Goal: Task Accomplishment & Management: Use online tool/utility

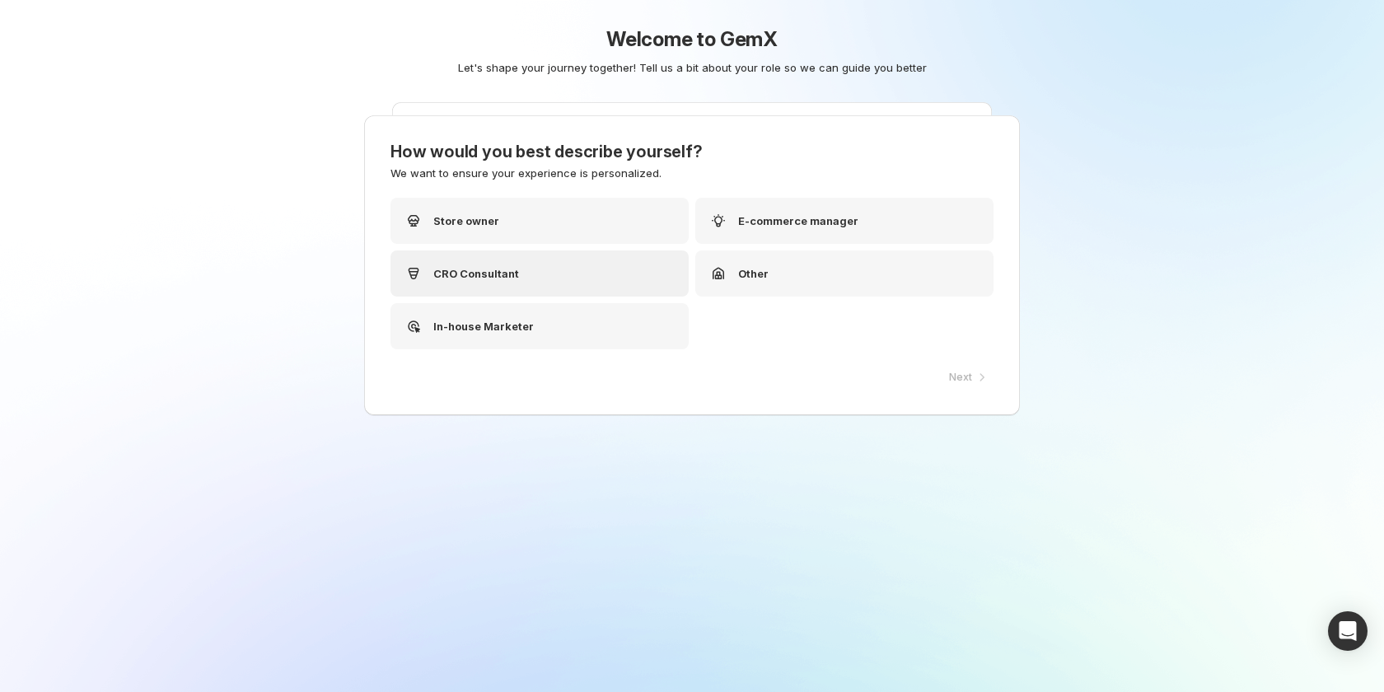
click at [527, 275] on div "CRO Consultant" at bounding box center [540, 273] width 298 height 46
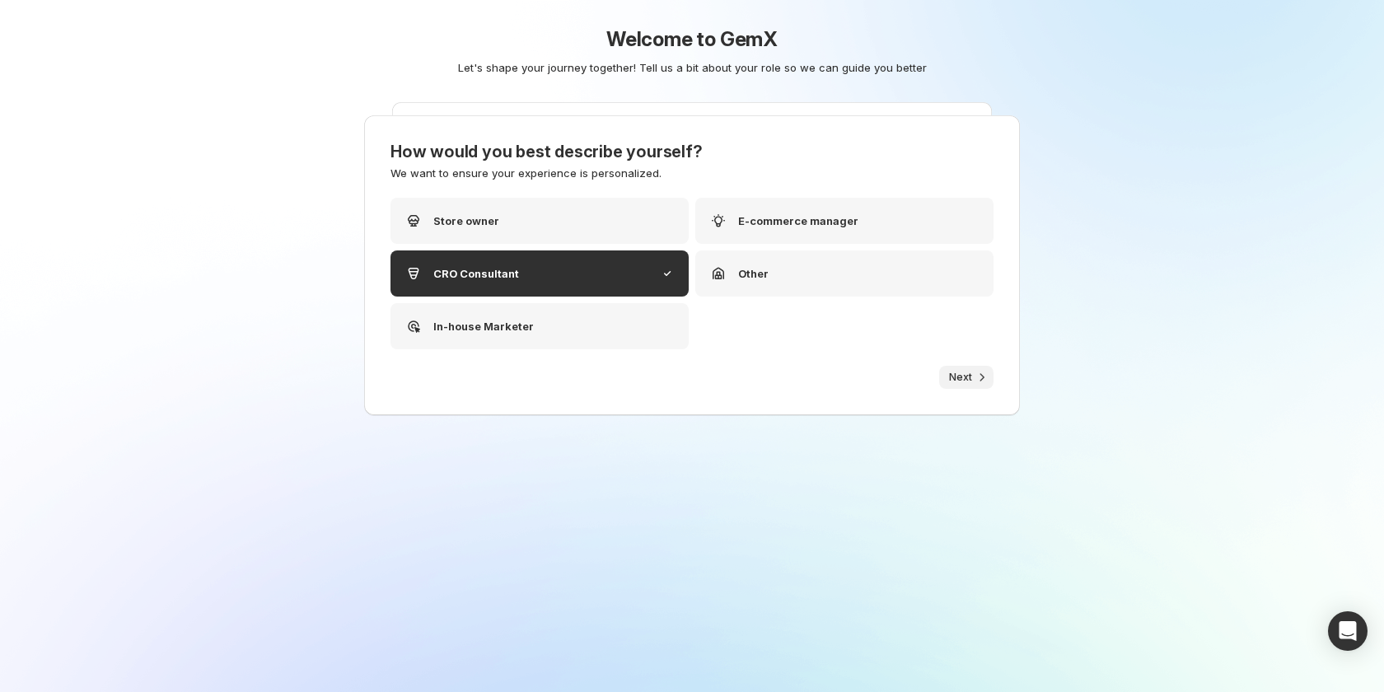
click at [969, 374] on span "Next" at bounding box center [960, 377] width 23 height 13
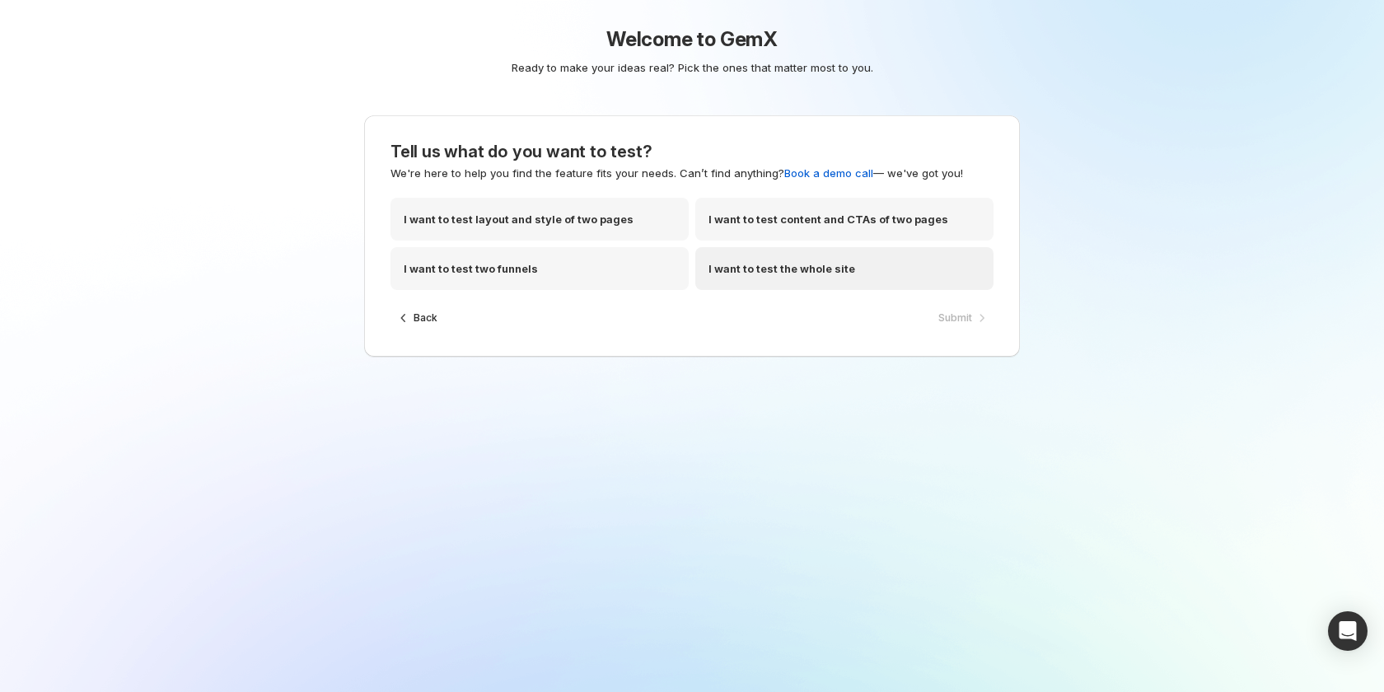
click at [824, 284] on div "I want to test the whole site" at bounding box center [844, 268] width 298 height 43
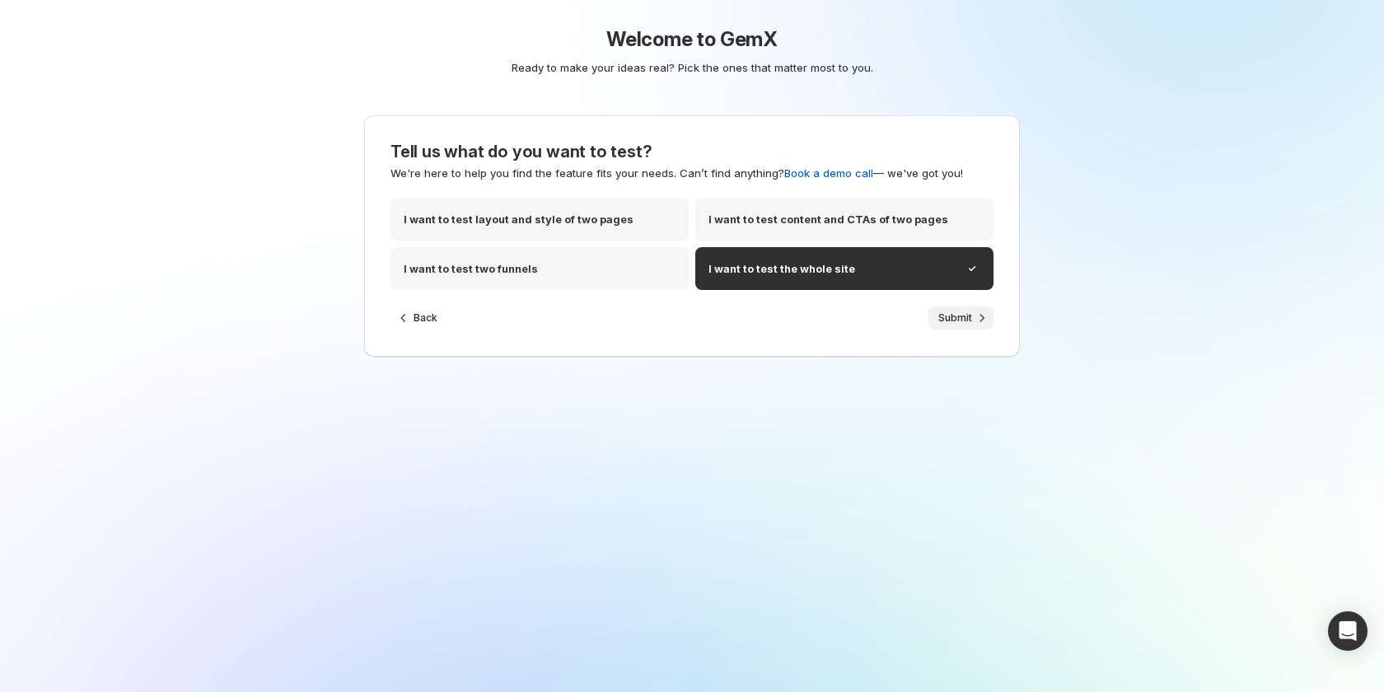
click at [951, 325] on button "Submit" at bounding box center [960, 317] width 65 height 23
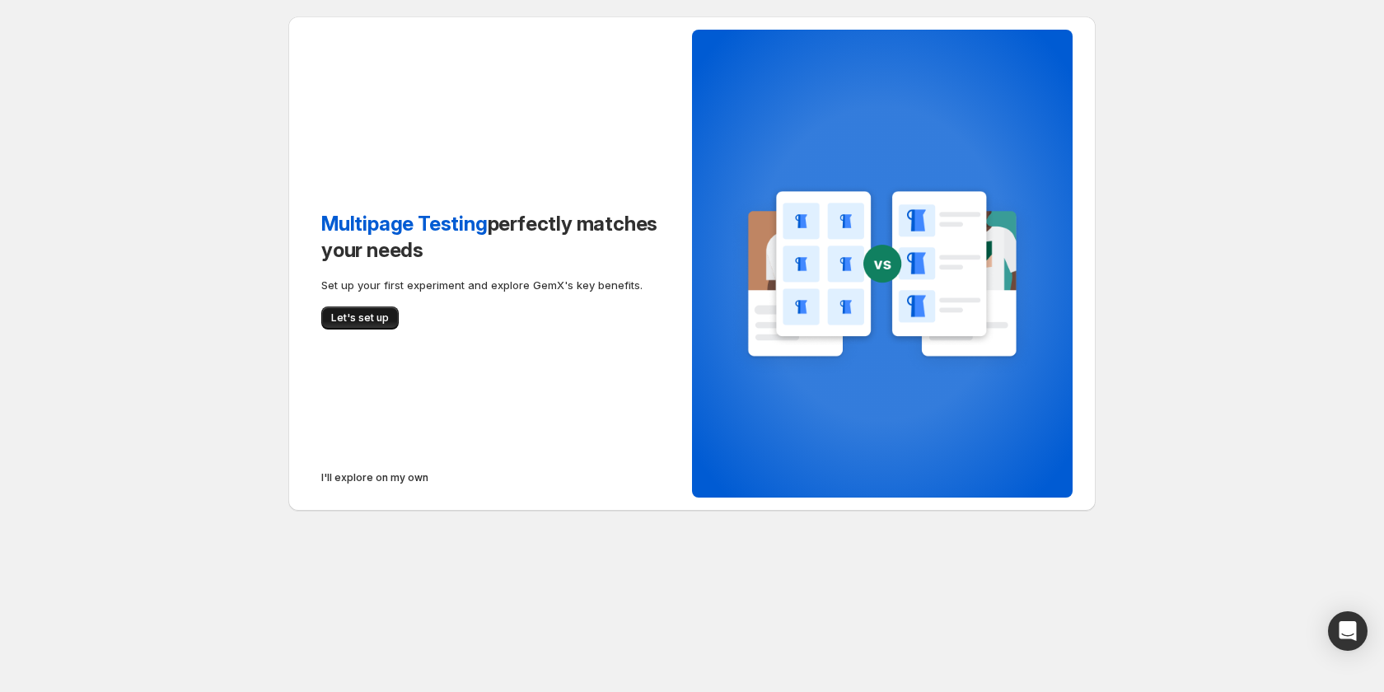
click at [367, 318] on span "Let's set up" at bounding box center [360, 317] width 58 height 13
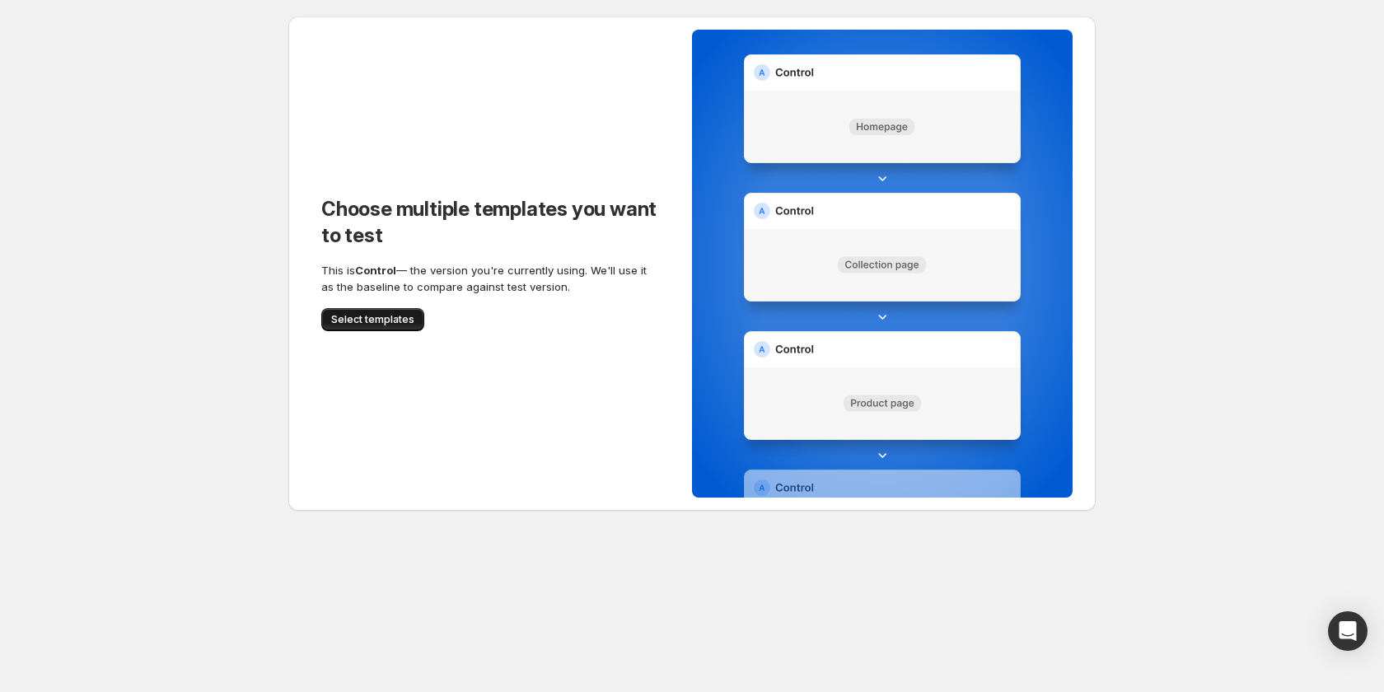
click at [386, 325] on span "Select templates" at bounding box center [372, 319] width 83 height 13
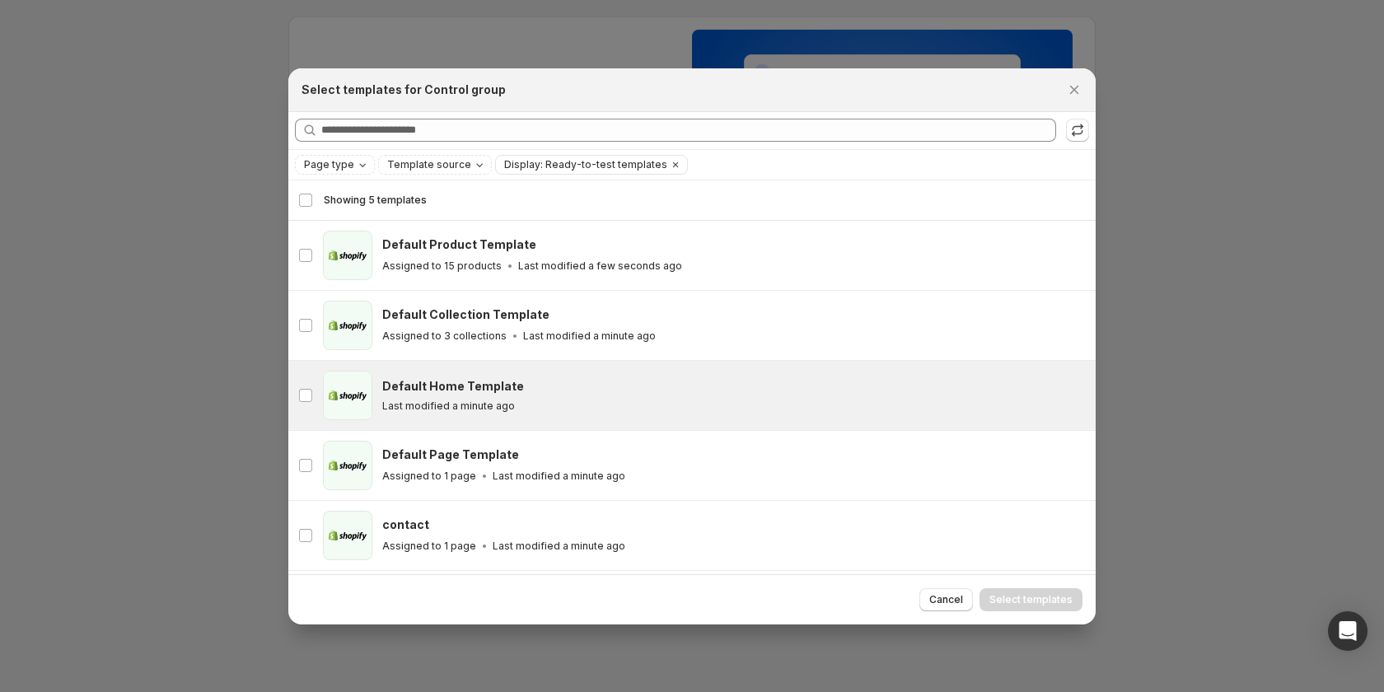
drag, startPoint x: 431, startPoint y: 342, endPoint x: 479, endPoint y: 405, distance: 79.3
click at [432, 342] on p "Assigned to 3 collections" at bounding box center [444, 336] width 124 height 13
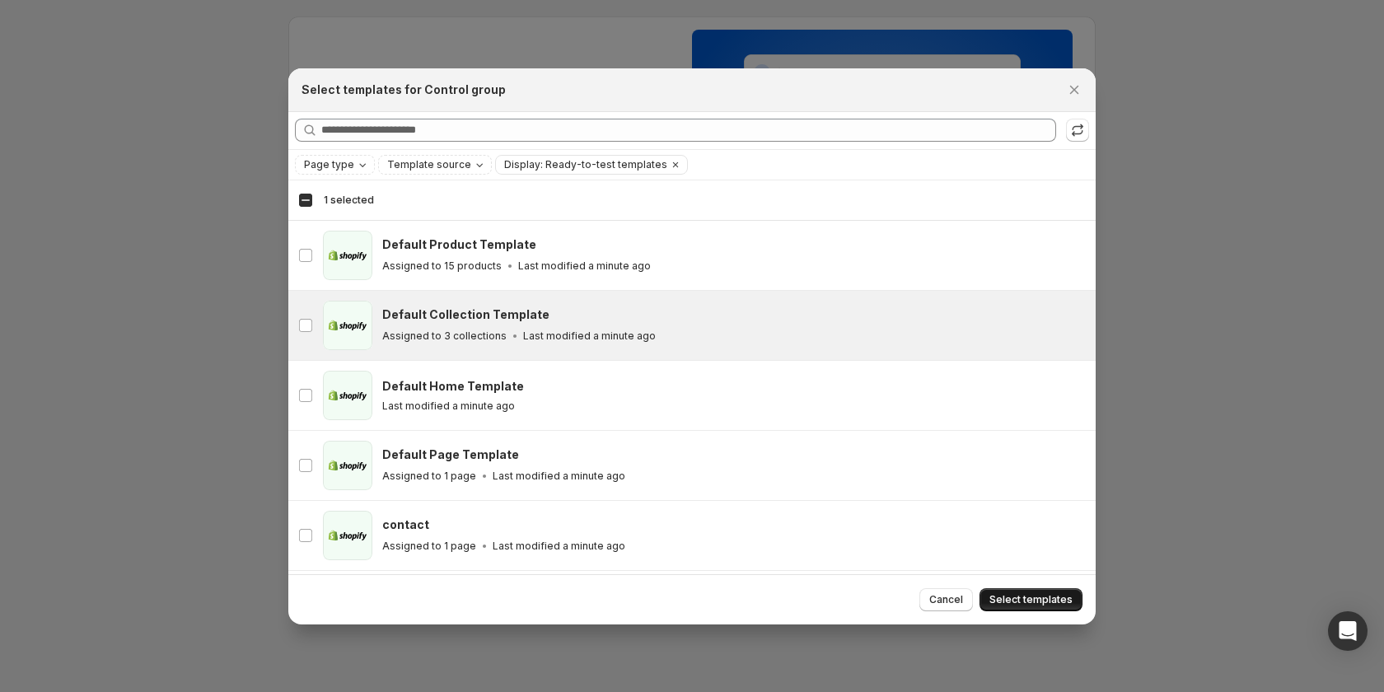
click at [1031, 589] on button "Select templates" at bounding box center [1031, 599] width 103 height 23
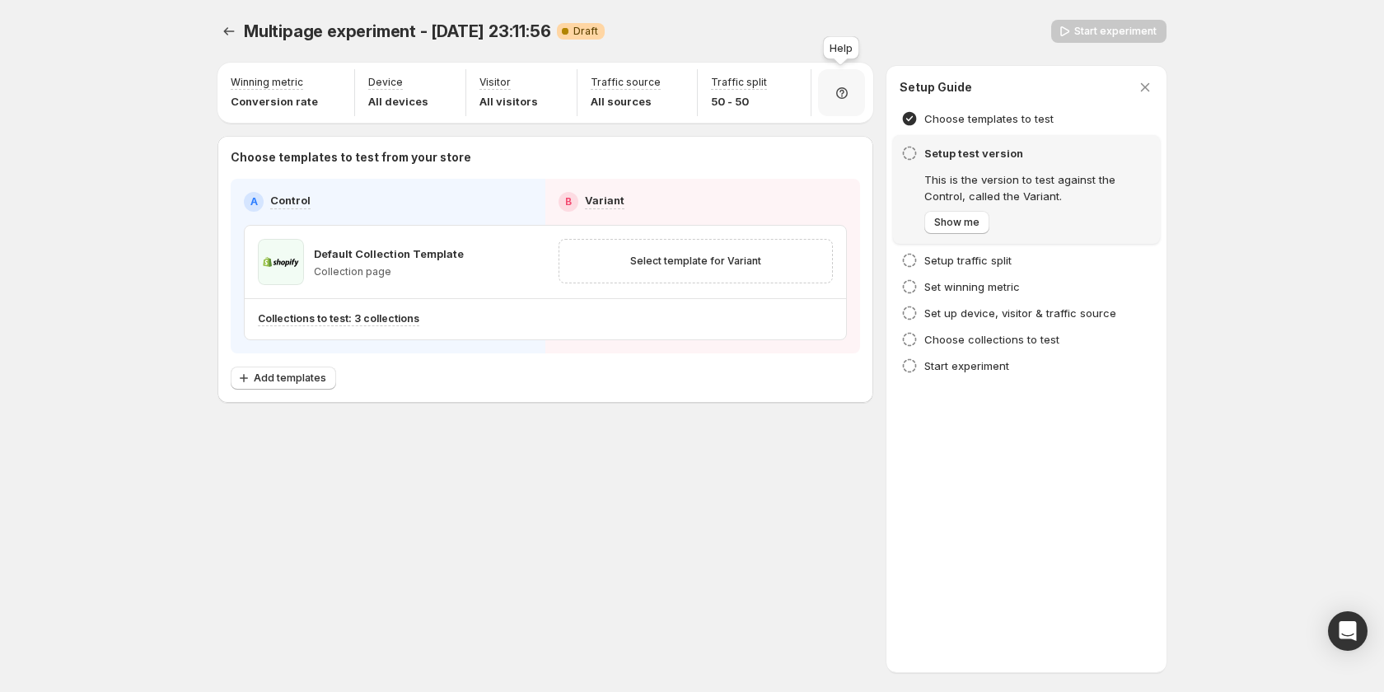
click at [852, 91] on div at bounding box center [841, 92] width 47 height 47
click at [730, 512] on div "Multipage experiment - [DATE] 23:11:56. This page is ready Multipage experiment…" at bounding box center [692, 346] width 989 height 692
click at [232, 34] on icon "Experiments" at bounding box center [229, 31] width 16 height 16
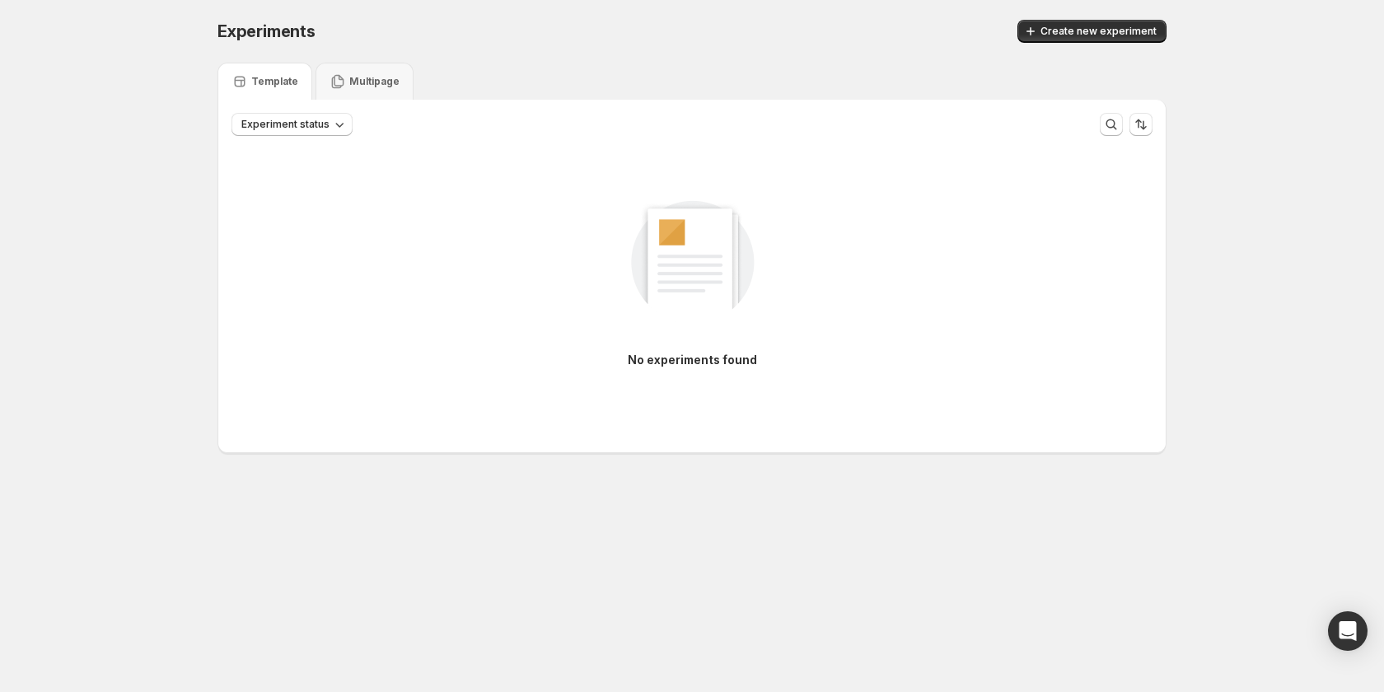
drag, startPoint x: 278, startPoint y: 81, endPoint x: 303, endPoint y: 81, distance: 25.5
click at [278, 81] on p "Template" at bounding box center [274, 81] width 47 height 13
click at [331, 83] on icon at bounding box center [338, 81] width 16 height 16
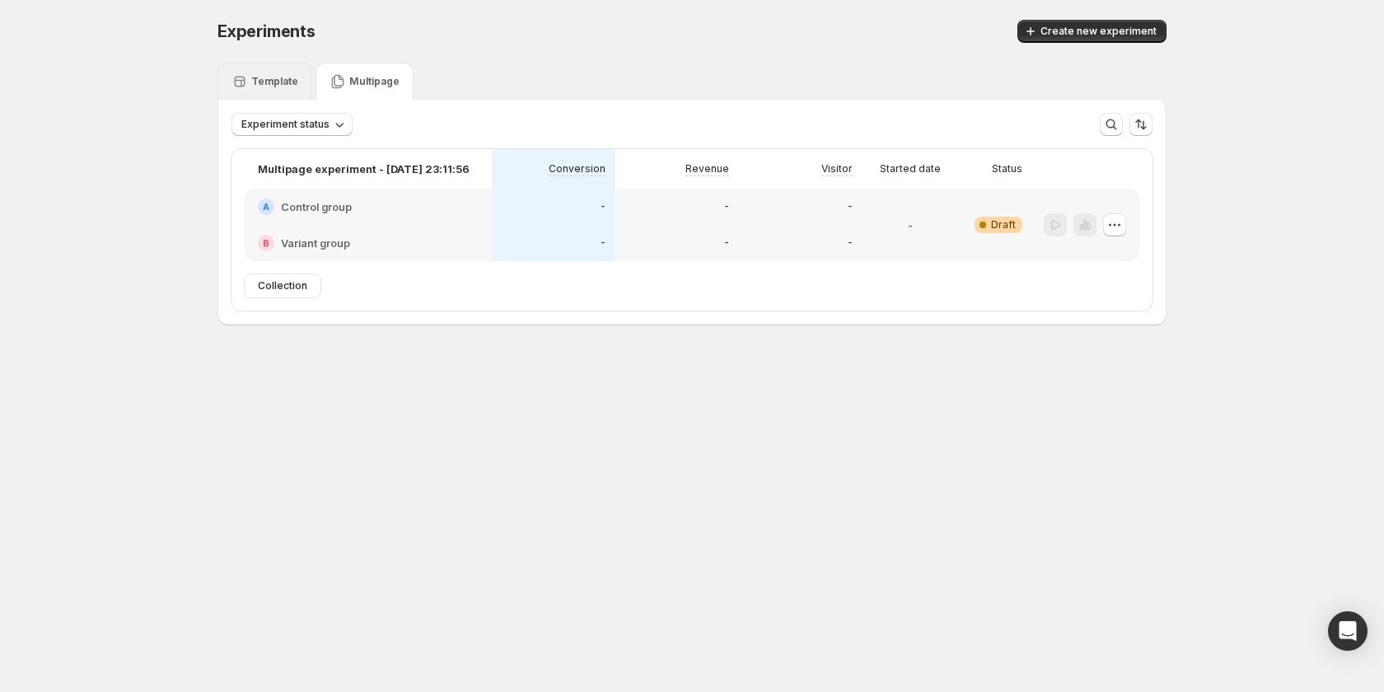
click at [283, 82] on p "Template" at bounding box center [274, 81] width 47 height 13
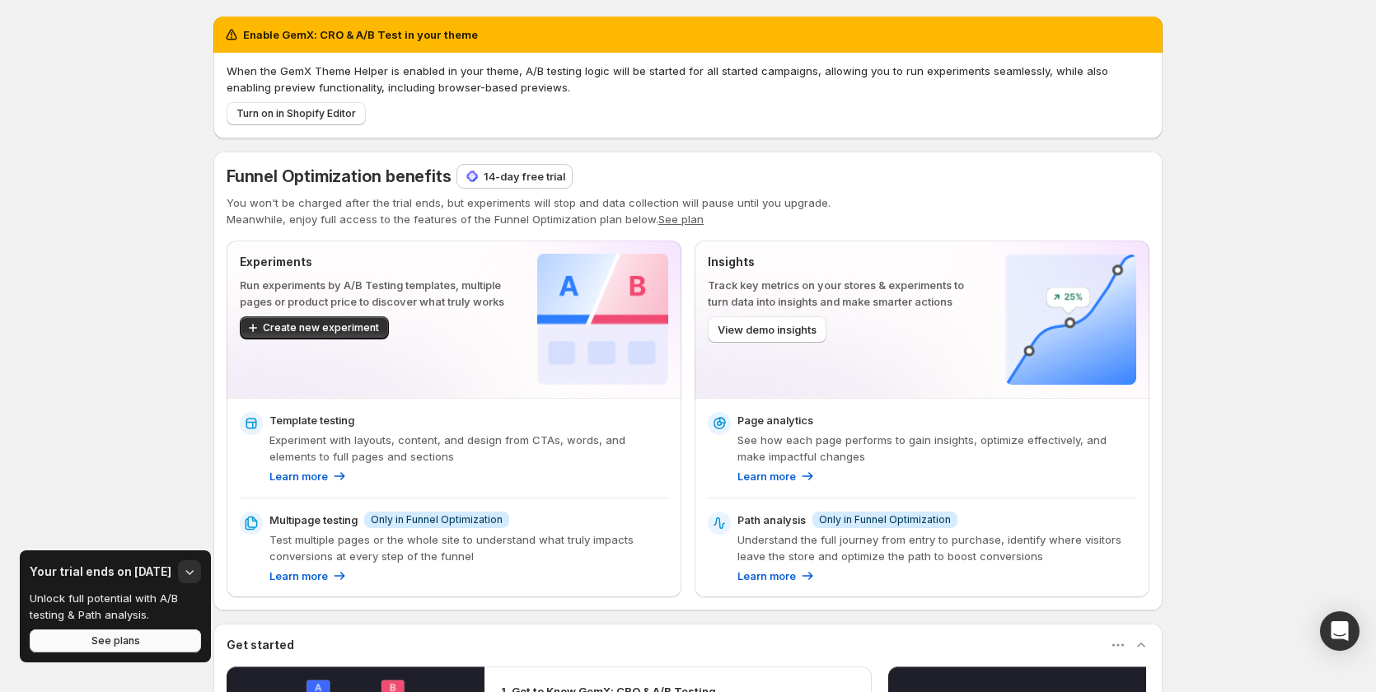
click at [139, 638] on button "See plans" at bounding box center [115, 640] width 171 height 23
click at [148, 413] on div "Enable GemX: CRO & A/B Test in your theme When the GemX Theme Helper is enabled…" at bounding box center [688, 534] width 1376 height 1069
click at [308, 564] on p "Test multiple pages or the whole site to understand what truly impacts conversi…" at bounding box center [468, 547] width 399 height 33
click at [813, 335] on span "View demo insights" at bounding box center [767, 329] width 99 height 16
click at [334, 330] on span "Create new experiment" at bounding box center [321, 327] width 116 height 13
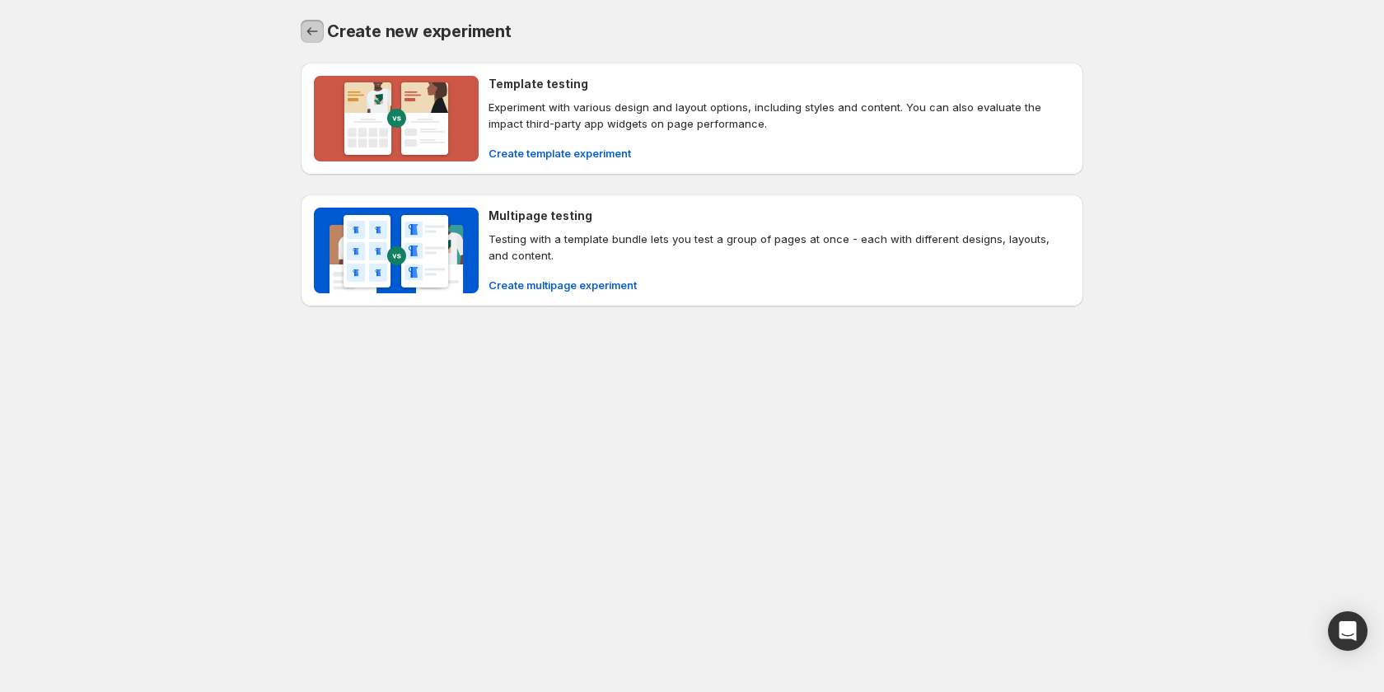
click at [315, 31] on icon "Back" at bounding box center [312, 31] width 16 height 16
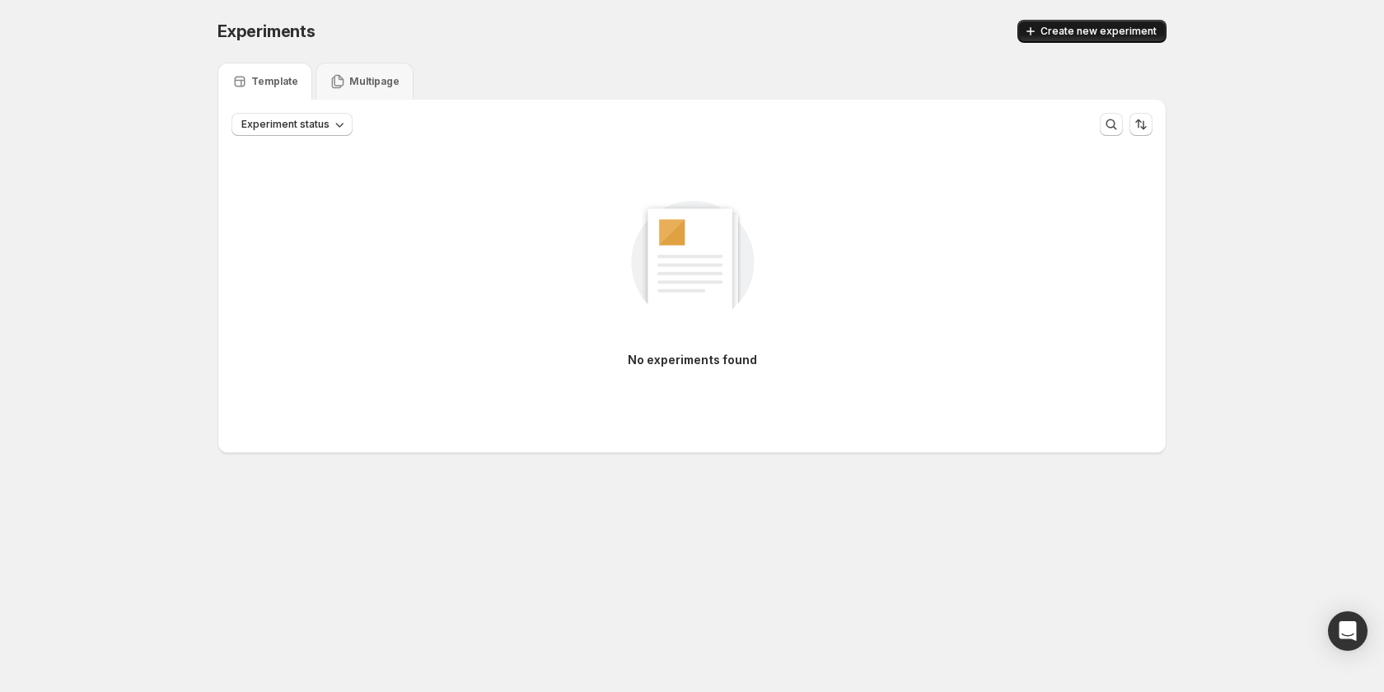
click at [1095, 25] on button "Create new experiment" at bounding box center [1091, 31] width 149 height 23
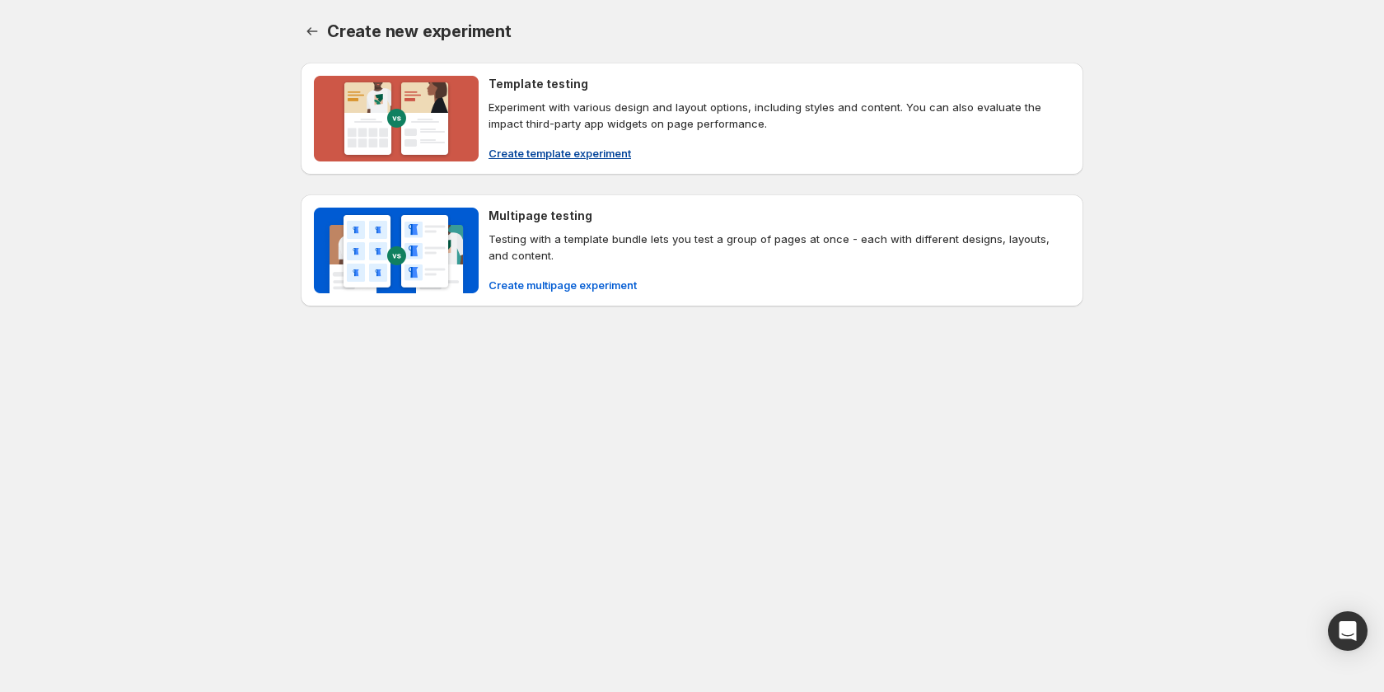
click at [579, 162] on button "Create template experiment" at bounding box center [560, 153] width 162 height 26
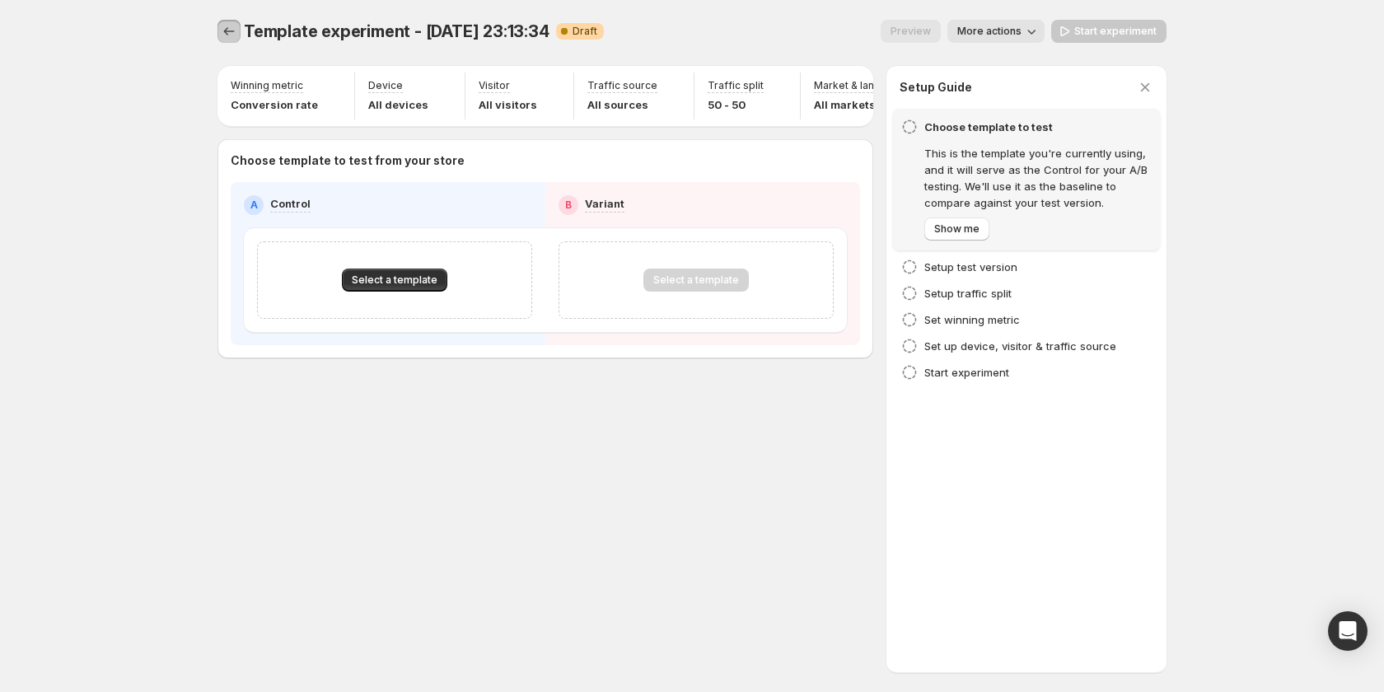
click at [233, 39] on icon "Experiments" at bounding box center [229, 31] width 16 height 16
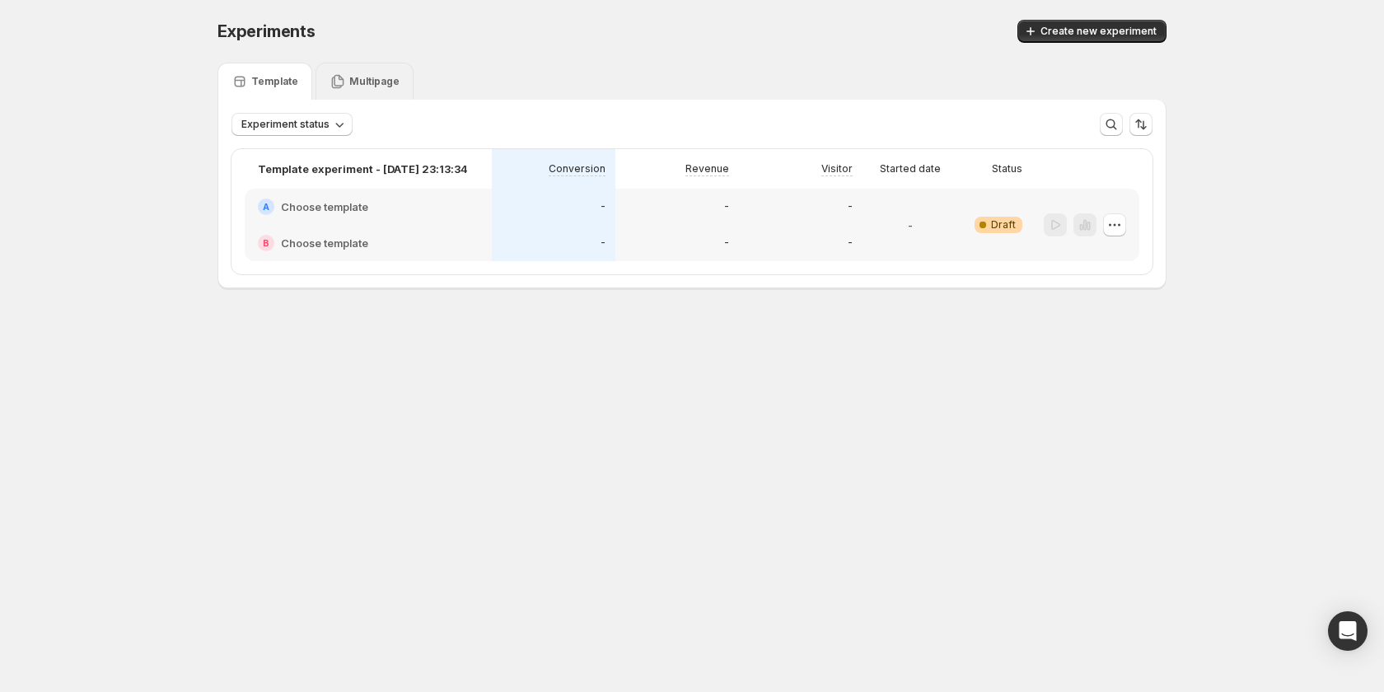
click at [372, 68] on div "Multipage" at bounding box center [365, 81] width 98 height 37
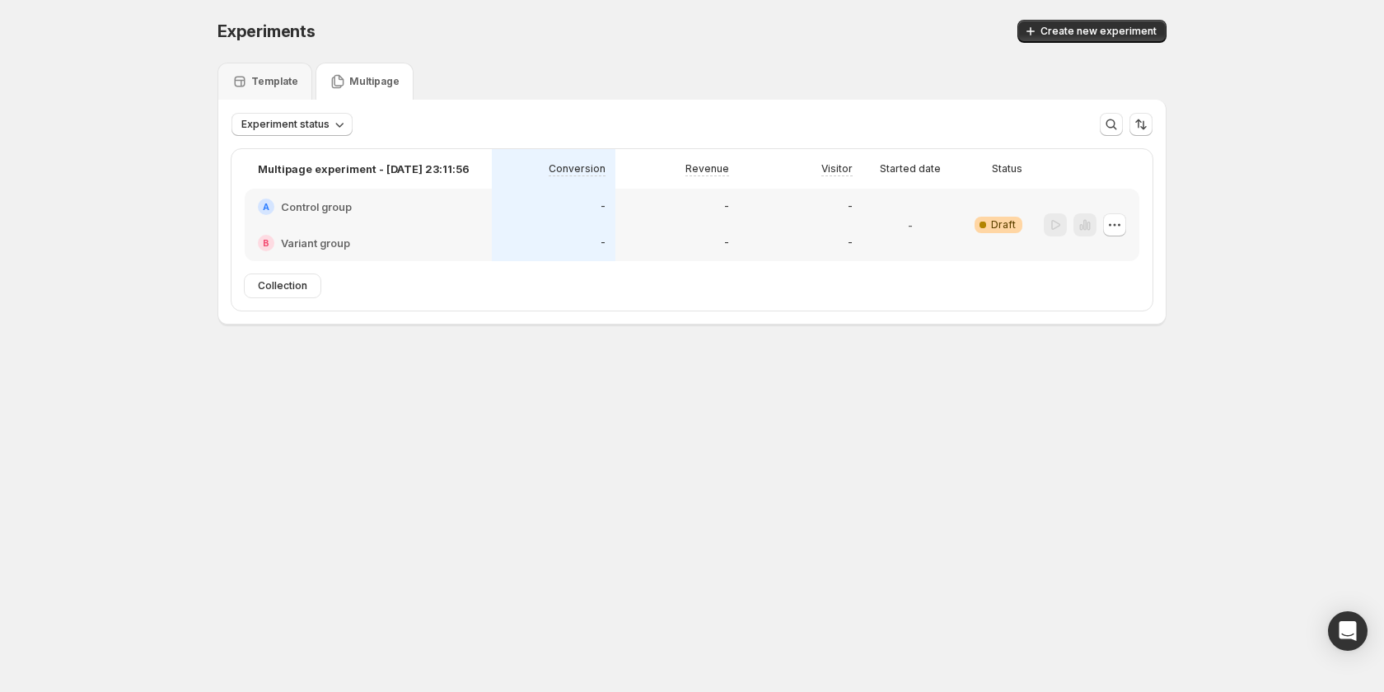
click at [916, 218] on div "-" at bounding box center [910, 225] width 82 height 53
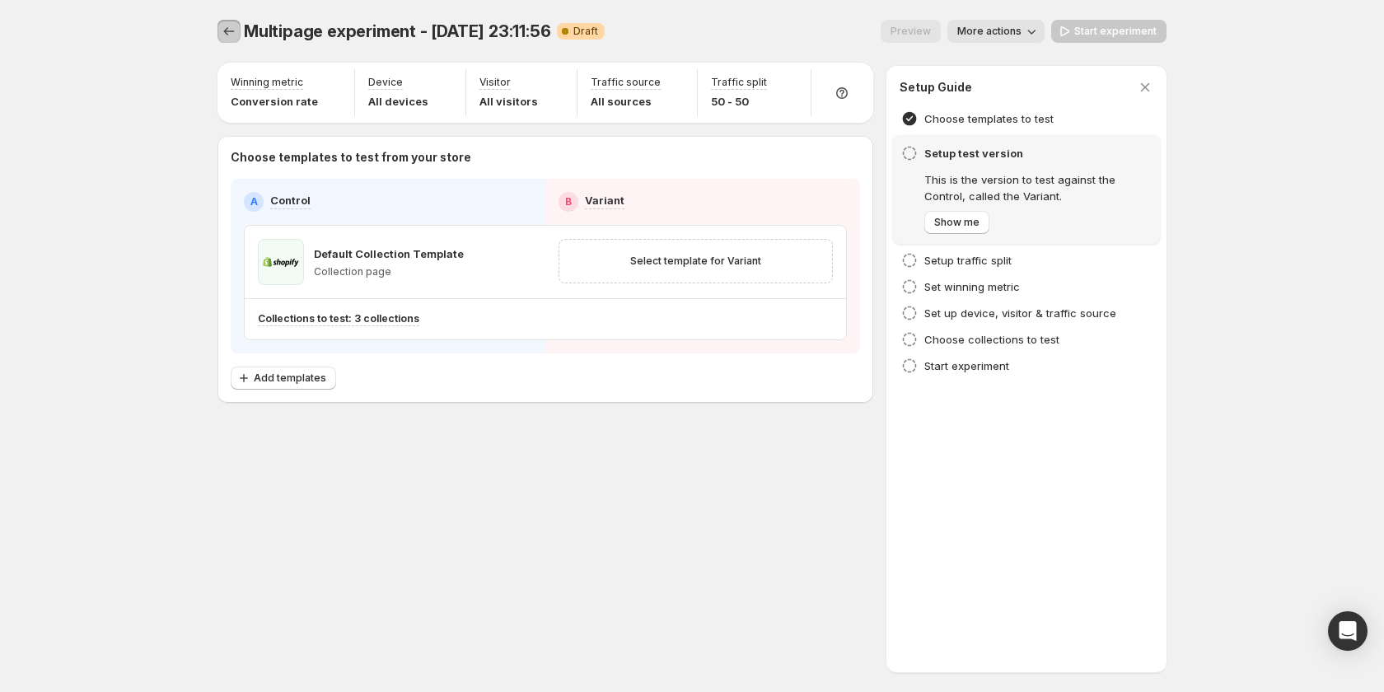
click at [236, 29] on icon "Experiments" at bounding box center [229, 31] width 16 height 16
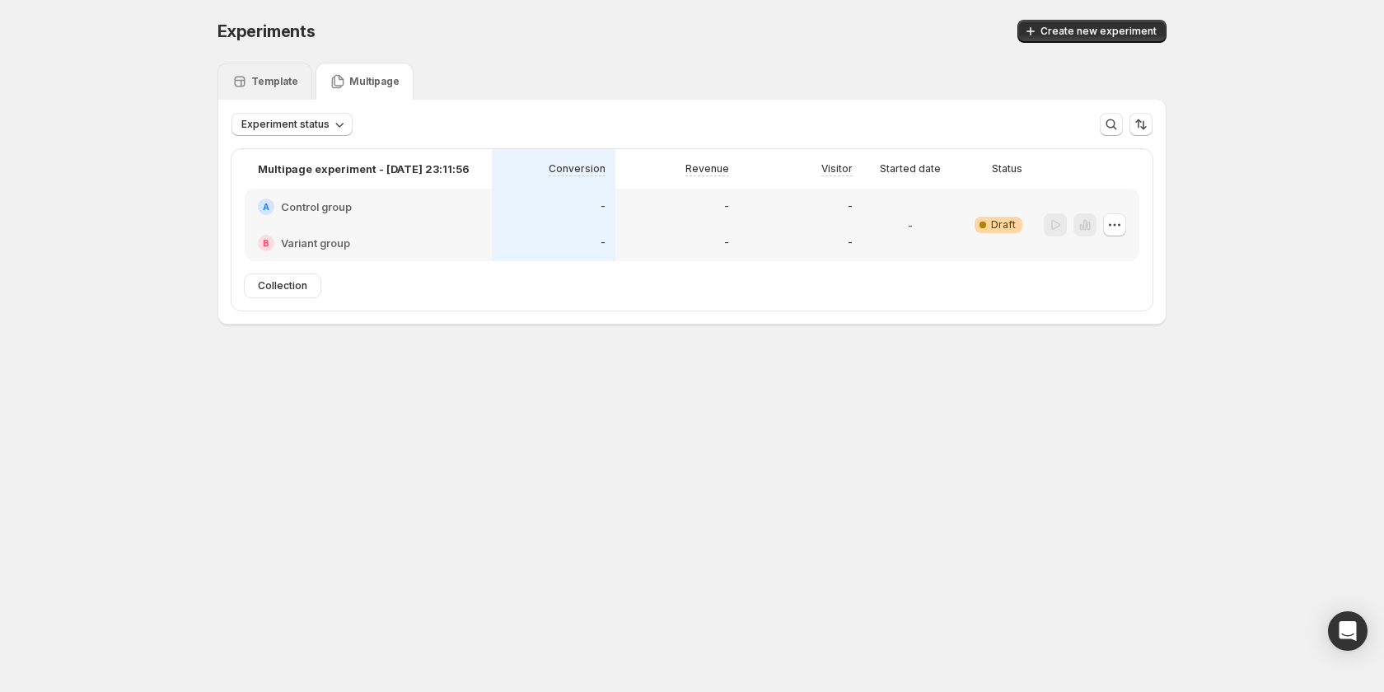
click at [248, 89] on div "Template" at bounding box center [265, 81] width 67 height 16
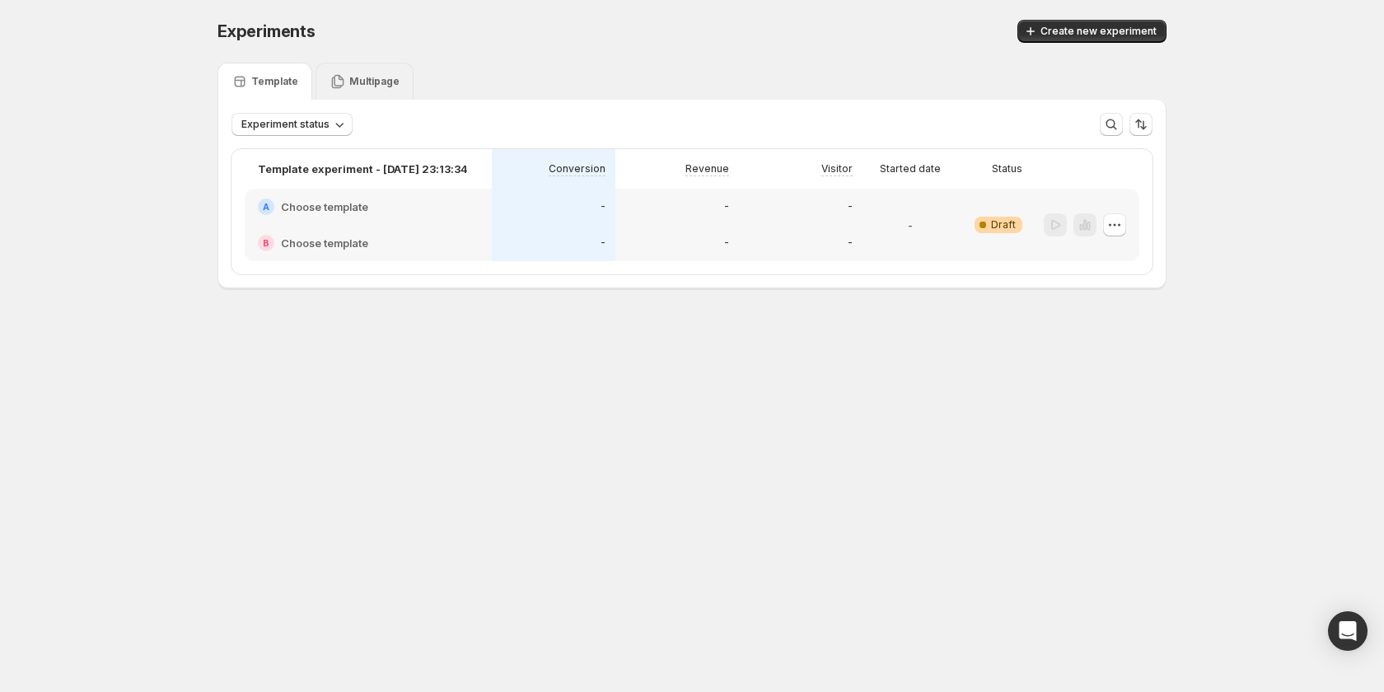
click at [346, 77] on div "Multipage" at bounding box center [365, 81] width 70 height 16
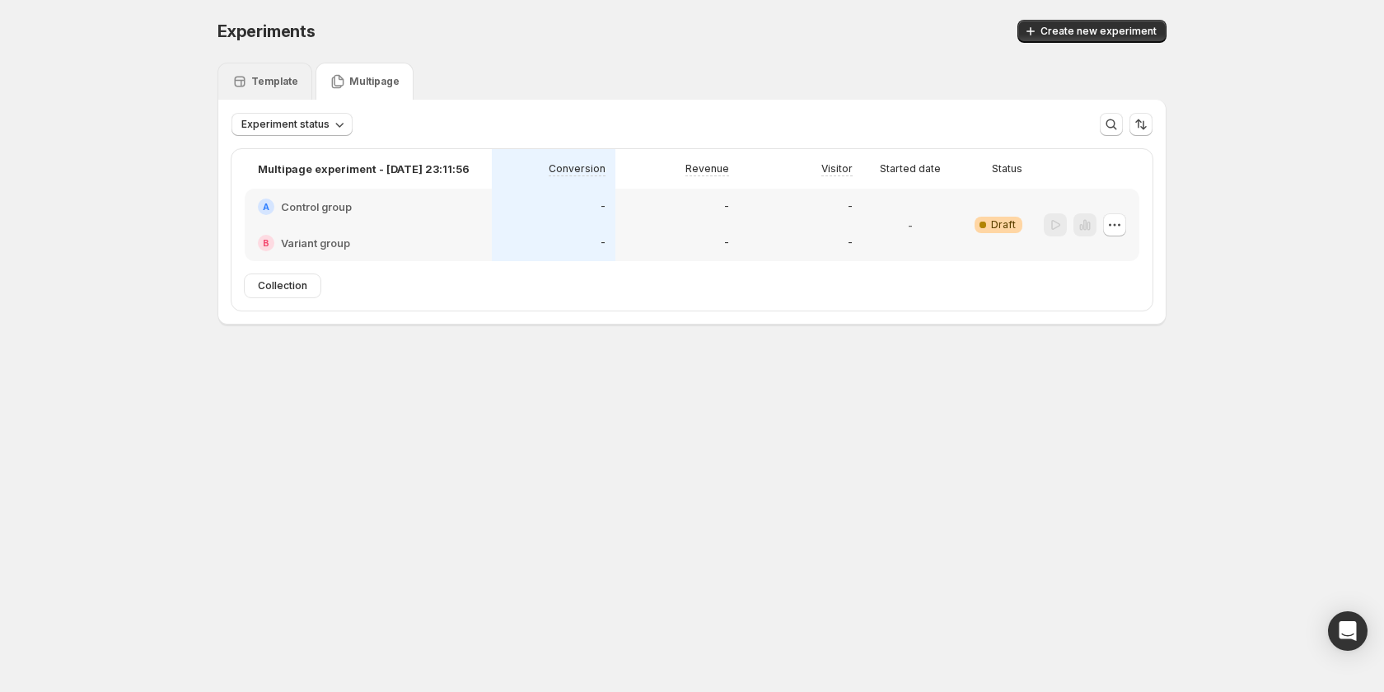
click at [273, 73] on div "Template" at bounding box center [265, 81] width 95 height 37
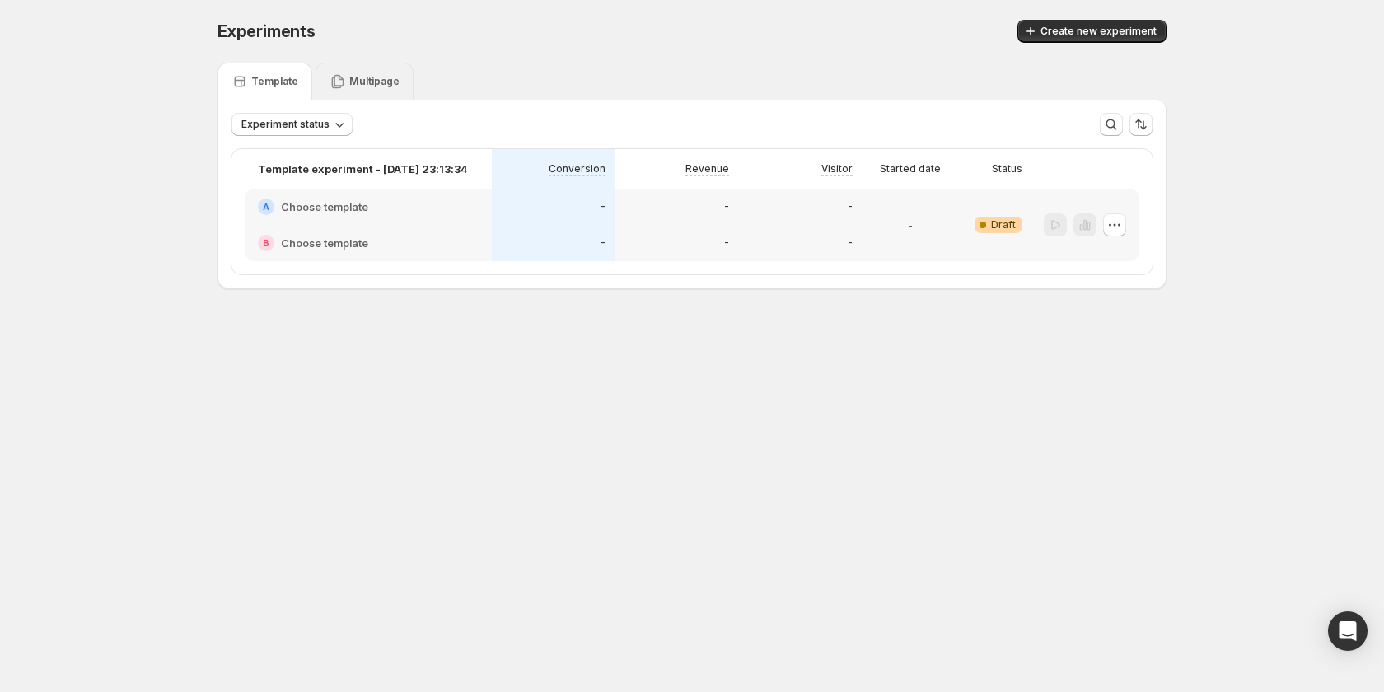
click at [353, 84] on p "Multipage" at bounding box center [374, 81] width 50 height 13
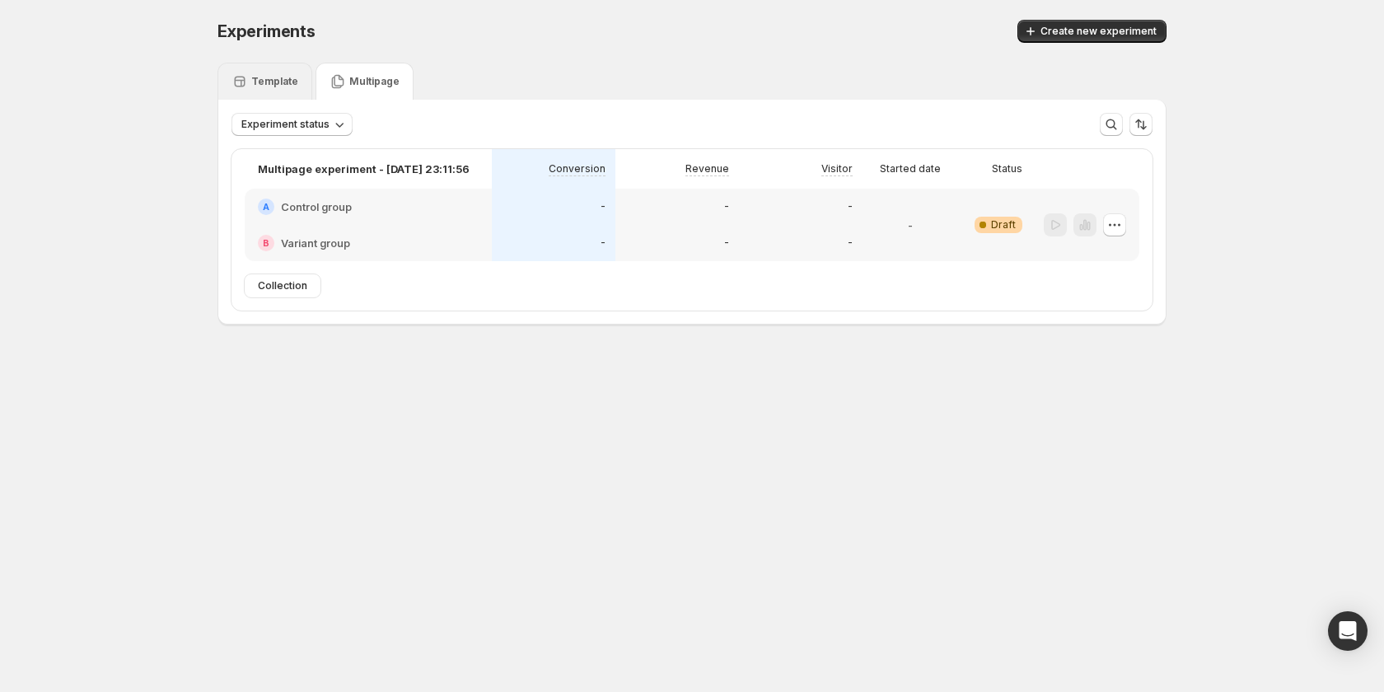
click at [287, 82] on p "Template" at bounding box center [274, 81] width 47 height 13
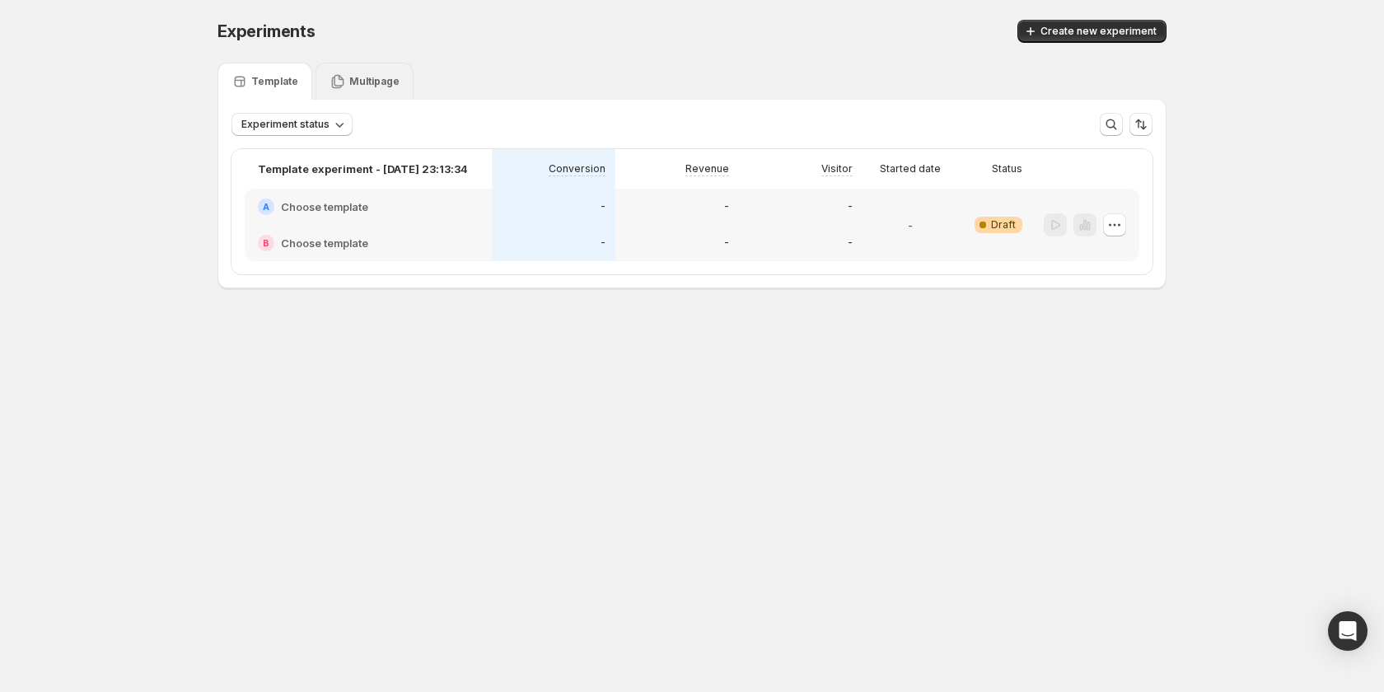
click at [386, 79] on p "Multipage" at bounding box center [374, 81] width 50 height 13
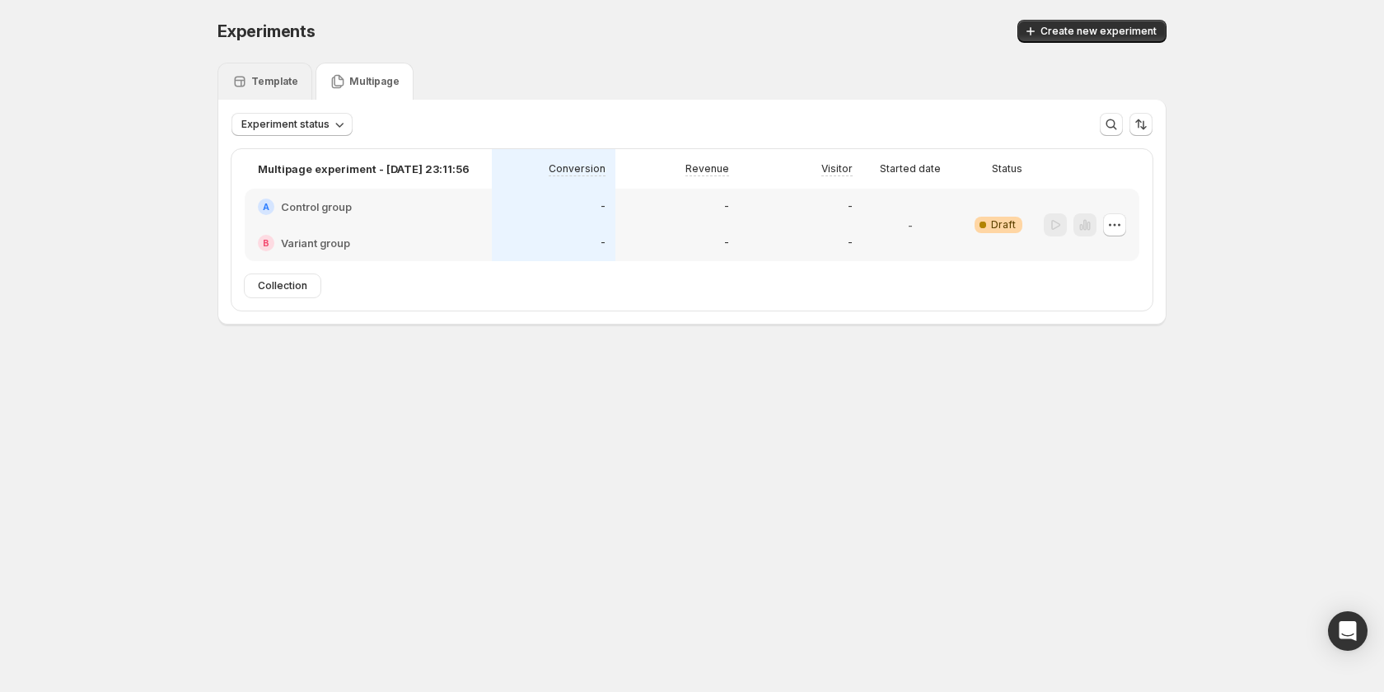
click at [285, 79] on p "Template" at bounding box center [274, 81] width 47 height 13
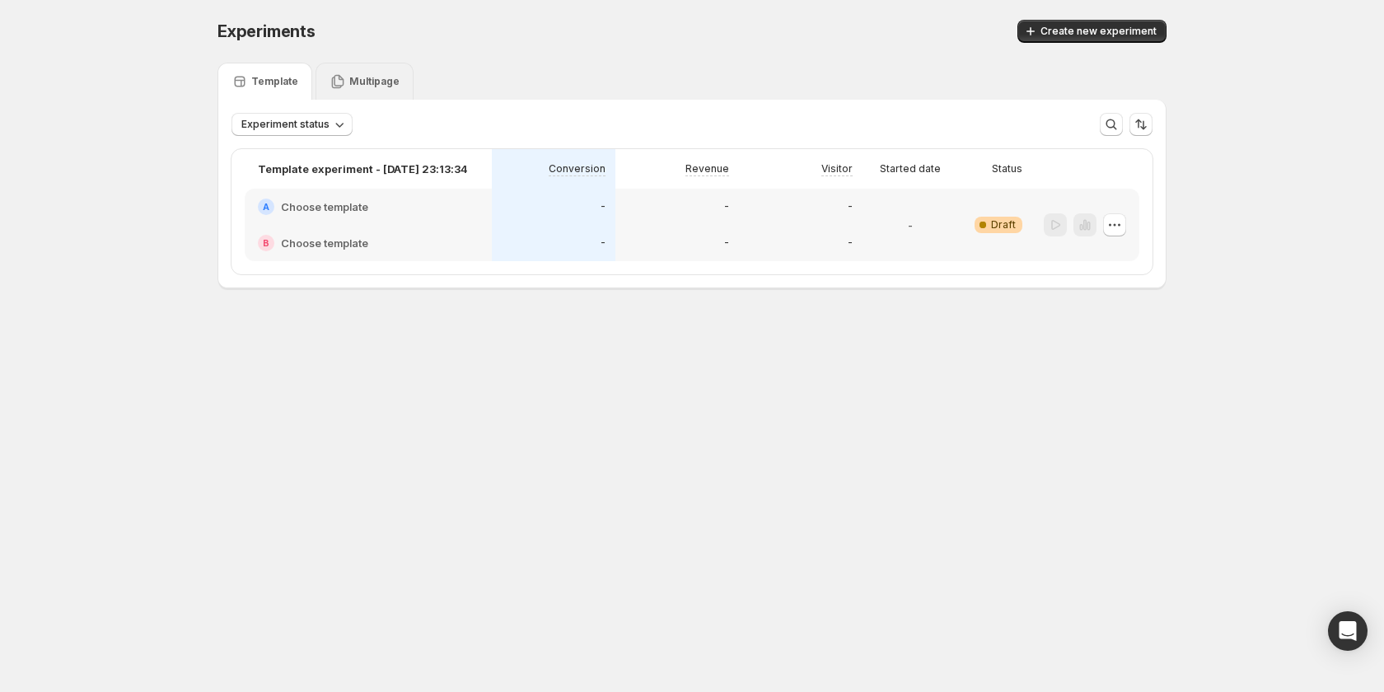
click at [352, 66] on div "Multipage" at bounding box center [365, 81] width 98 height 37
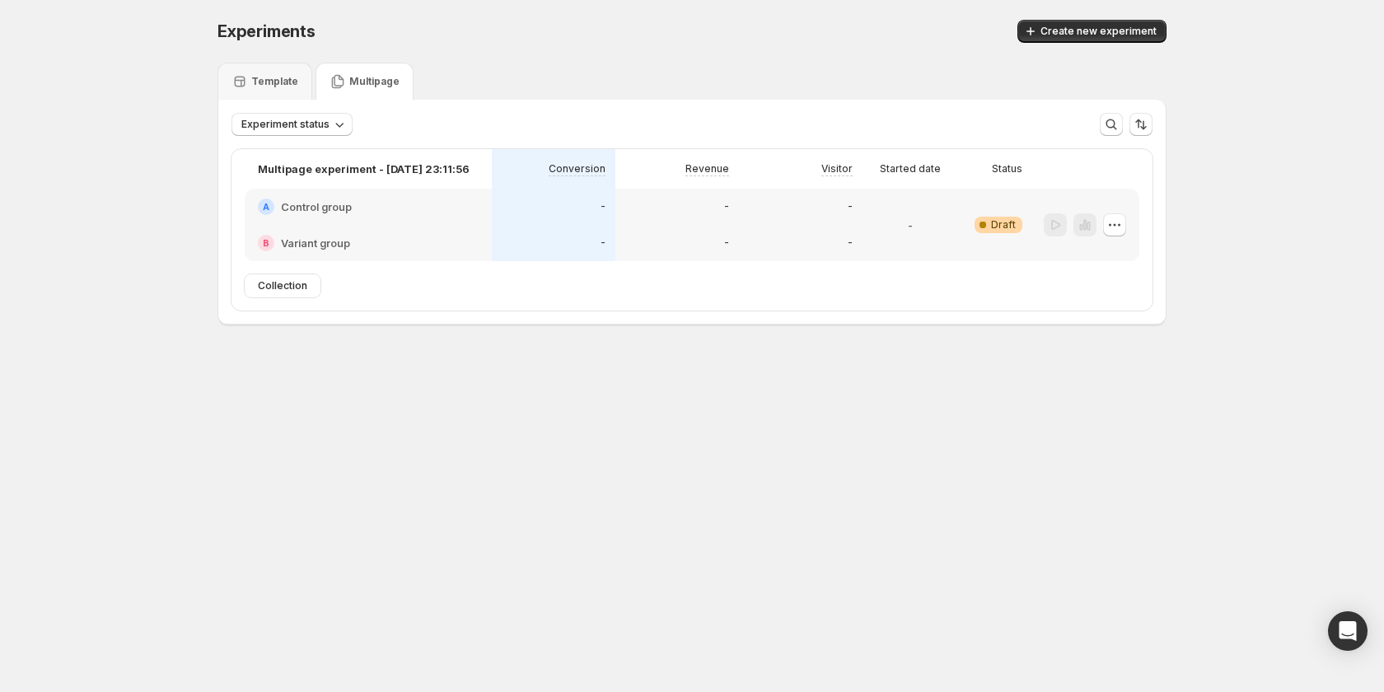
click at [462, 249] on div "B Variant group" at bounding box center [368, 243] width 221 height 16
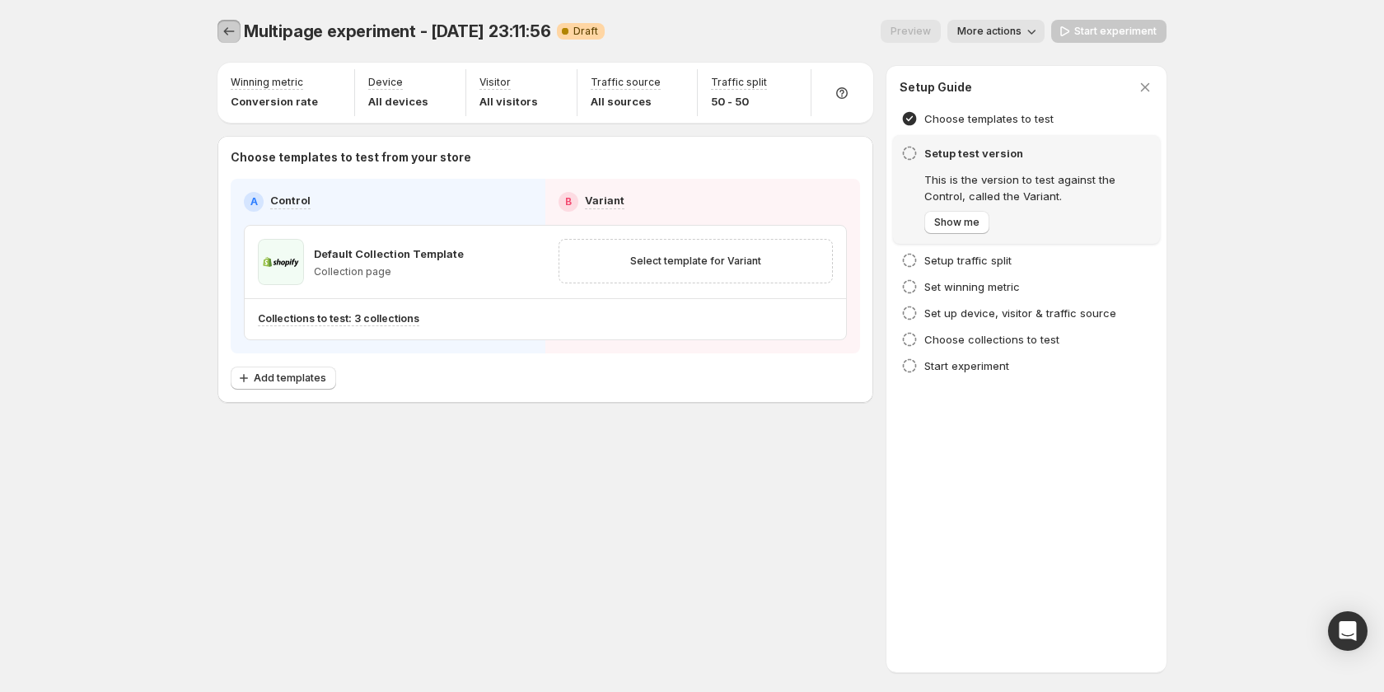
click at [228, 42] on button "Experiments" at bounding box center [229, 31] width 23 height 23
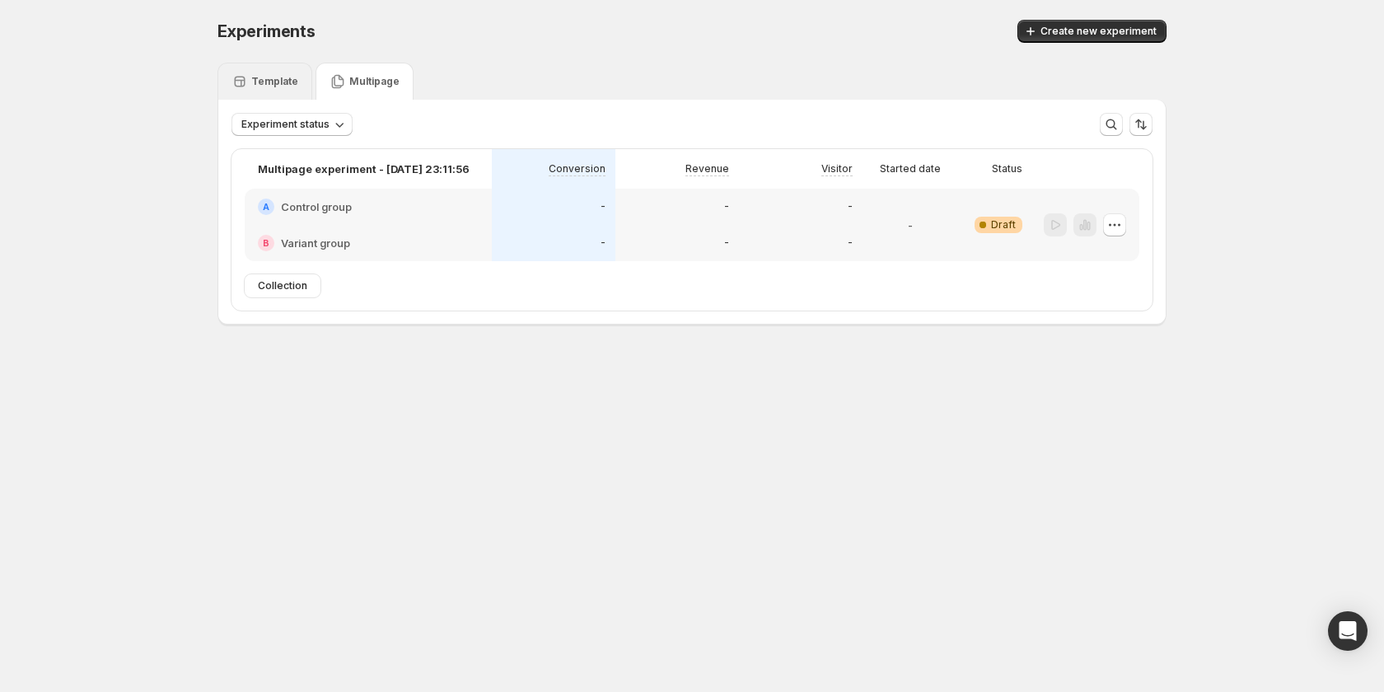
click at [240, 72] on div "Template" at bounding box center [265, 81] width 95 height 37
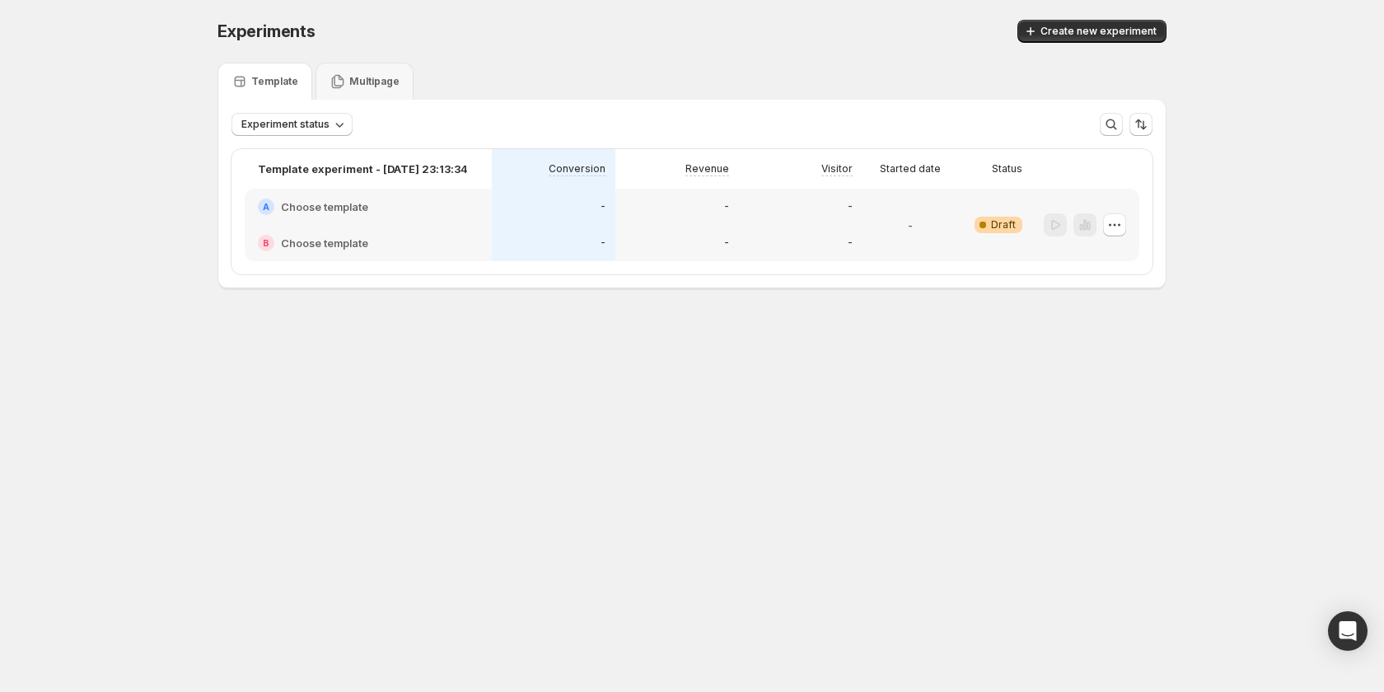
click at [579, 246] on div "-" at bounding box center [554, 243] width 104 height 16
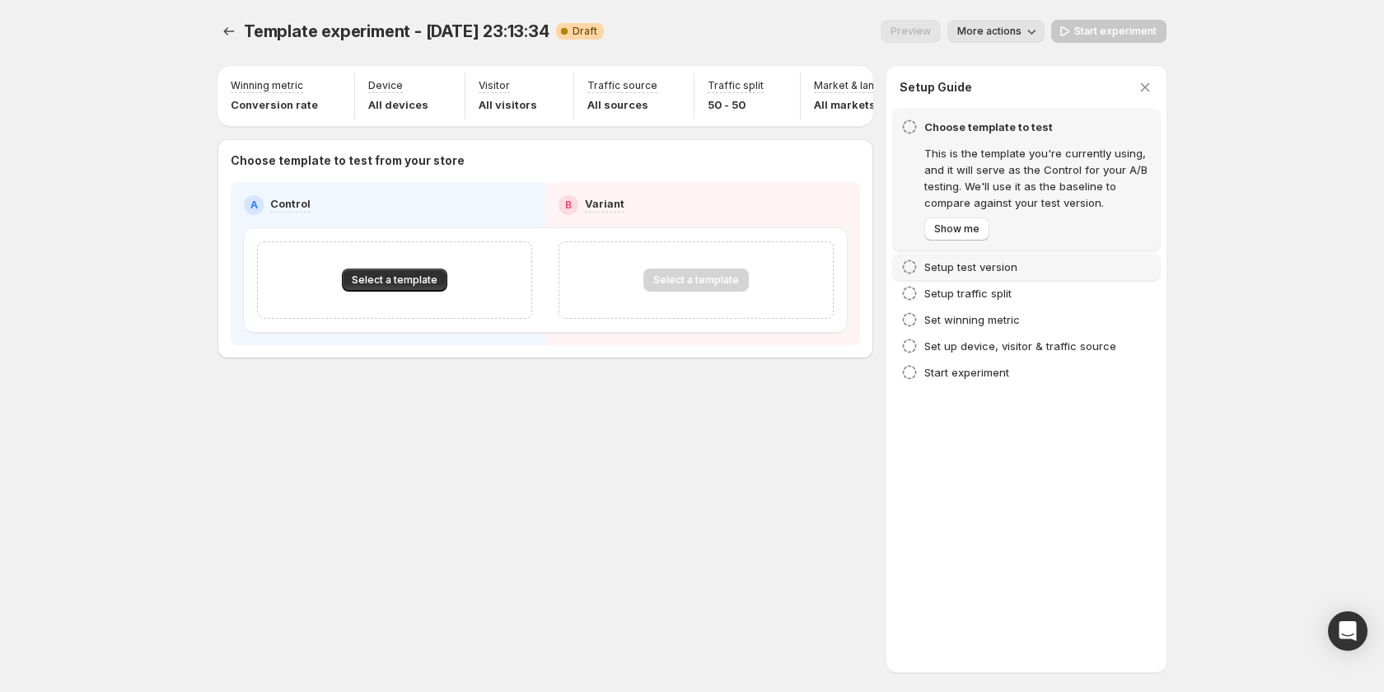
click at [999, 277] on div "Setup test version" at bounding box center [1026, 267] width 267 height 26
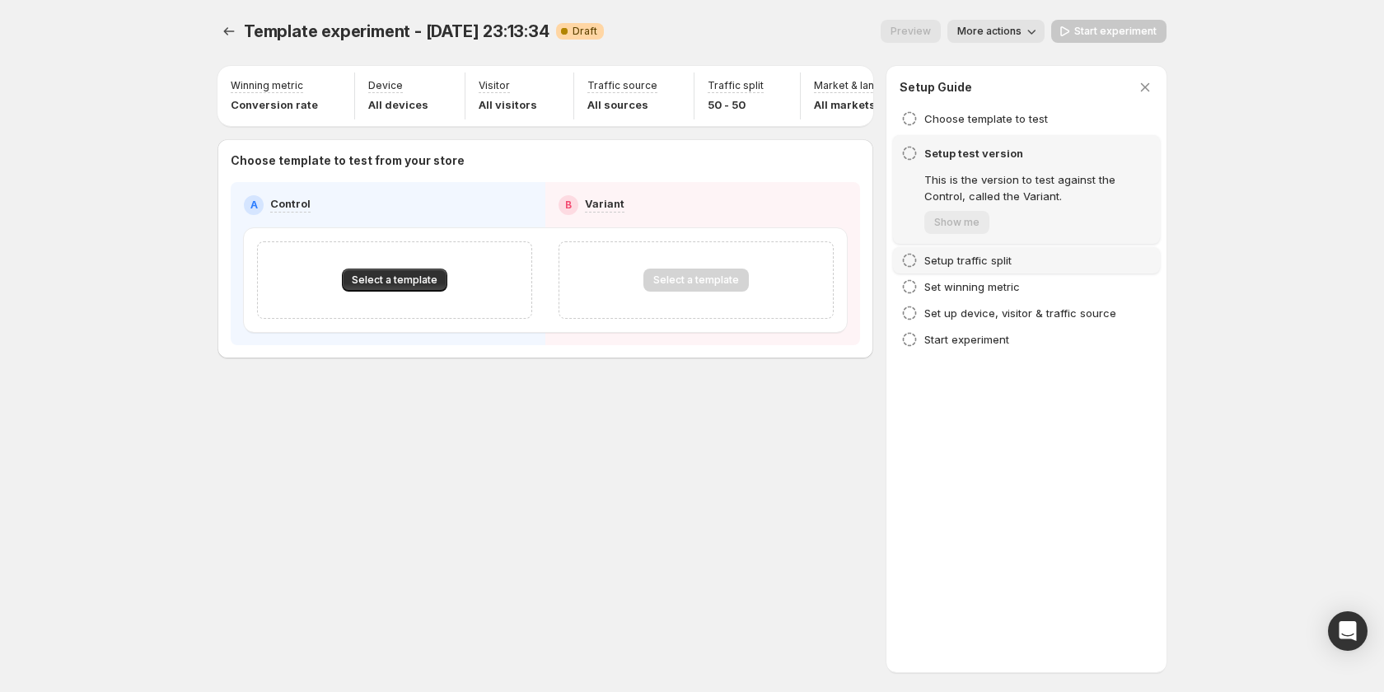
click at [1002, 261] on h4 "Setup traffic split" at bounding box center [967, 260] width 87 height 16
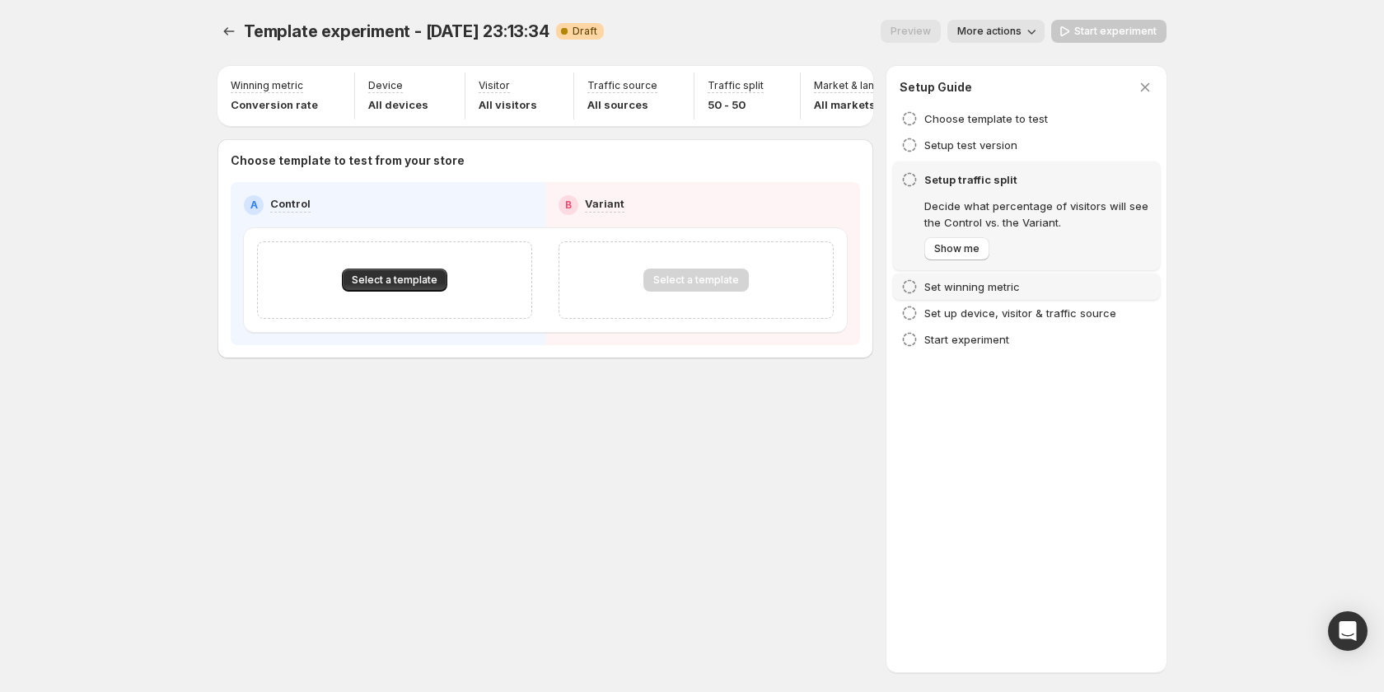
click at [1006, 284] on h4 "Set winning metric" at bounding box center [972, 286] width 96 height 16
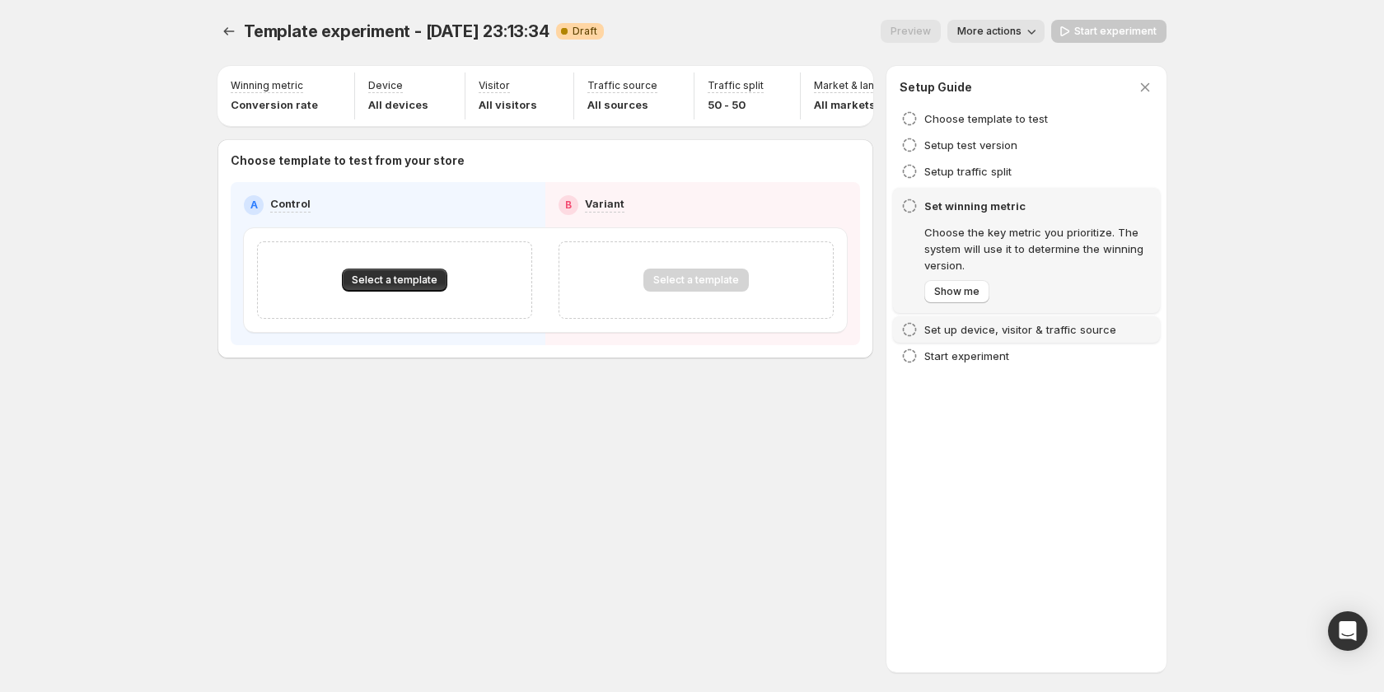
click at [1011, 327] on h4 "Set up device, visitor & traffic source" at bounding box center [1020, 329] width 192 height 16
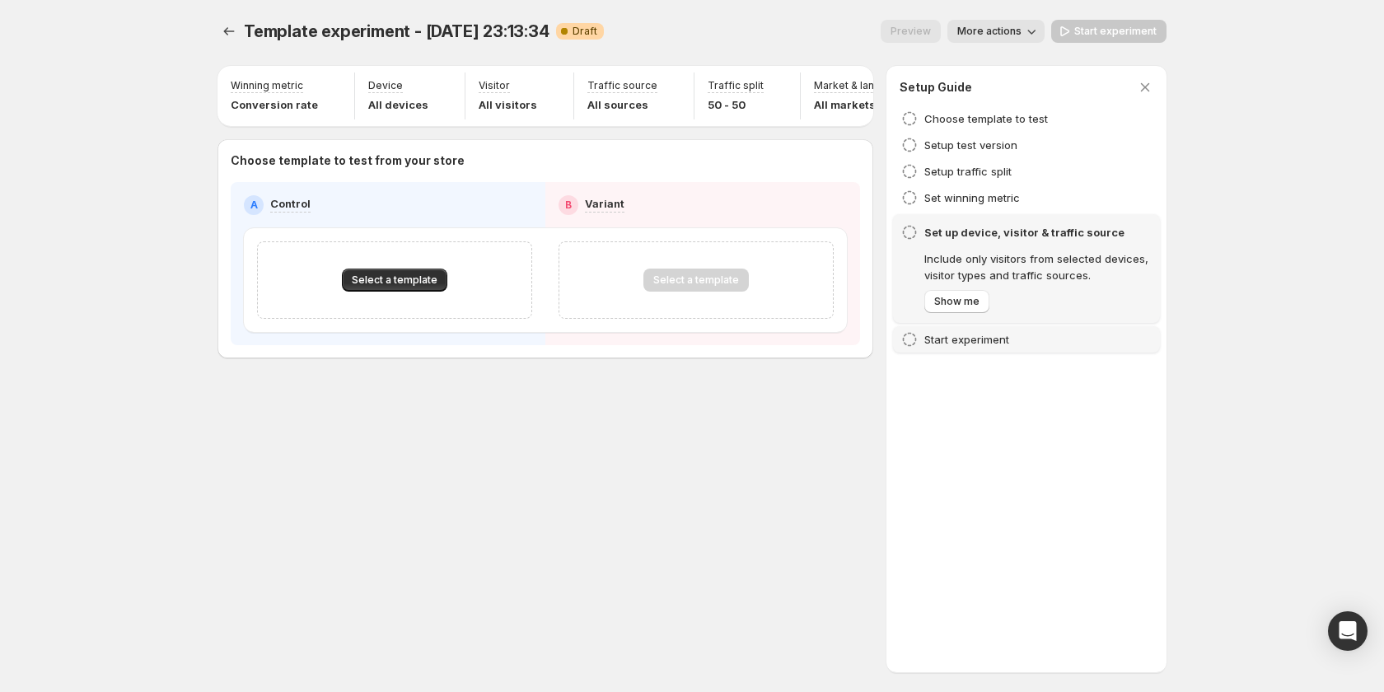
click at [1009, 346] on div "Start experiment" at bounding box center [1026, 339] width 250 height 16
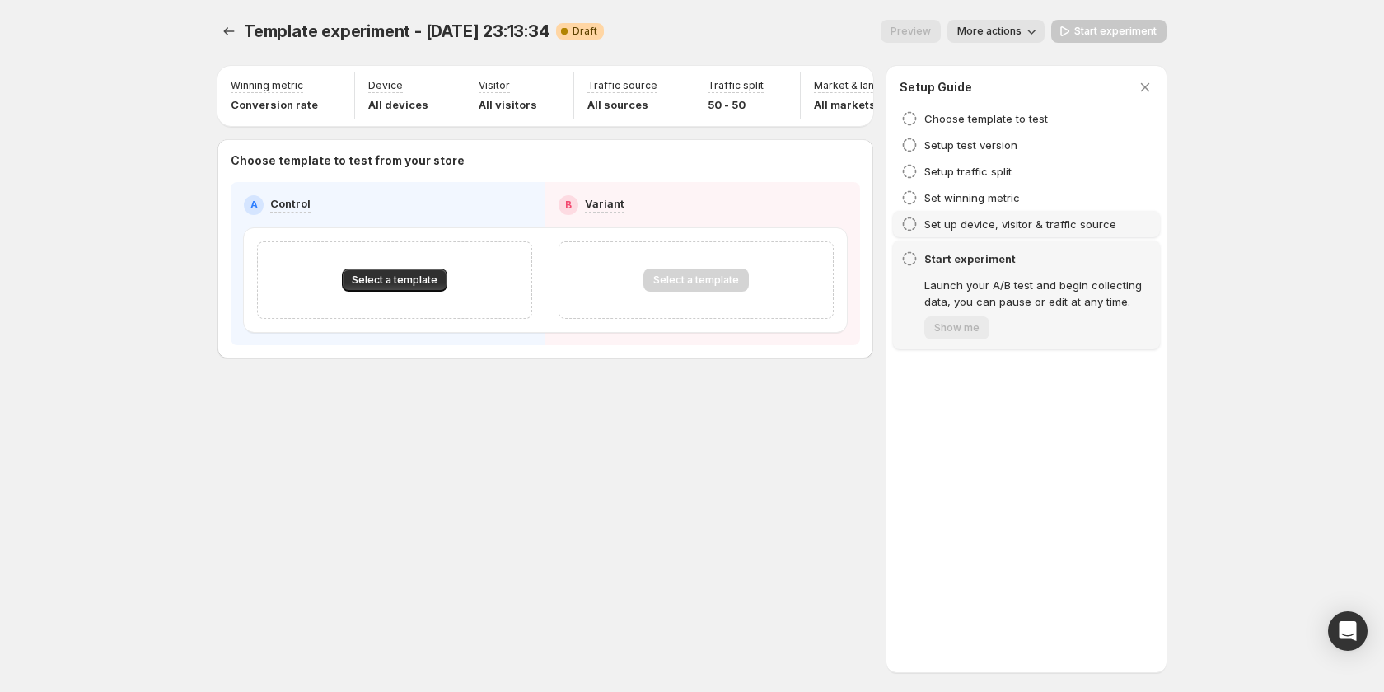
click at [1010, 224] on h4 "Set up device, visitor & traffic source" at bounding box center [1020, 224] width 192 height 16
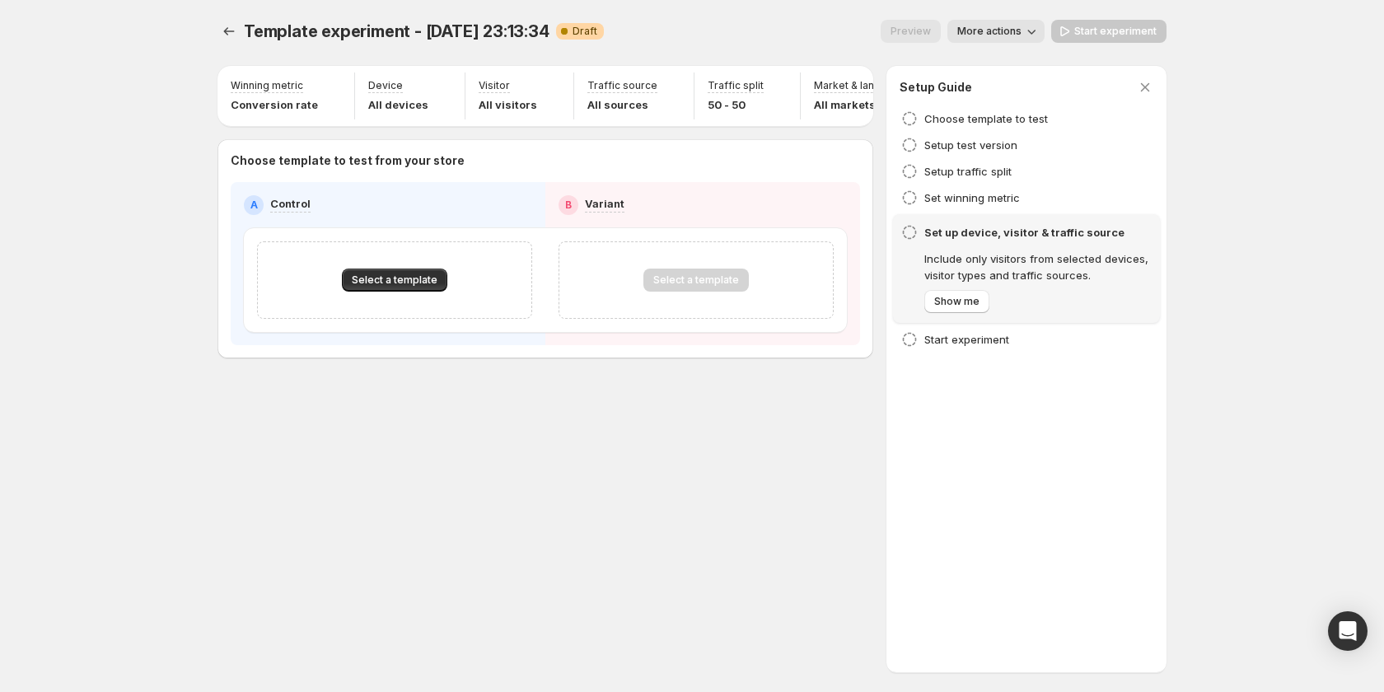
click at [997, 357] on div "Setup Guide Choose template to test Setup test version Setup traffic split Set …" at bounding box center [1026, 369] width 280 height 606
click at [1000, 345] on h4 "Start experiment" at bounding box center [966, 339] width 85 height 16
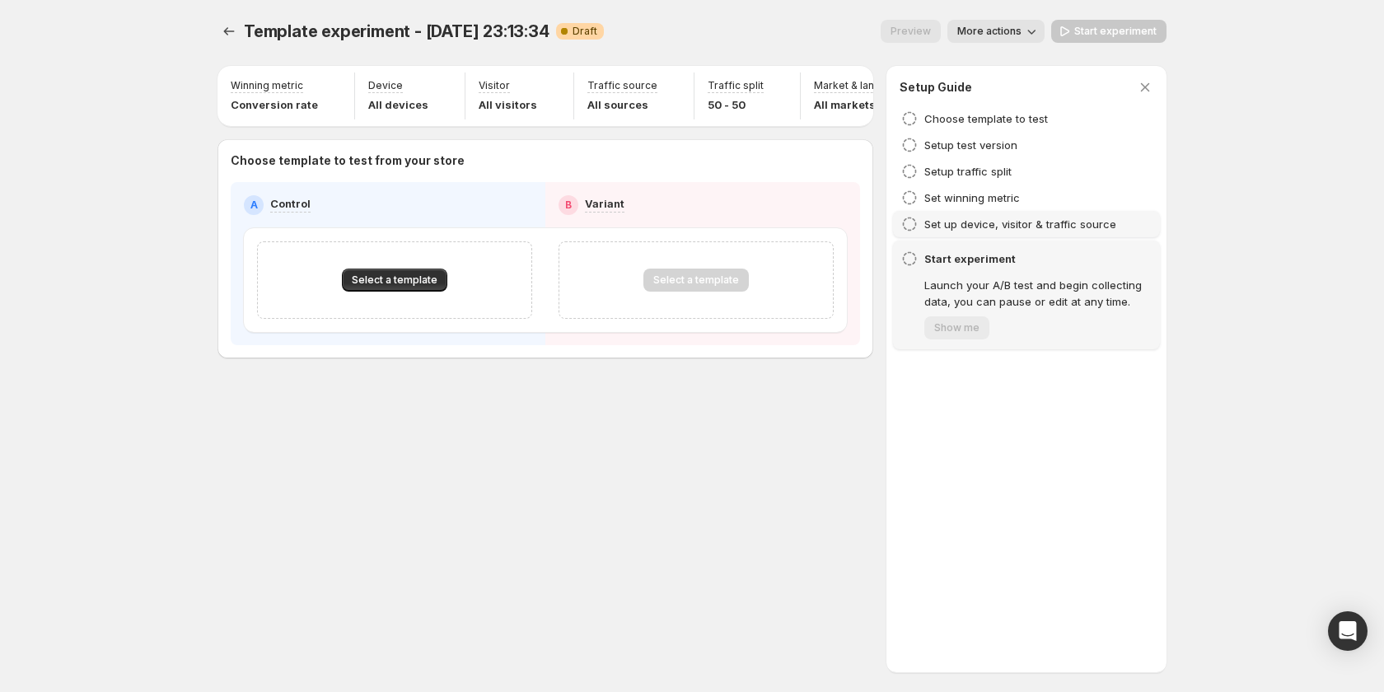
click at [999, 222] on h4 "Set up device, visitor & traffic source" at bounding box center [1020, 224] width 192 height 16
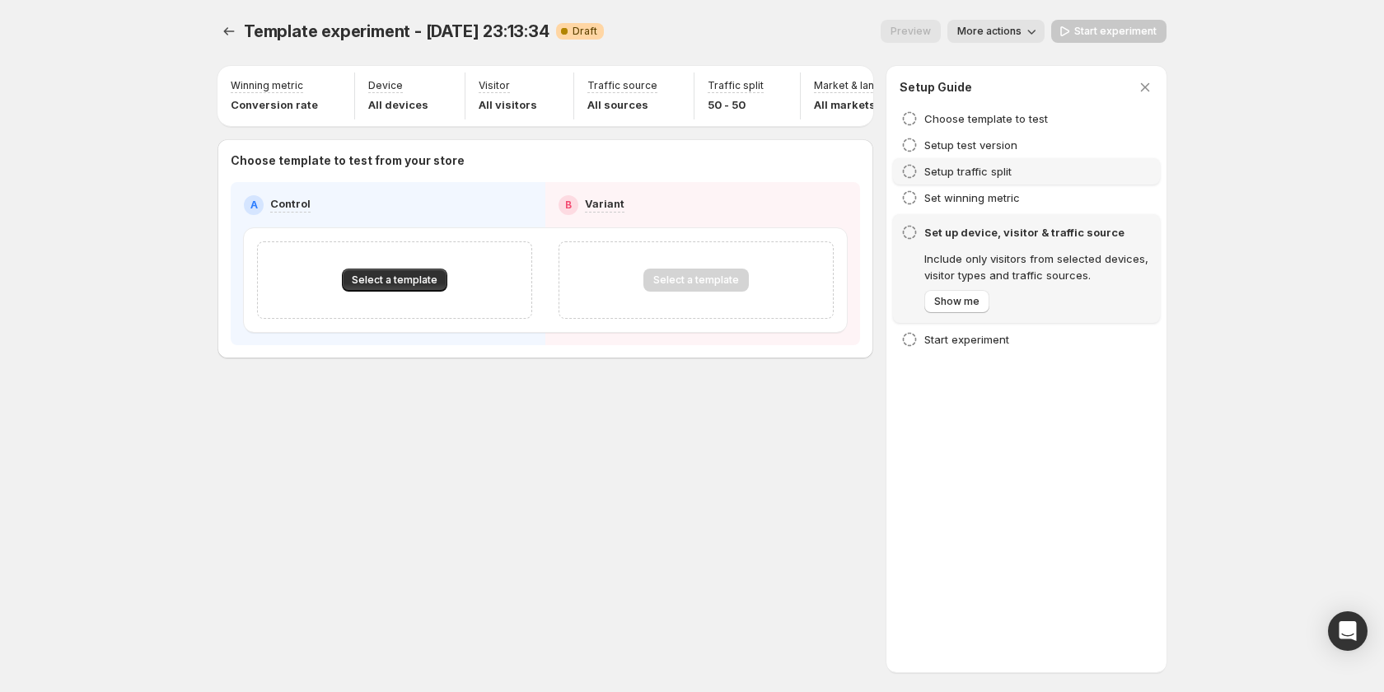
click at [997, 183] on div "Setup traffic split" at bounding box center [1026, 171] width 267 height 26
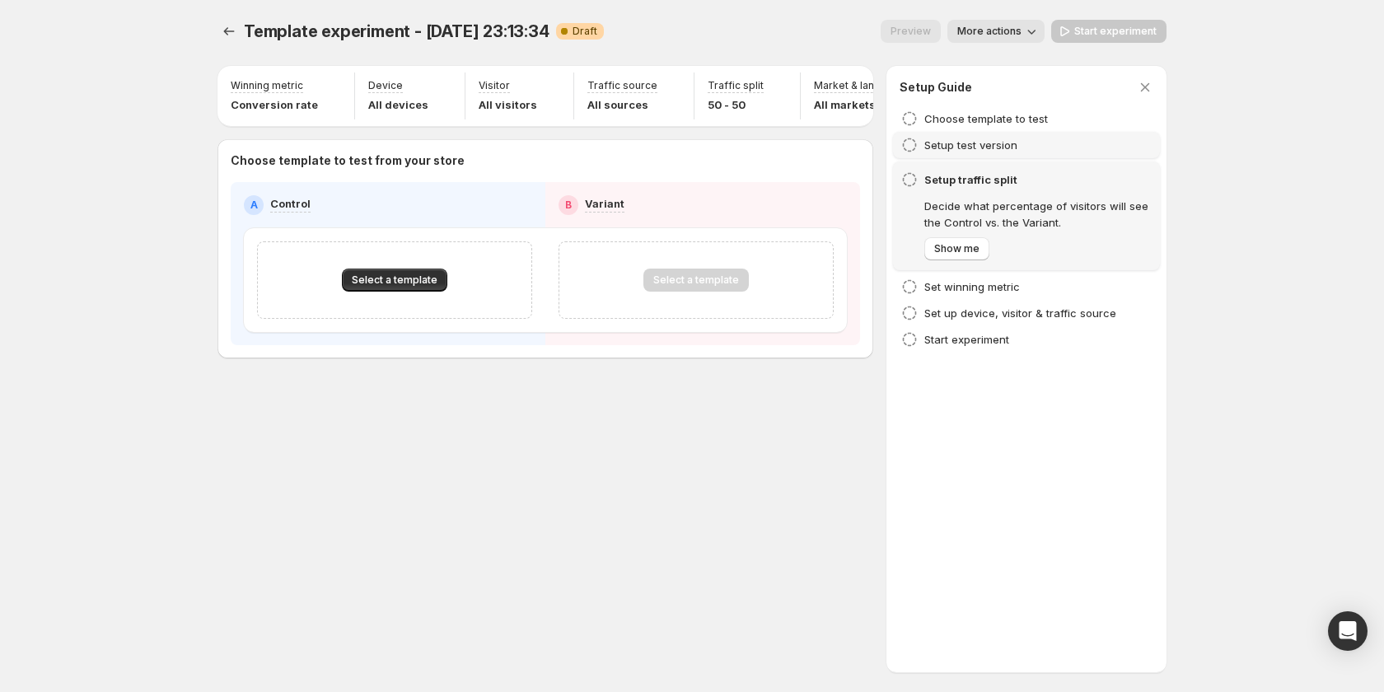
click at [995, 138] on h4 "Setup test version" at bounding box center [970, 145] width 93 height 16
click at [995, 109] on div "Choose template to test" at bounding box center [1026, 118] width 267 height 26
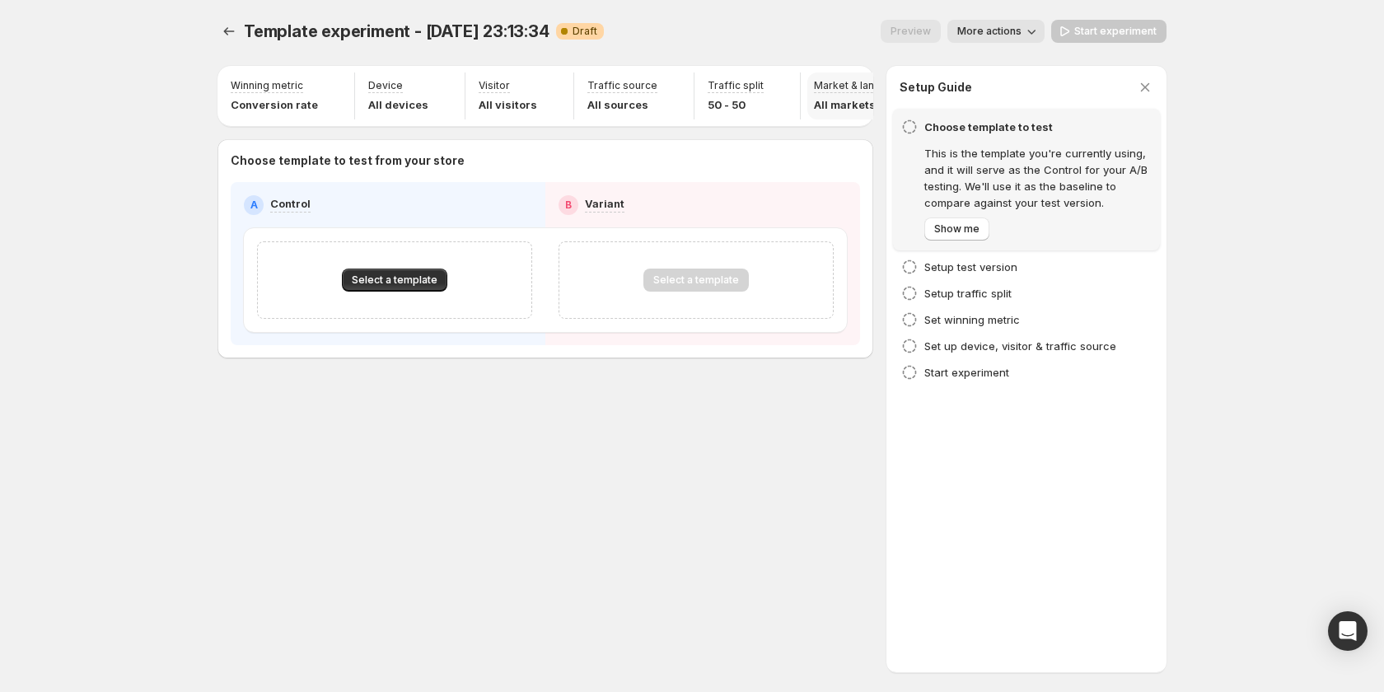
click at [826, 100] on p "All markets" at bounding box center [859, 104] width 91 height 16
click at [802, 90] on button "button" at bounding box center [813, 87] width 23 height 23
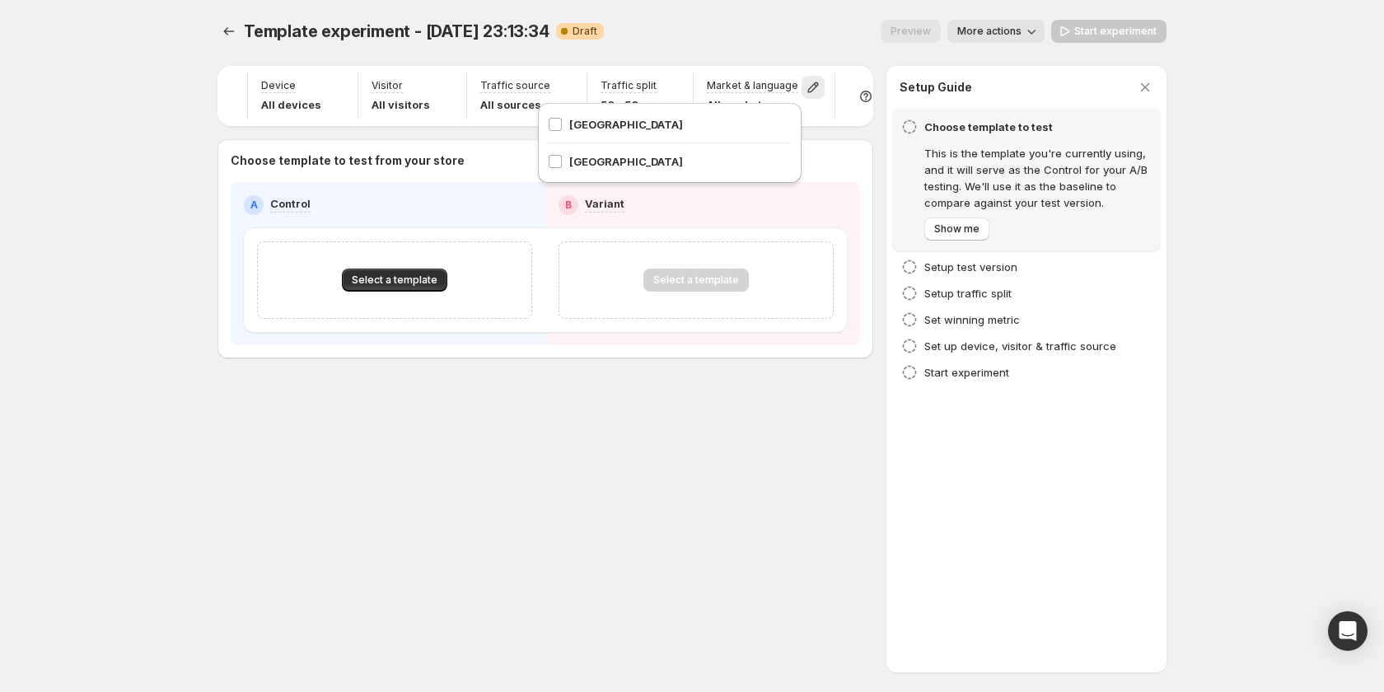
click at [764, 32] on div "Preview More actions" at bounding box center [831, 31] width 428 height 23
click at [805, 90] on icon "button" at bounding box center [813, 87] width 16 height 16
click at [771, 30] on div "Preview More actions" at bounding box center [831, 31] width 428 height 23
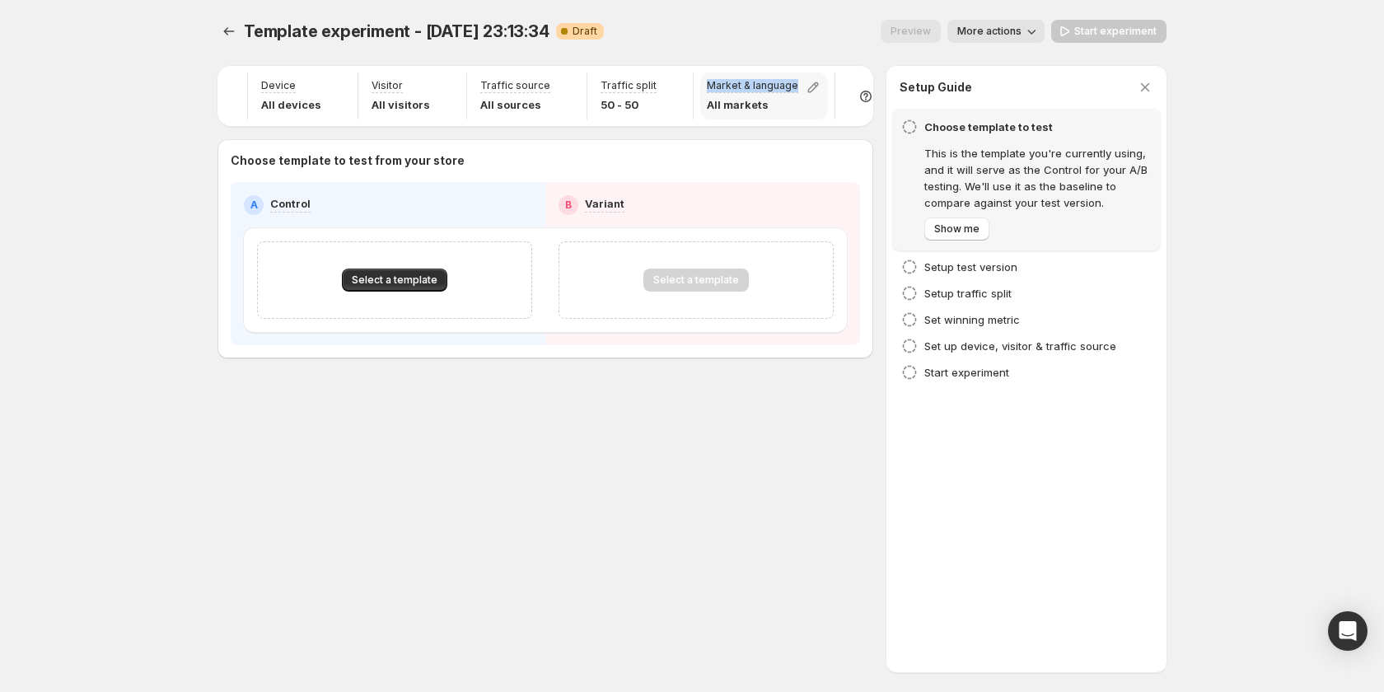
drag, startPoint x: 792, startPoint y: 81, endPoint x: 778, endPoint y: 81, distance: 14.0
click at [778, 81] on div "Market & language All markets" at bounding box center [764, 96] width 128 height 47
copy p "Market & language"
click at [1022, 264] on div "Setup test version" at bounding box center [1026, 267] width 250 height 16
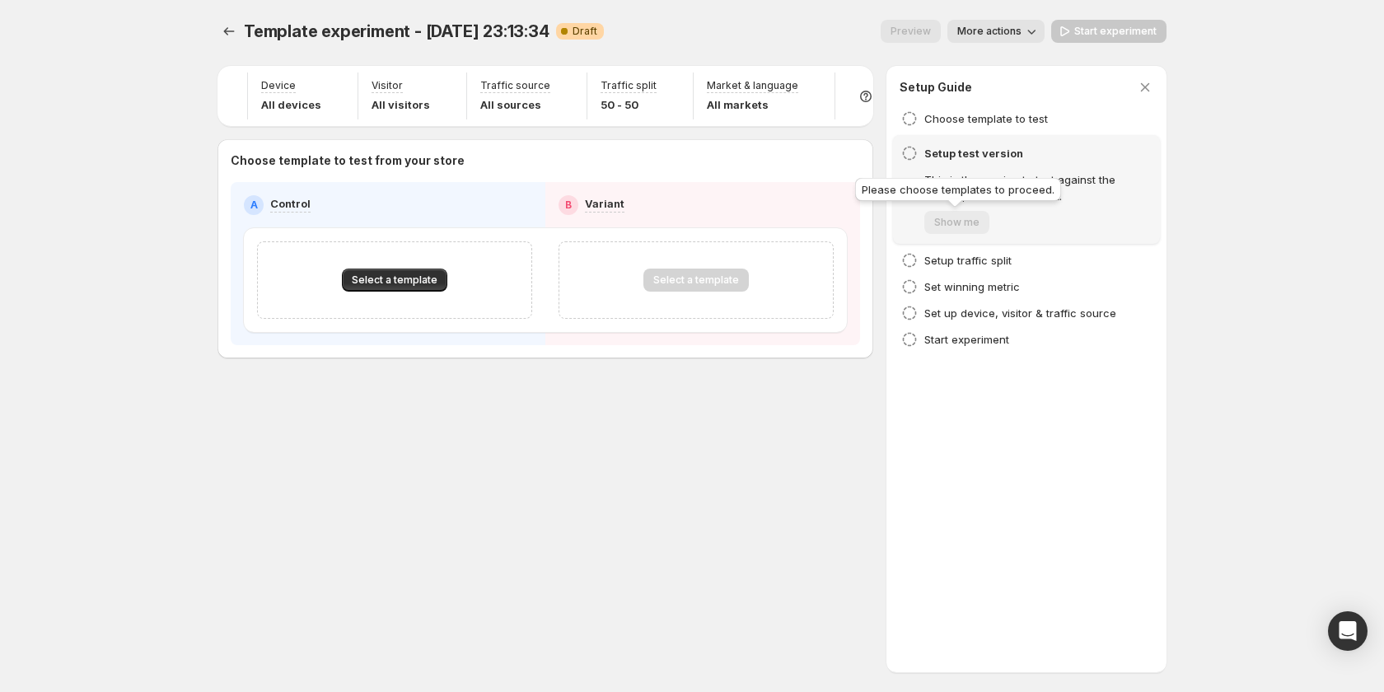
click at [965, 219] on span "Show me" at bounding box center [956, 221] width 65 height 13
click at [959, 222] on span "Show me" at bounding box center [956, 221] width 65 height 13
click at [1037, 134] on div "Choose template to test Setup test version This is the version to test against …" at bounding box center [1026, 228] width 267 height 247
click at [1036, 124] on h4 "Choose template to test" at bounding box center [986, 118] width 124 height 16
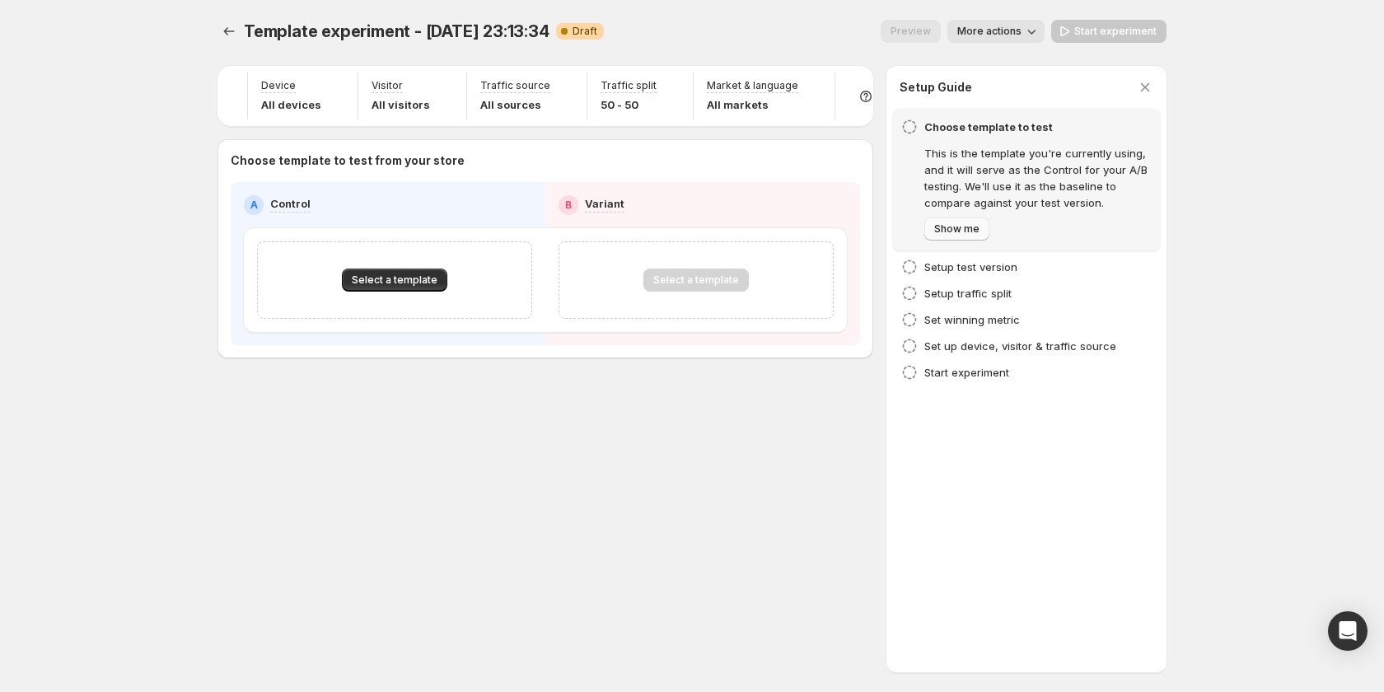
click at [959, 228] on span "Show me" at bounding box center [956, 228] width 45 height 13
click at [951, 216] on div "This is the template you're currently using, and it will serve as the Control f…" at bounding box center [1037, 193] width 227 height 96
click at [952, 223] on span "Next" at bounding box center [945, 228] width 23 height 13
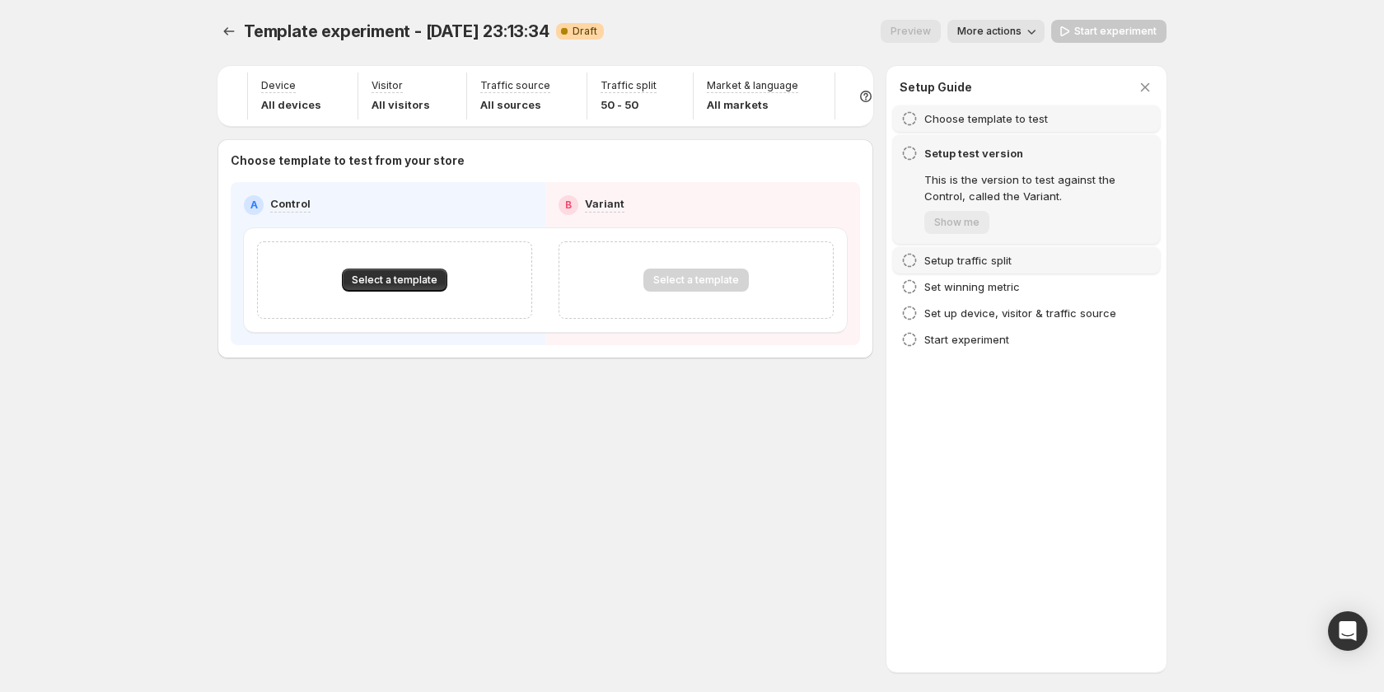
click at [961, 249] on div "Setup traffic split" at bounding box center [1026, 260] width 267 height 26
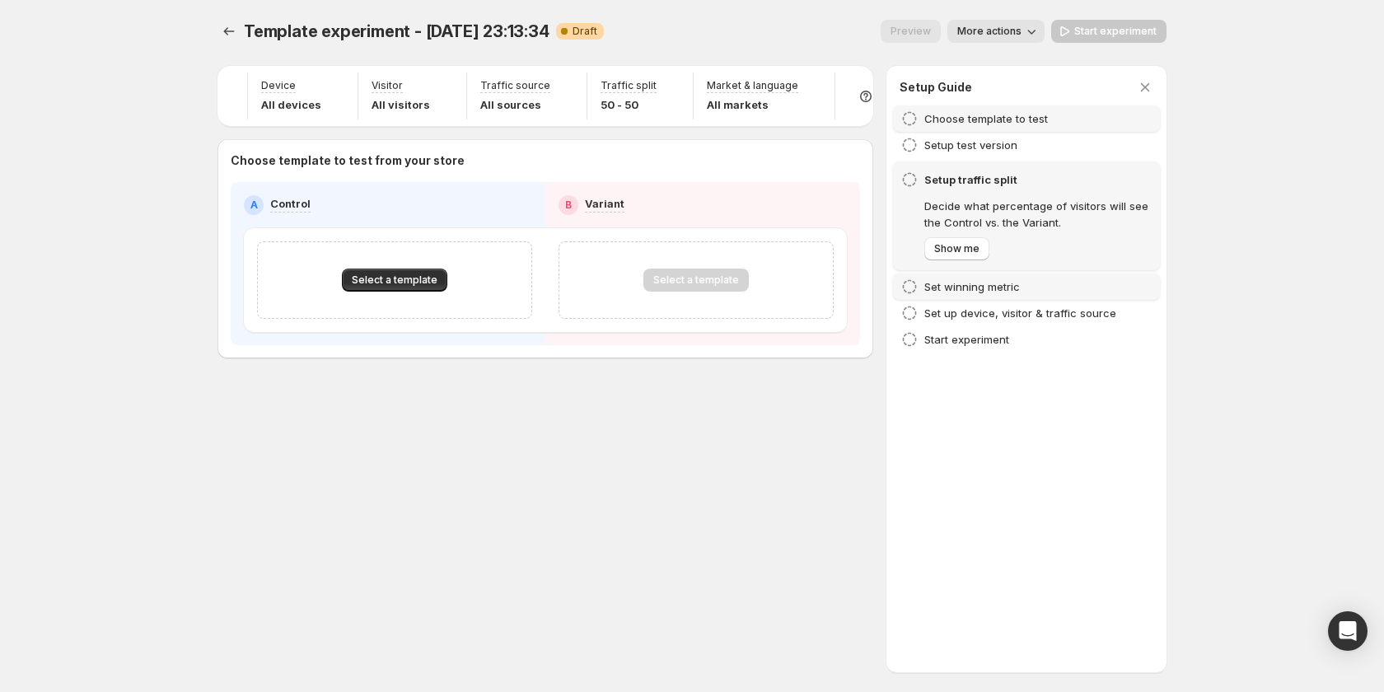
click at [963, 277] on div "Set winning metric" at bounding box center [1026, 287] width 267 height 26
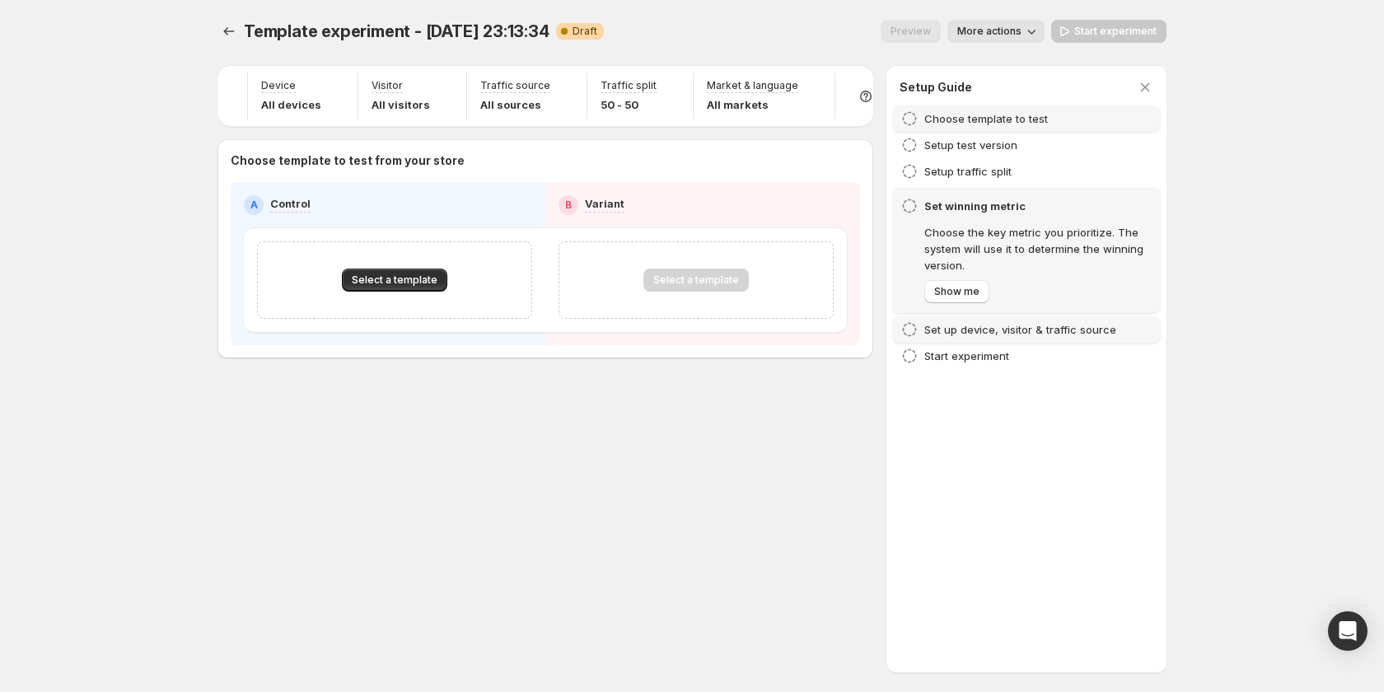
click at [964, 322] on h4 "Set up device, visitor & traffic source" at bounding box center [1020, 329] width 192 height 16
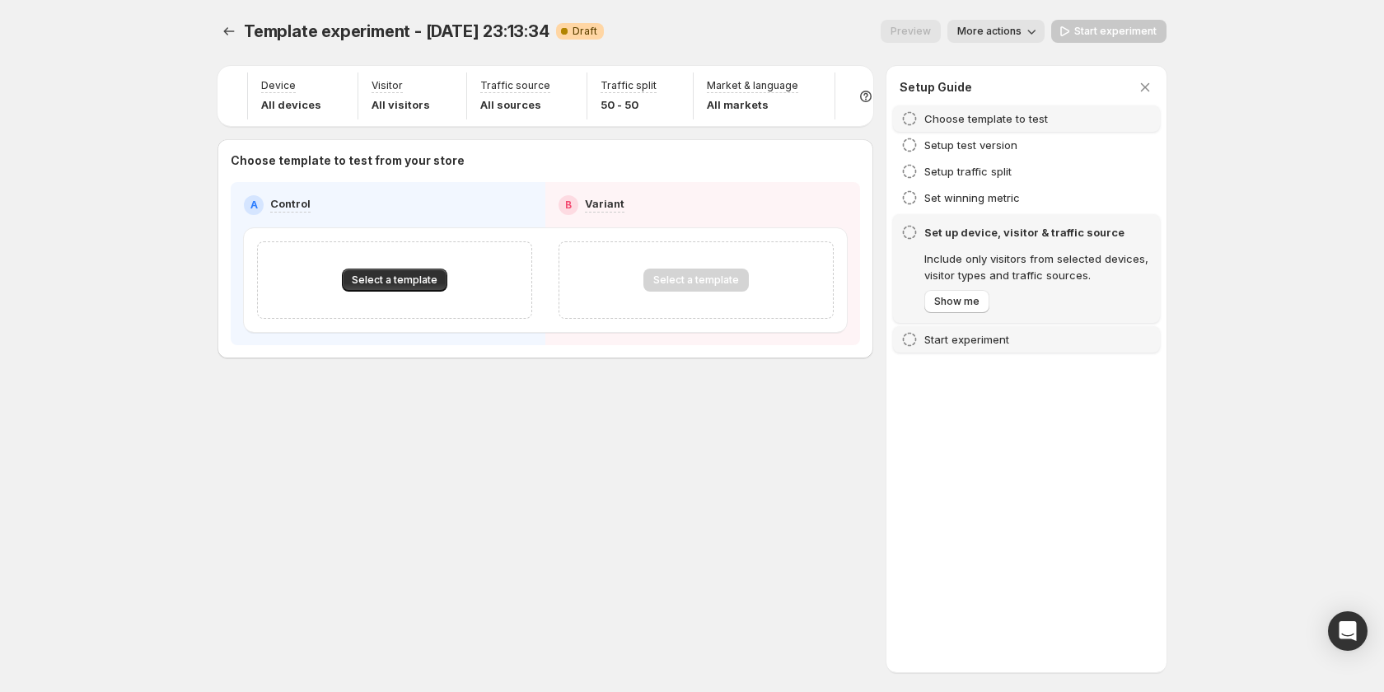
click at [964, 347] on h4 "Start experiment" at bounding box center [966, 339] width 85 height 16
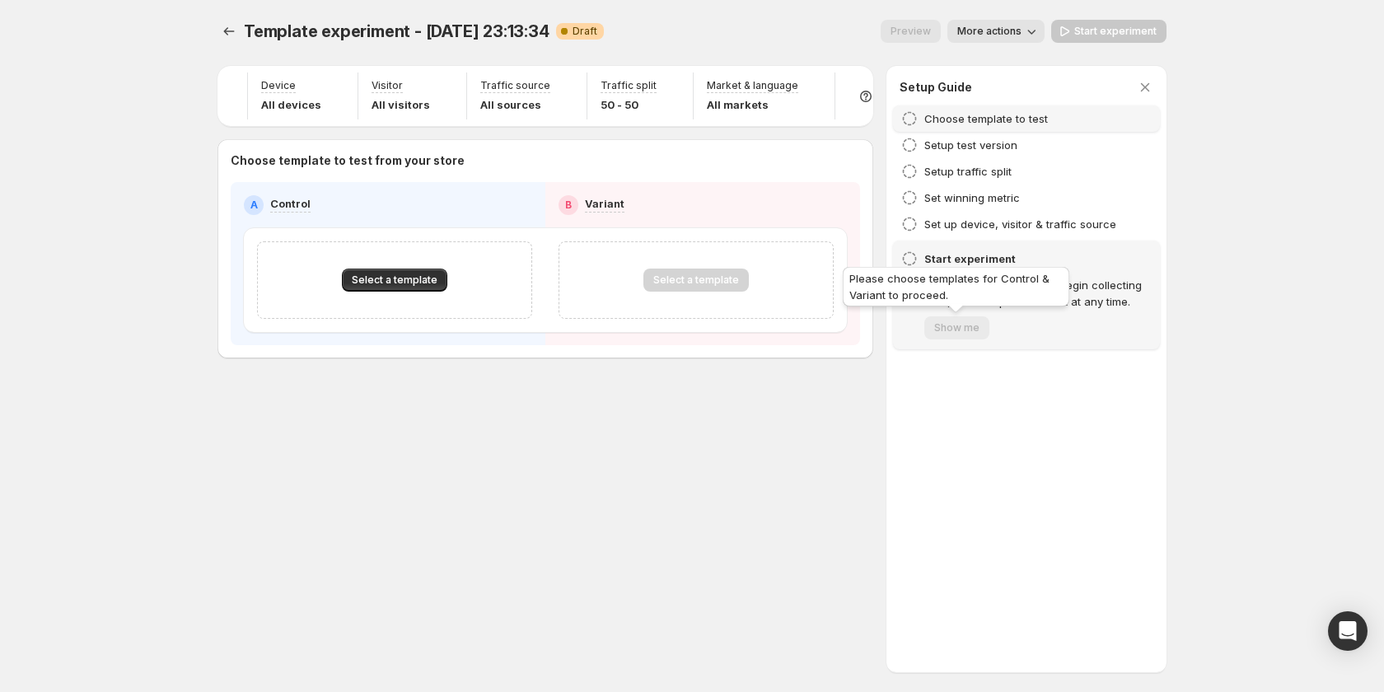
click at [961, 325] on span "Show me" at bounding box center [956, 326] width 65 height 13
click at [960, 359] on div "Setup Guide Choose template to test Setup test version Setup traffic split Set …" at bounding box center [1026, 369] width 280 height 606
click at [972, 124] on h4 "Choose template to test" at bounding box center [986, 118] width 124 height 16
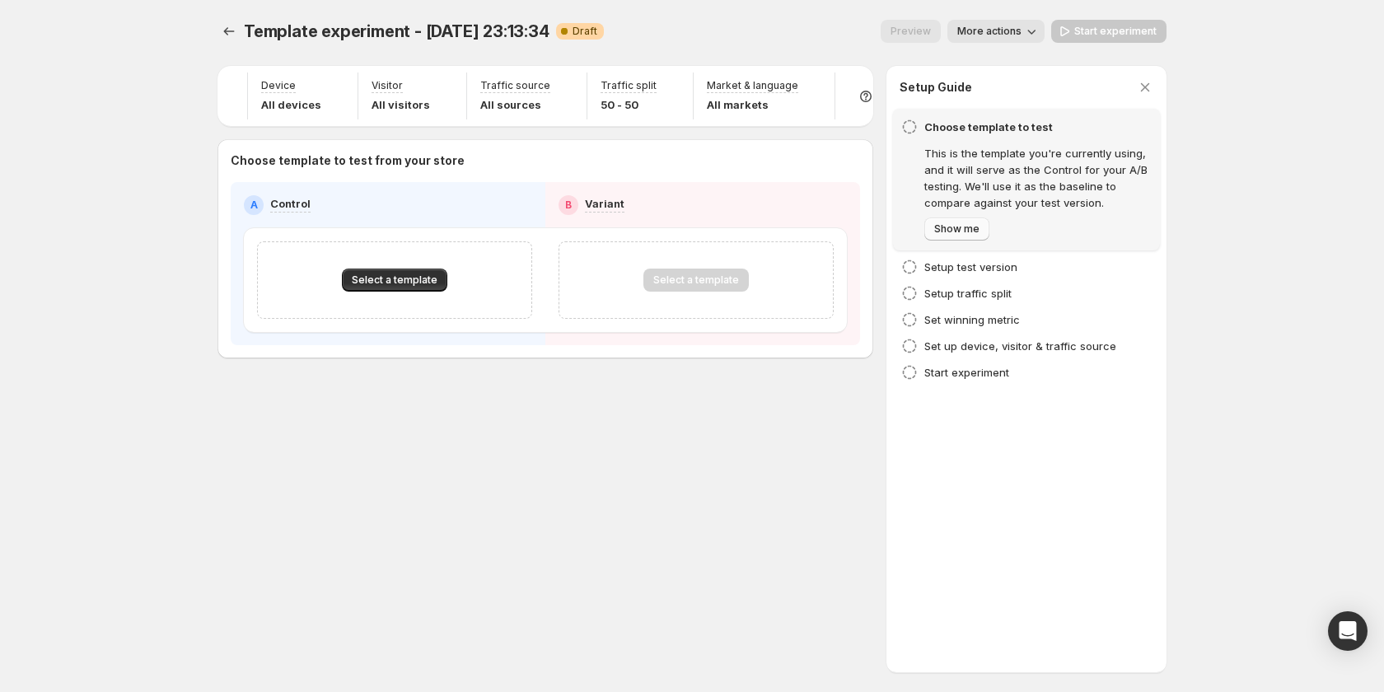
click at [946, 225] on span "Show me" at bounding box center [956, 228] width 45 height 13
click at [948, 231] on span "Next" at bounding box center [945, 228] width 23 height 13
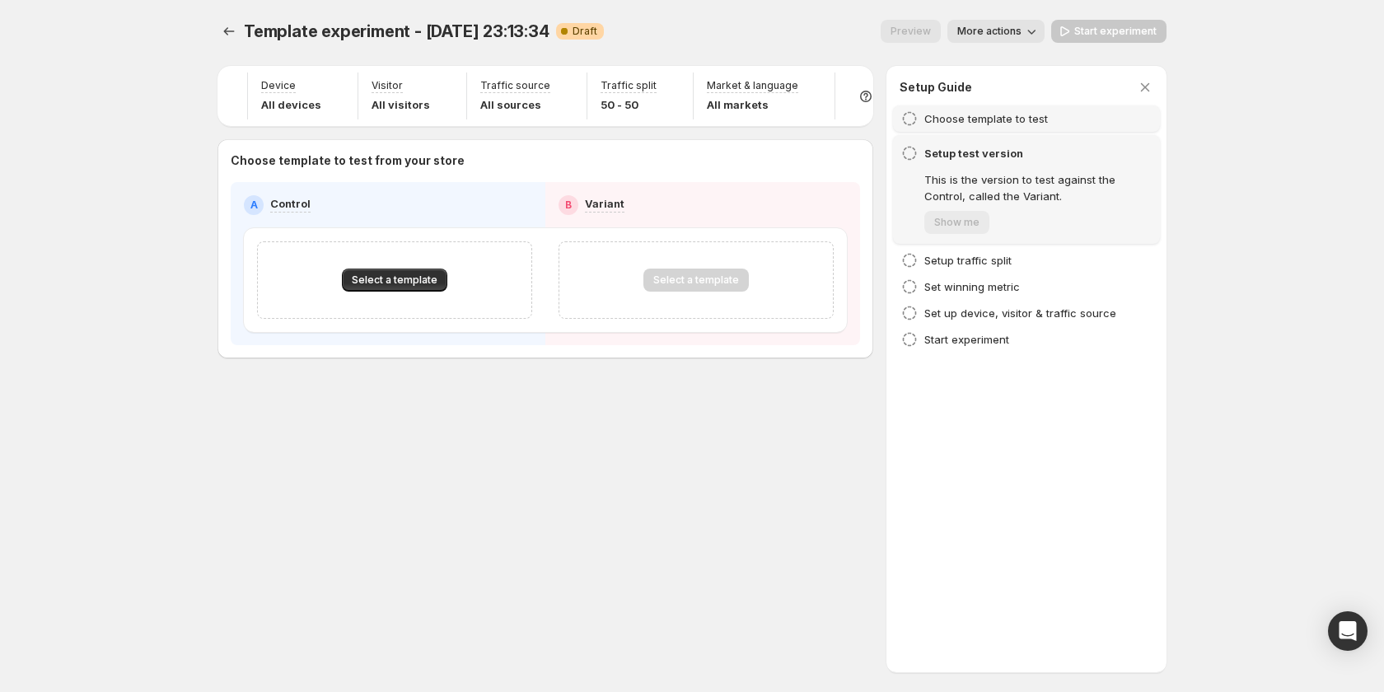
click at [971, 119] on h4 "Choose template to test" at bounding box center [986, 118] width 124 height 16
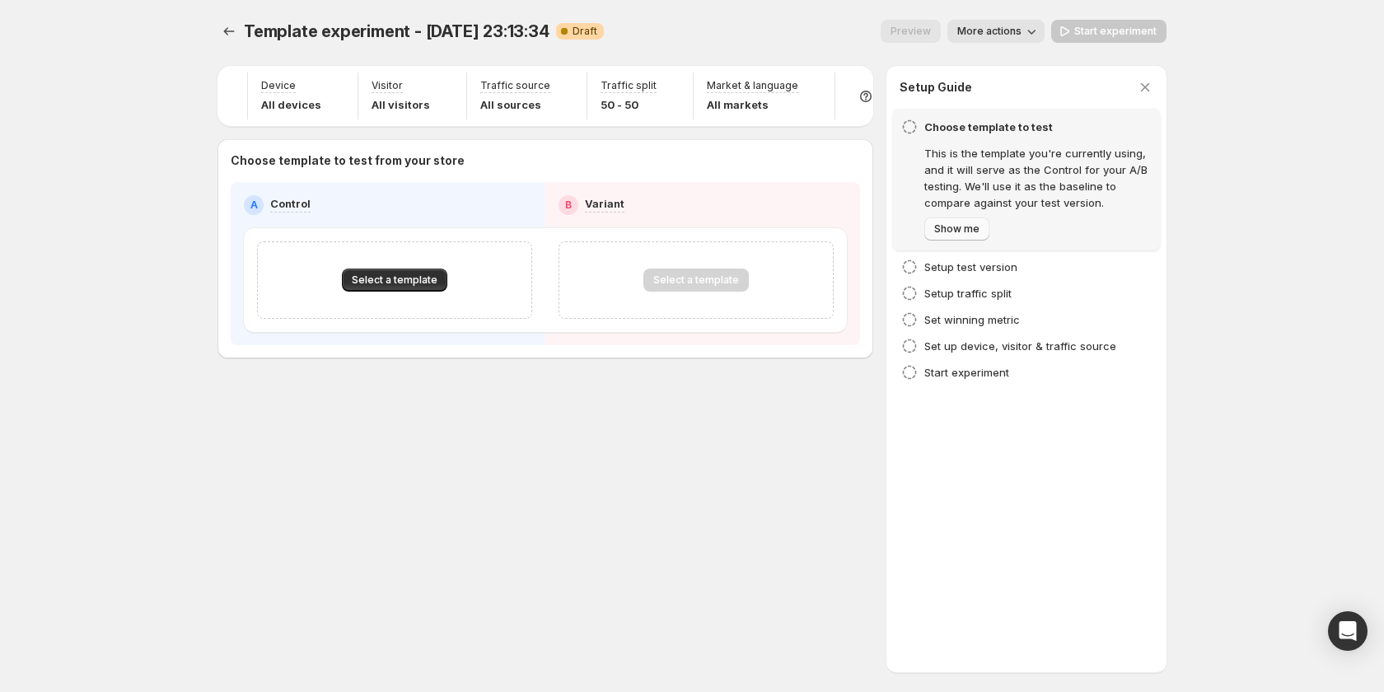
click at [950, 224] on span "Show me" at bounding box center [956, 228] width 45 height 13
click at [833, 89] on div at bounding box center [692, 346] width 1384 height 692
click at [858, 89] on icon at bounding box center [866, 96] width 16 height 16
click at [837, 136] on span "Setup guide" at bounding box center [837, 142] width 62 height 13
click at [858, 102] on icon at bounding box center [866, 96] width 16 height 16
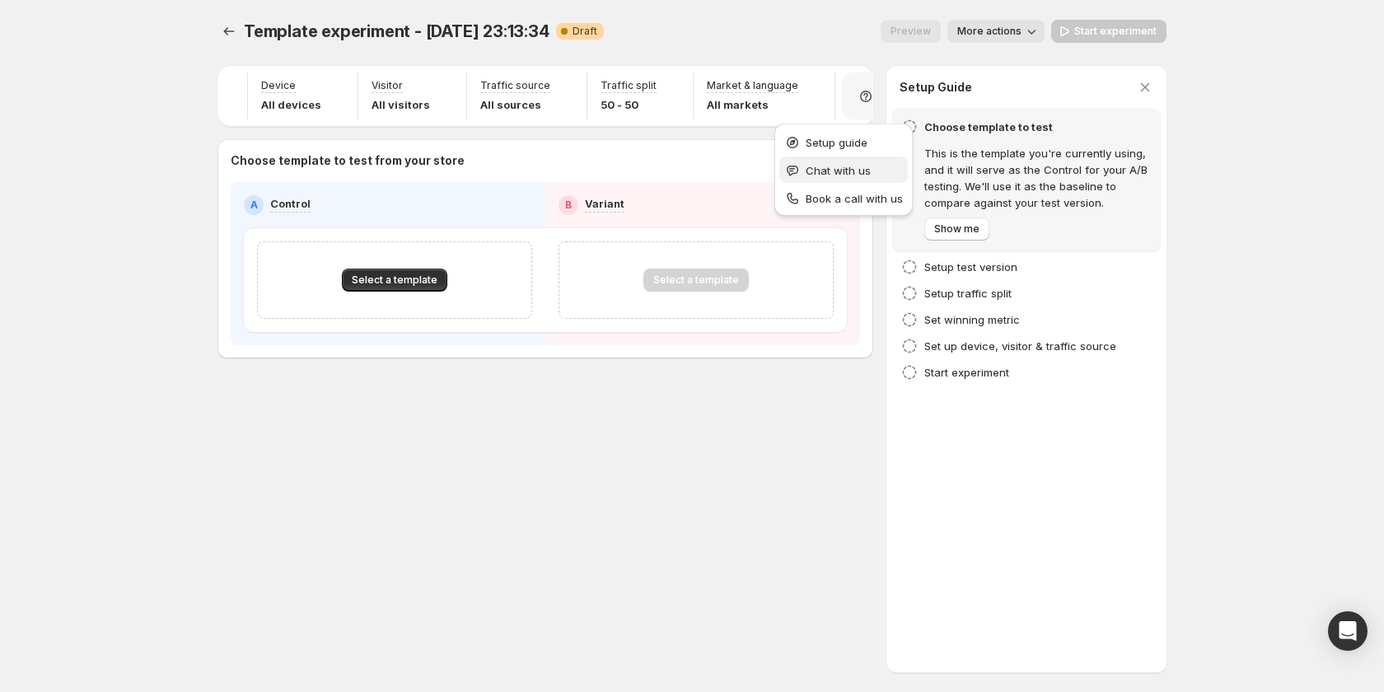
click at [836, 169] on span "Chat with us" at bounding box center [838, 170] width 65 height 13
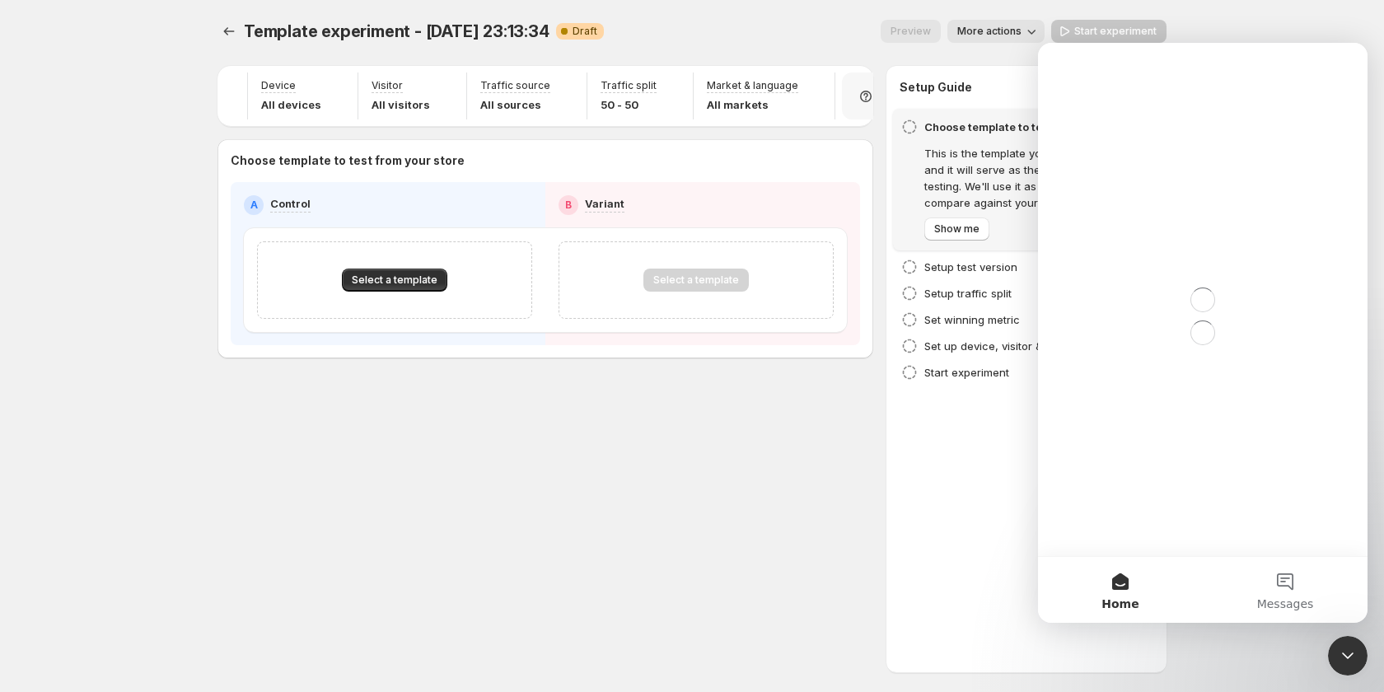
scroll to position [0, 0]
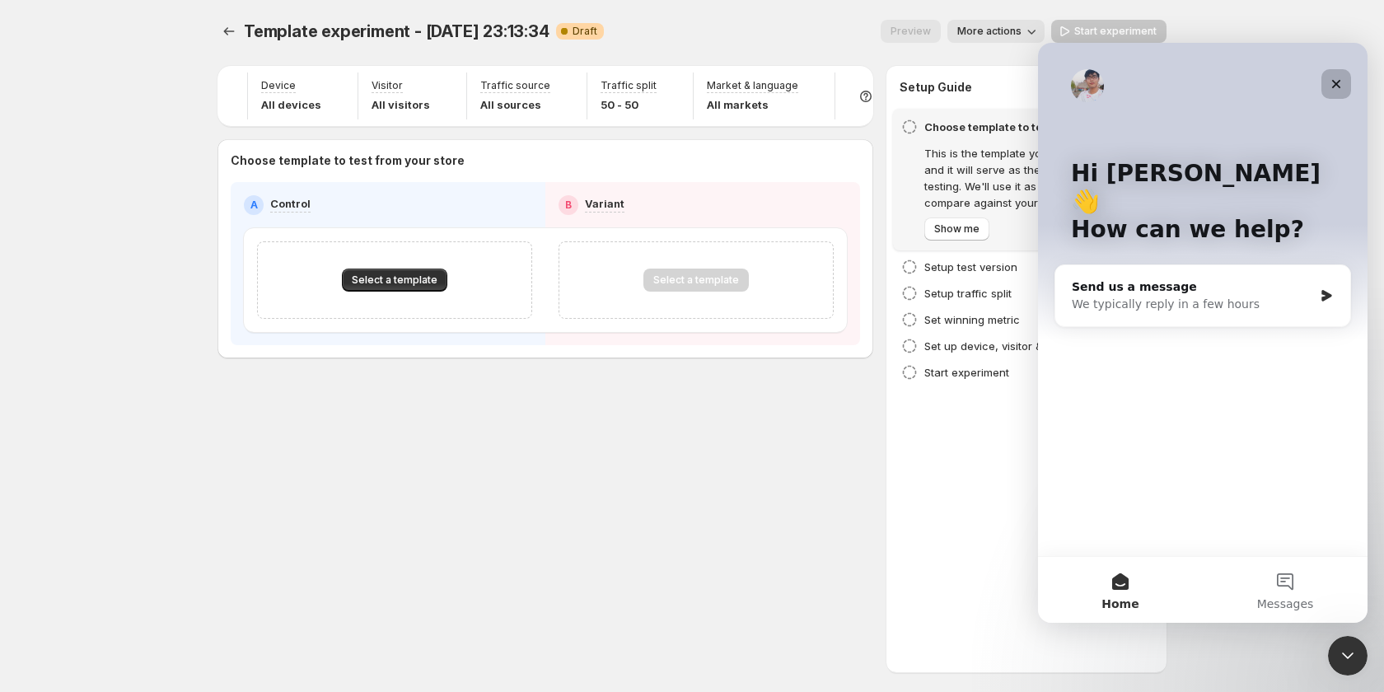
click at [1330, 73] on div "Close" at bounding box center [1336, 84] width 30 height 30
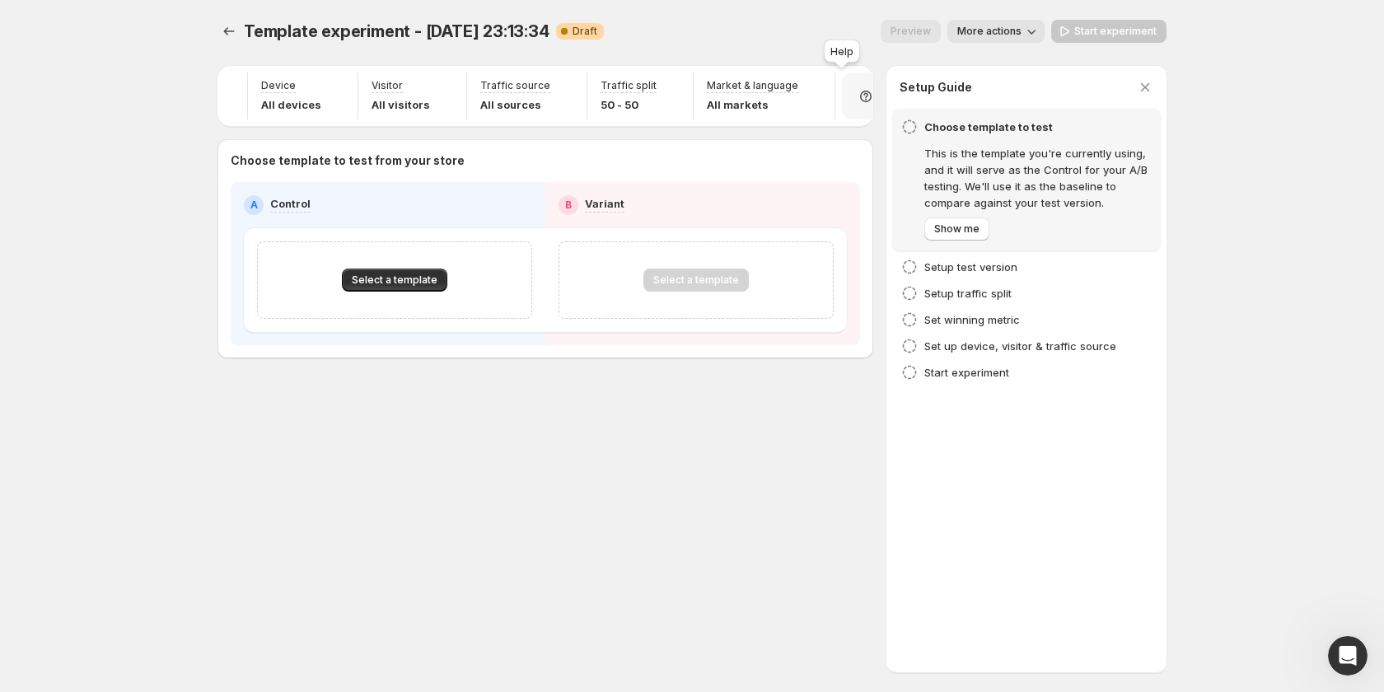
click at [858, 91] on icon at bounding box center [866, 96] width 16 height 16
click at [848, 199] on span "Book a call with us" at bounding box center [854, 198] width 97 height 13
drag, startPoint x: 470, startPoint y: 120, endPoint x: 373, endPoint y: 133, distance: 98.0
click at [259, 123] on div "Winning metric Conversion rate Device All devices Visitor All visitors Traffic …" at bounding box center [546, 96] width 656 height 54
click at [1000, 36] on span "More actions" at bounding box center [989, 31] width 64 height 13
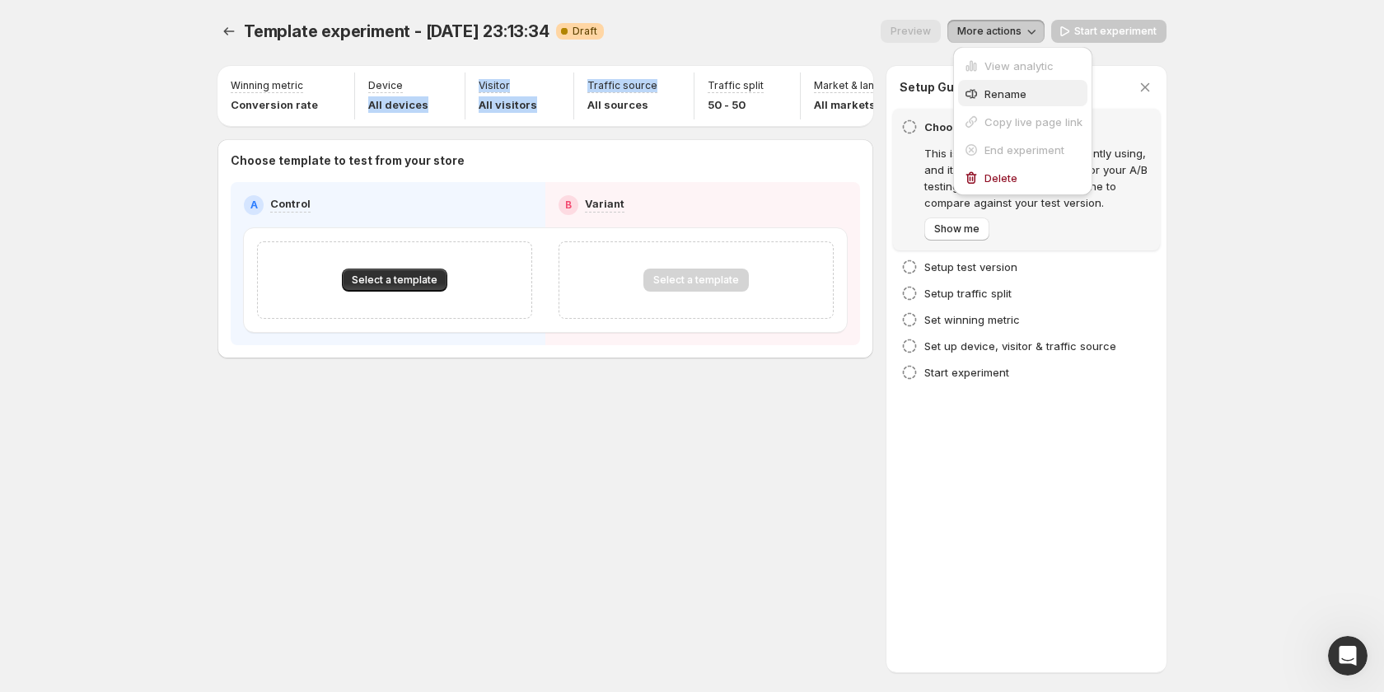
click at [1008, 101] on span "Rename" at bounding box center [1034, 94] width 98 height 16
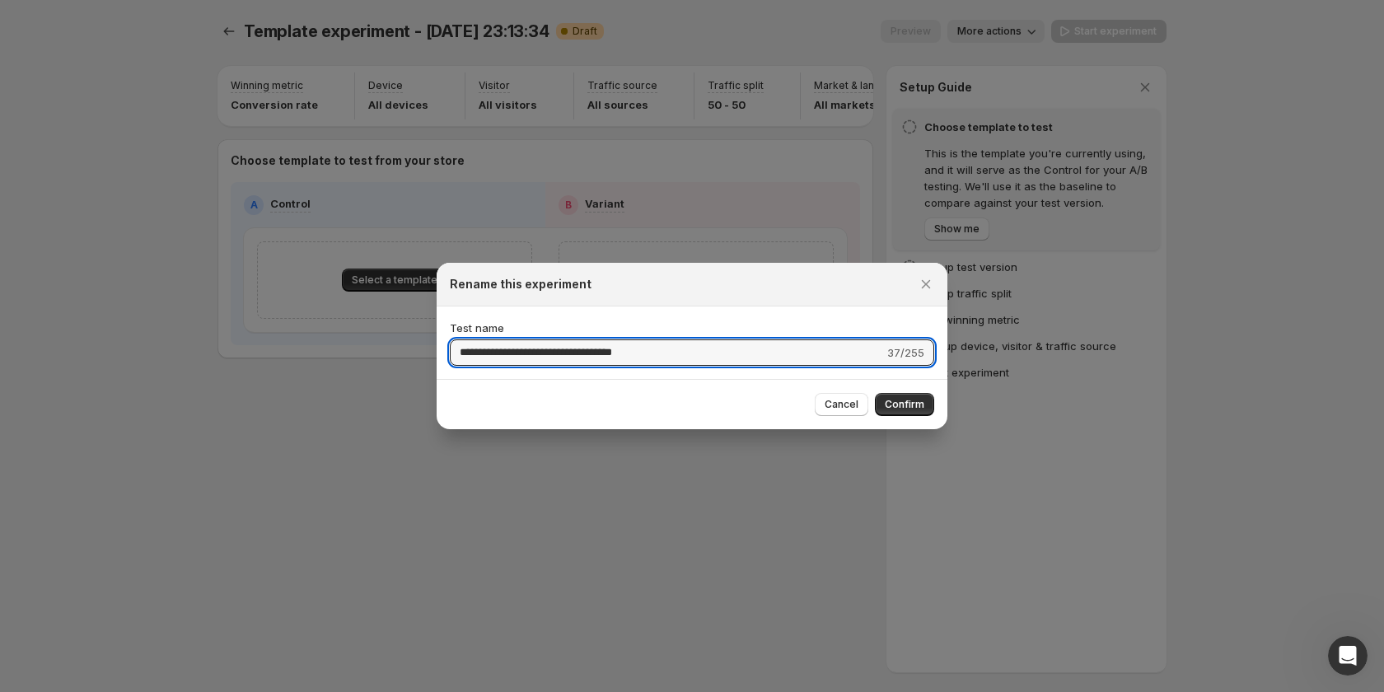
drag, startPoint x: 931, startPoint y: 282, endPoint x: 995, endPoint y: 178, distance: 122.1
click at [933, 278] on icon "Close" at bounding box center [926, 284] width 16 height 16
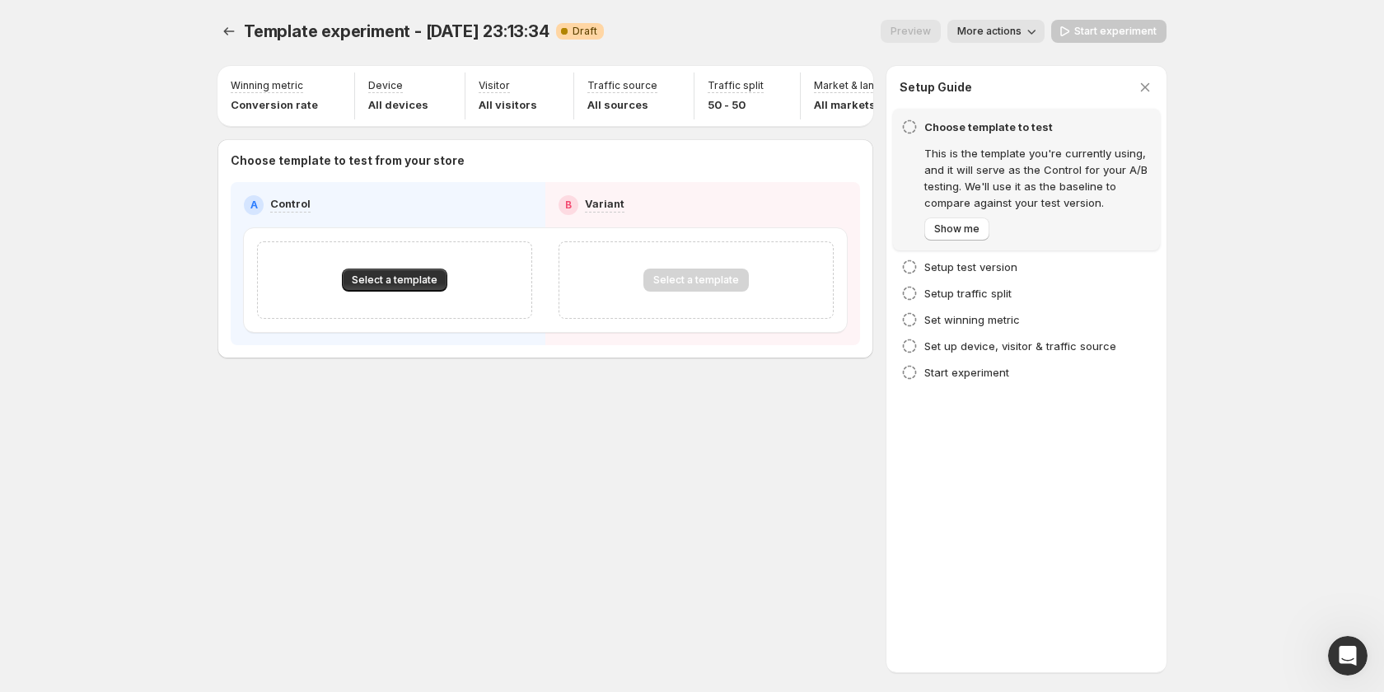
click at [1012, 30] on span "More actions" at bounding box center [989, 31] width 64 height 13
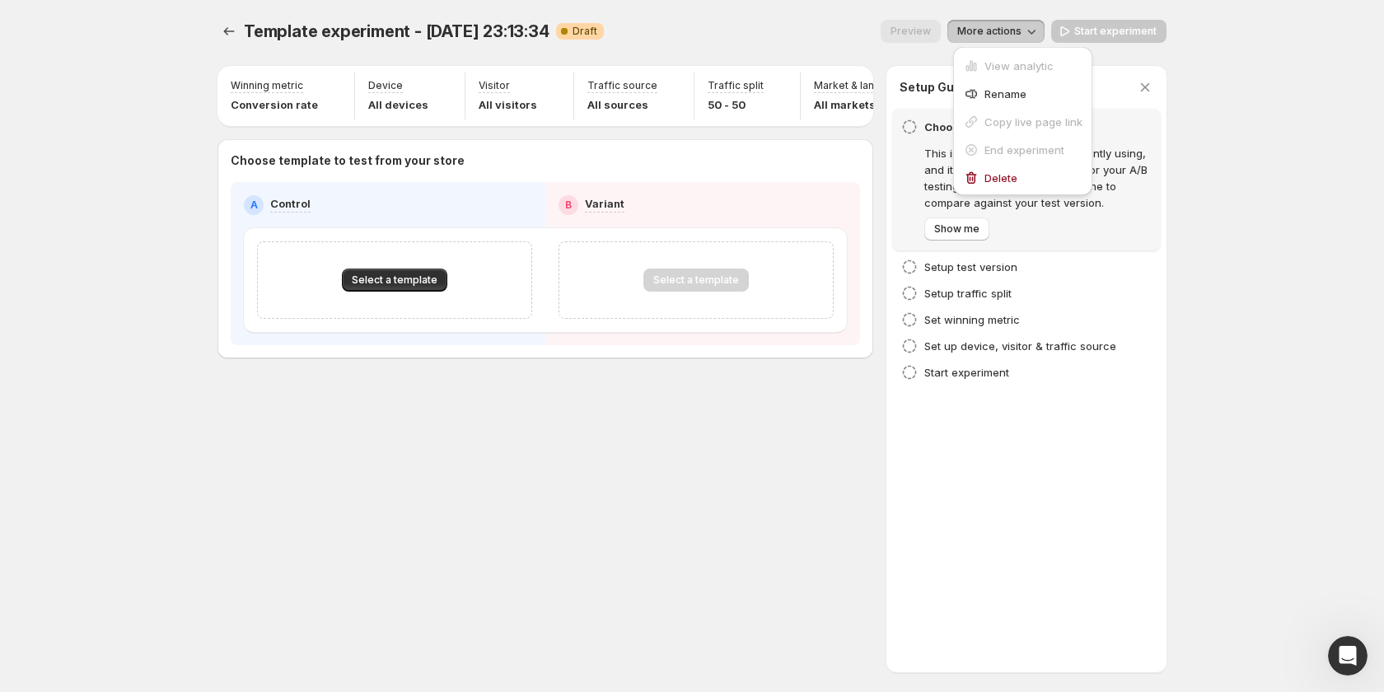
click at [932, 37] on div "Preview" at bounding box center [911, 31] width 60 height 23
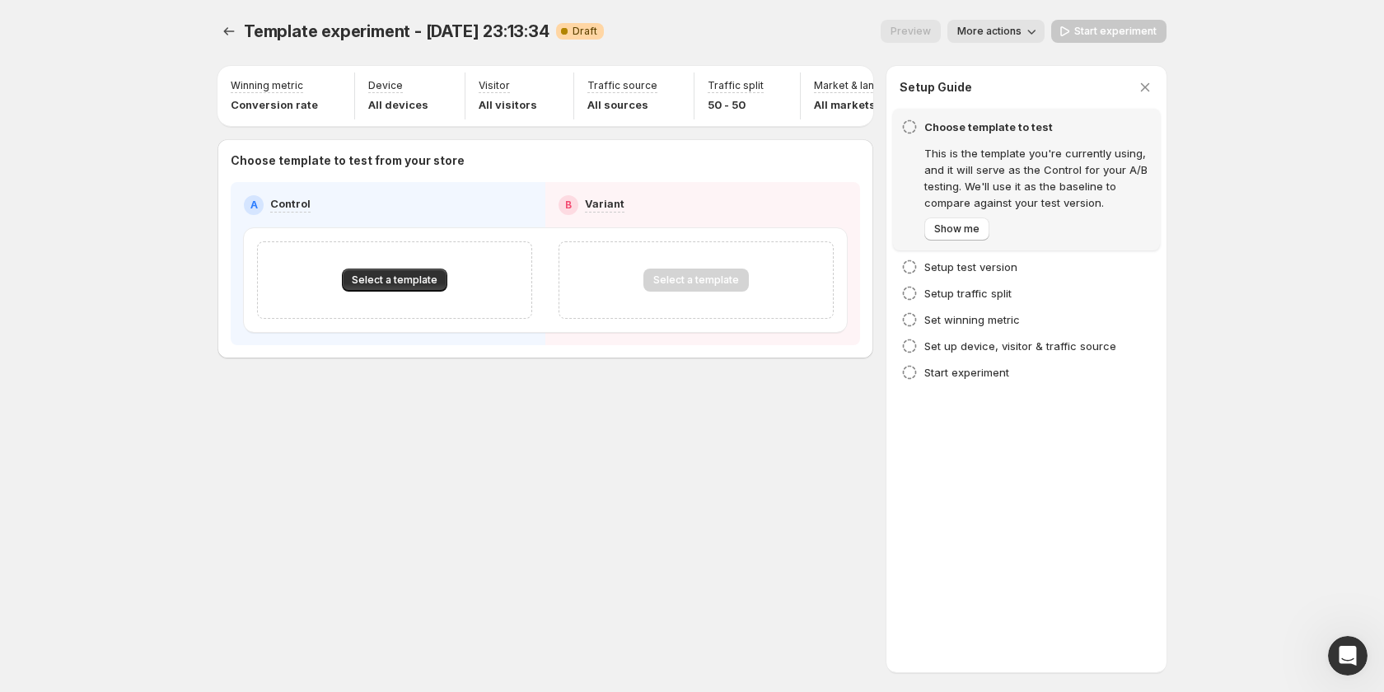
click at [932, 37] on div "Preview" at bounding box center [911, 31] width 60 height 23
click at [909, 28] on span "Preview" at bounding box center [911, 30] width 60 height 13
click at [1005, 27] on span "More actions" at bounding box center [989, 31] width 64 height 13
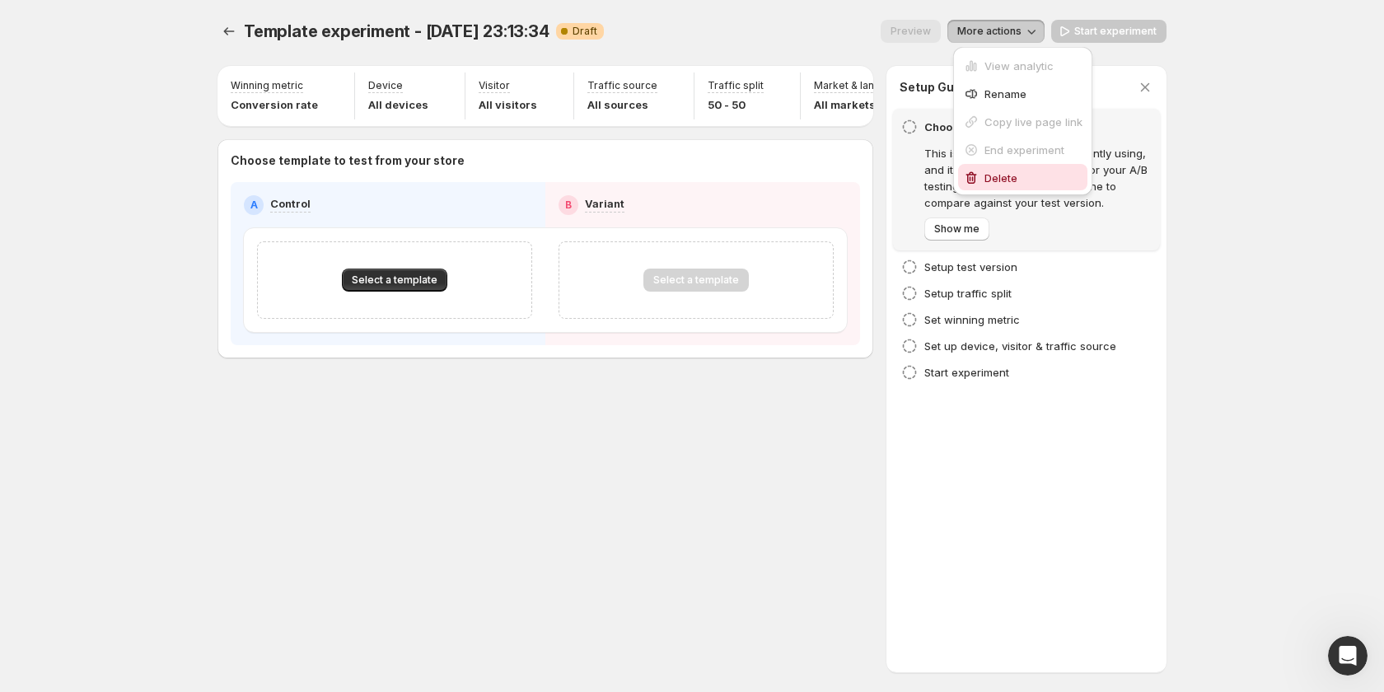
click at [1013, 185] on span "Delete" at bounding box center [1034, 178] width 98 height 16
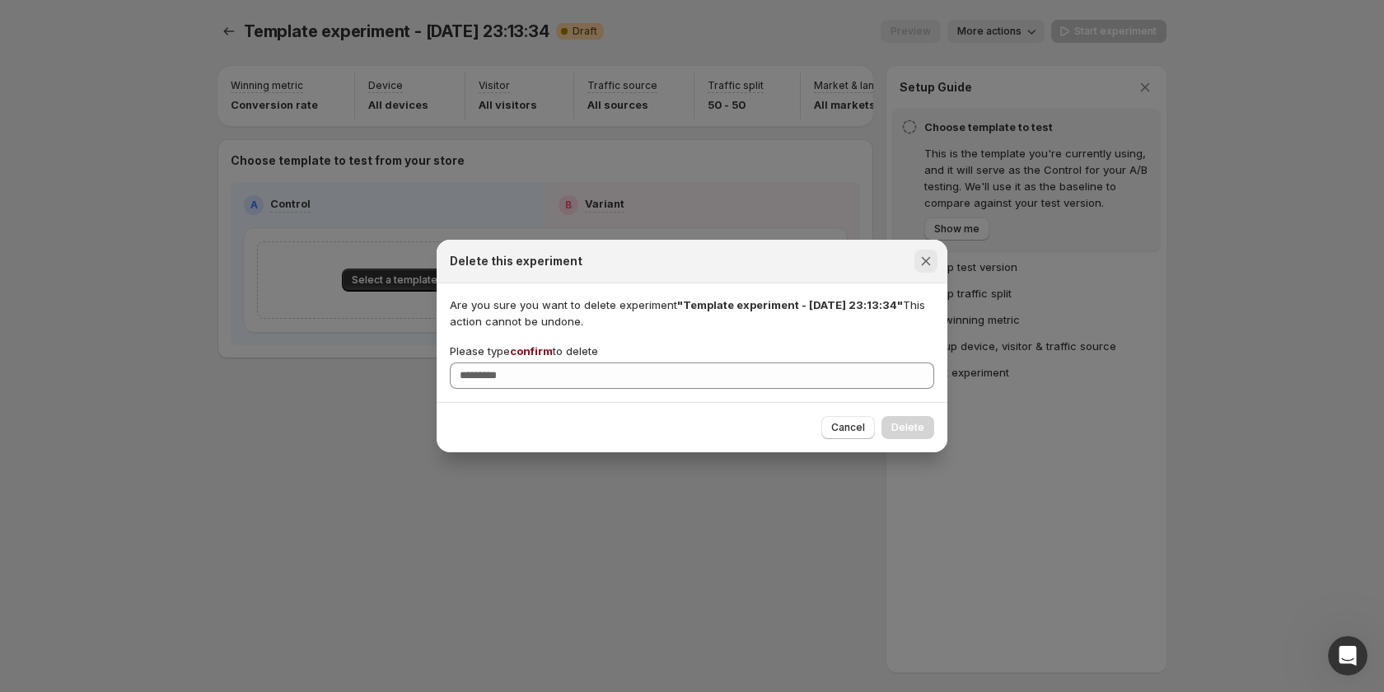
click at [919, 260] on icon "Close" at bounding box center [926, 261] width 16 height 16
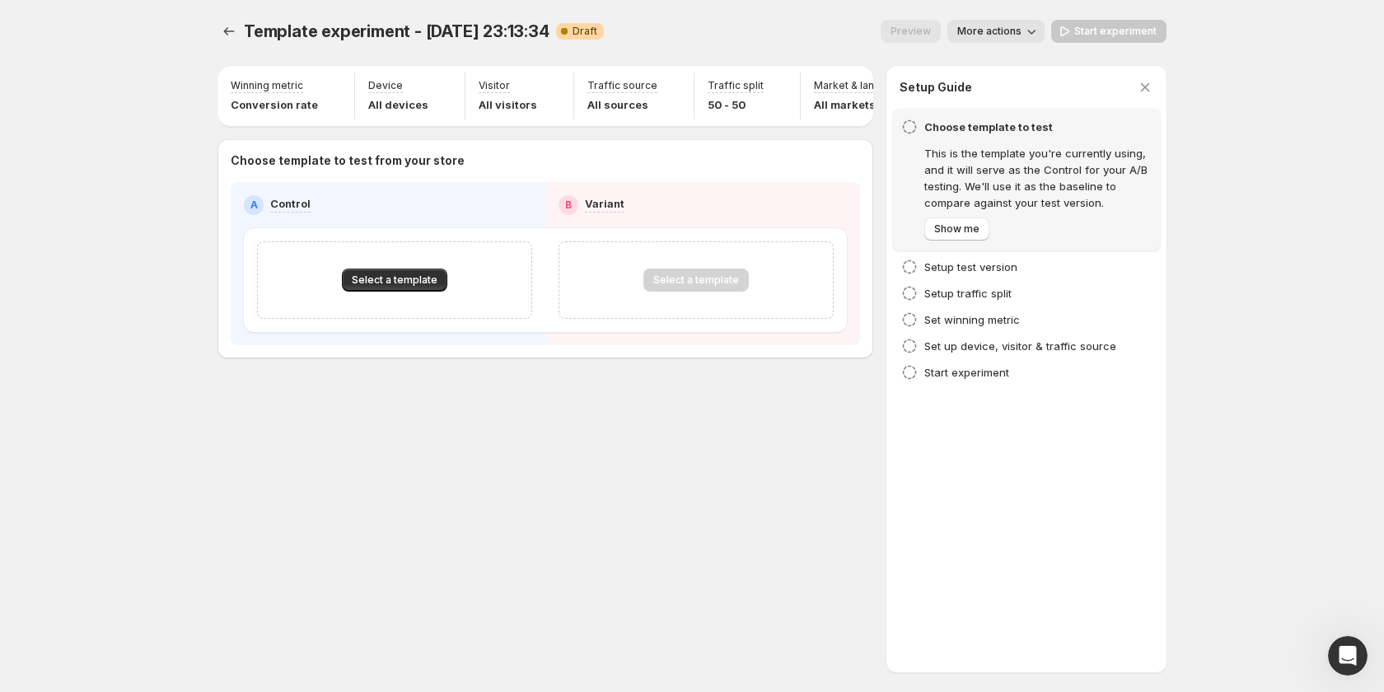
click at [532, 33] on span "Template experiment - [DATE] 23:13:34" at bounding box center [397, 31] width 306 height 20
click at [992, 26] on span "More actions" at bounding box center [989, 31] width 64 height 13
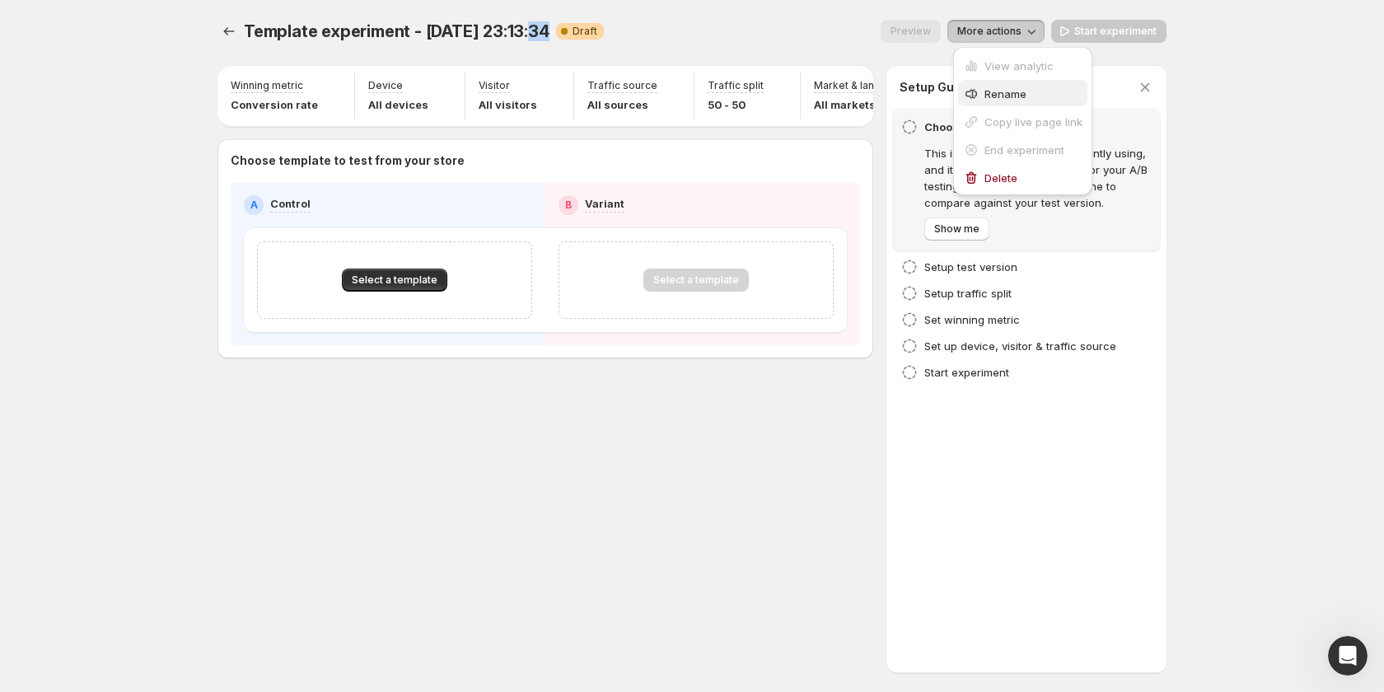
click at [999, 91] on span "Rename" at bounding box center [1006, 93] width 42 height 13
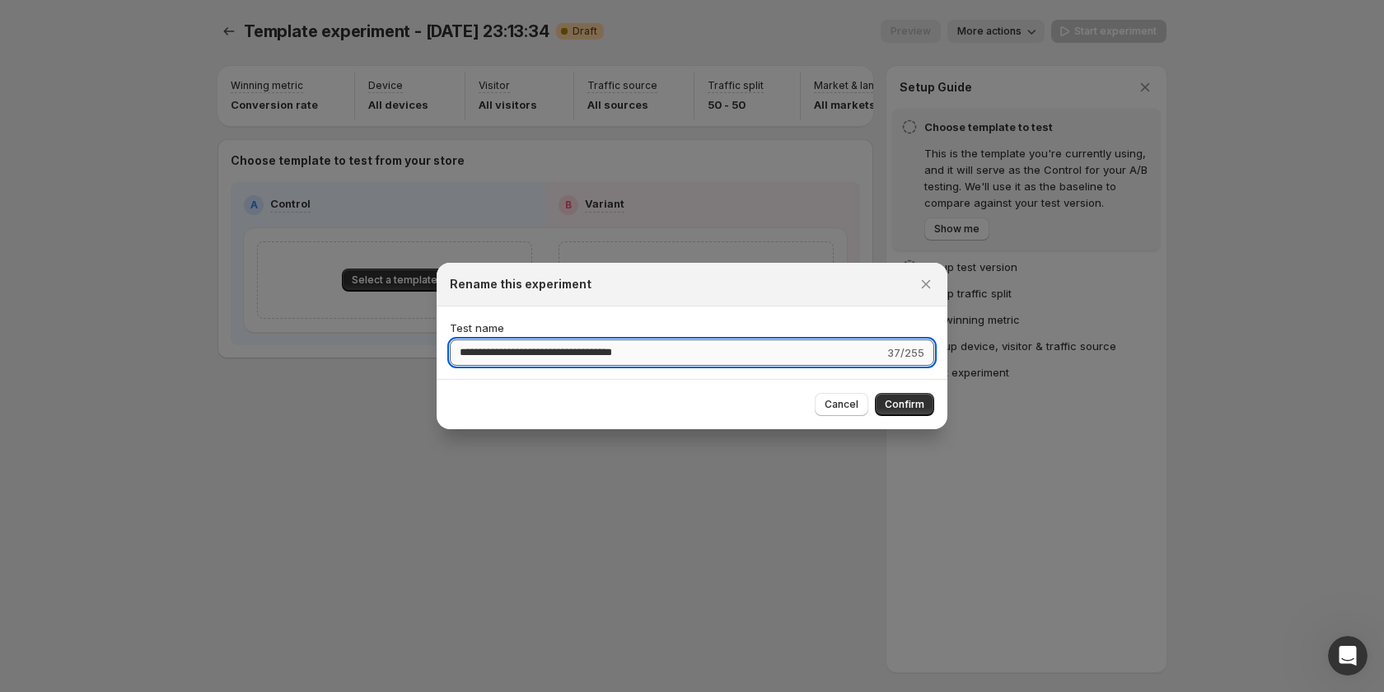
click at [715, 363] on input "**********" at bounding box center [667, 352] width 434 height 26
type input "*****"
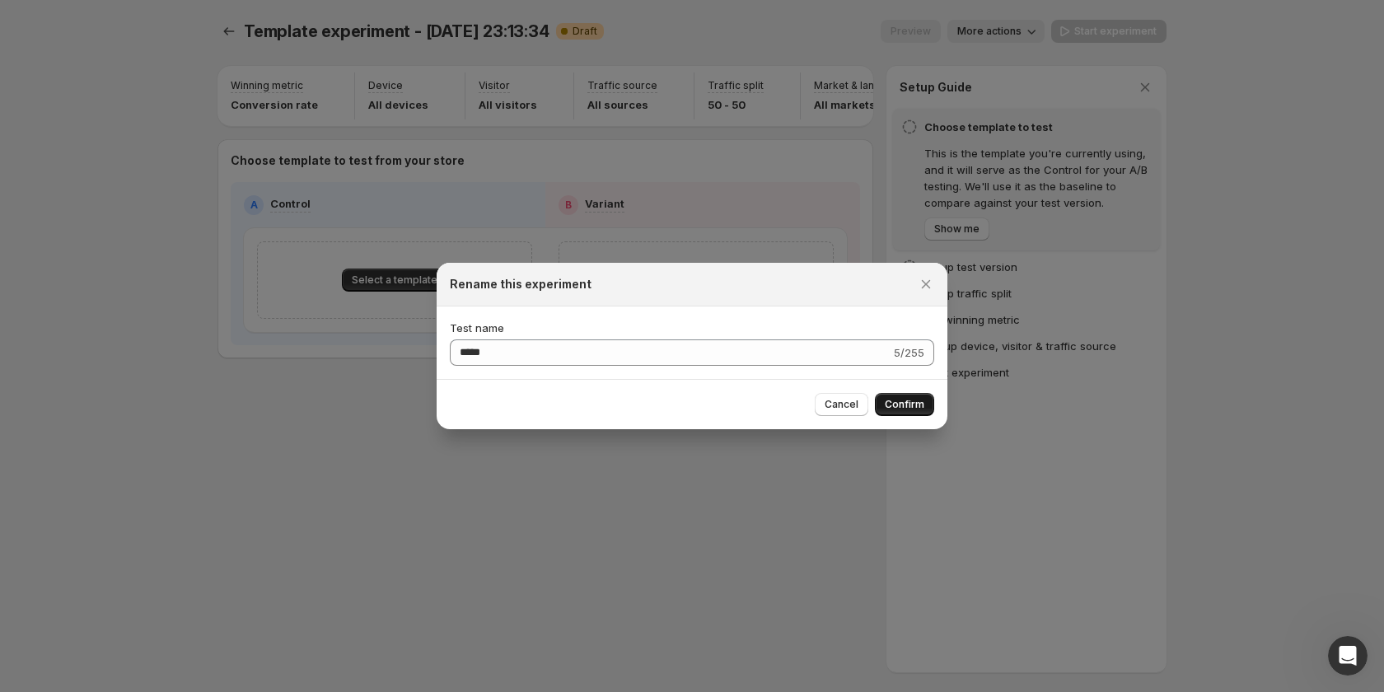
click at [882, 401] on button "Confirm" at bounding box center [904, 404] width 59 height 23
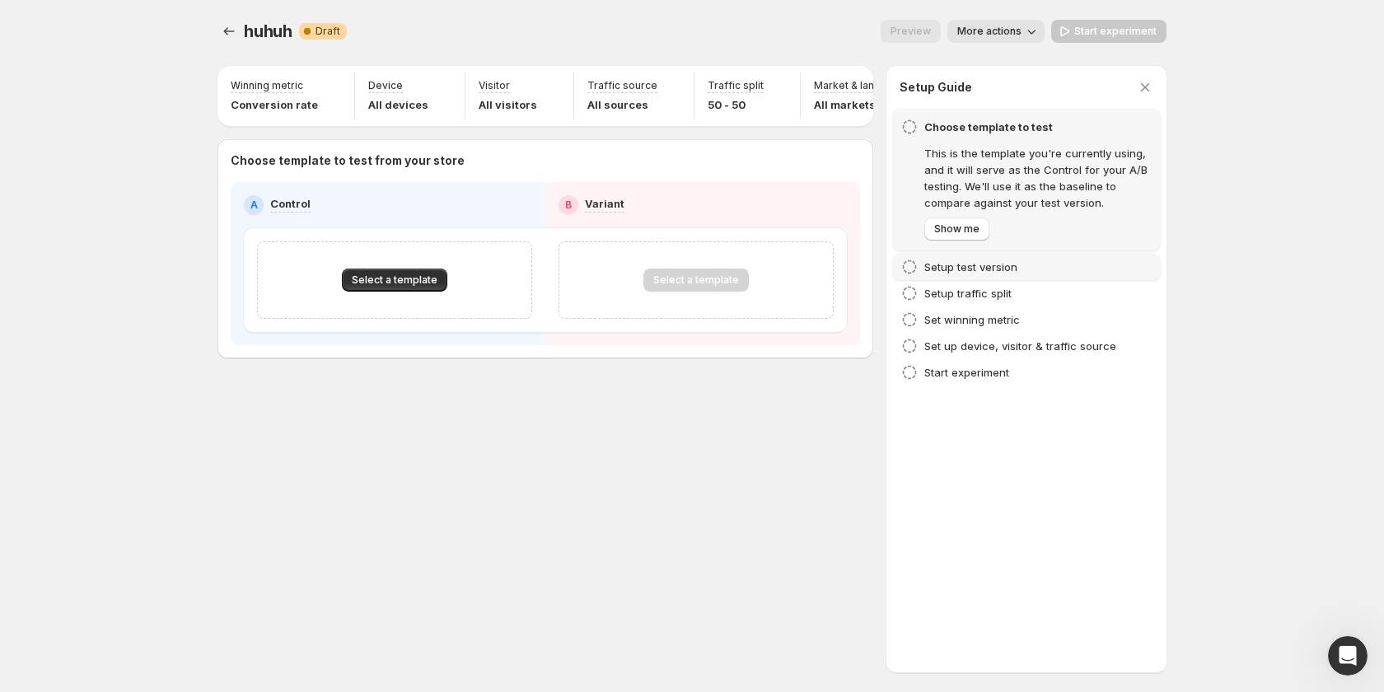
click at [1053, 266] on div "Setup test version" at bounding box center [1026, 267] width 250 height 16
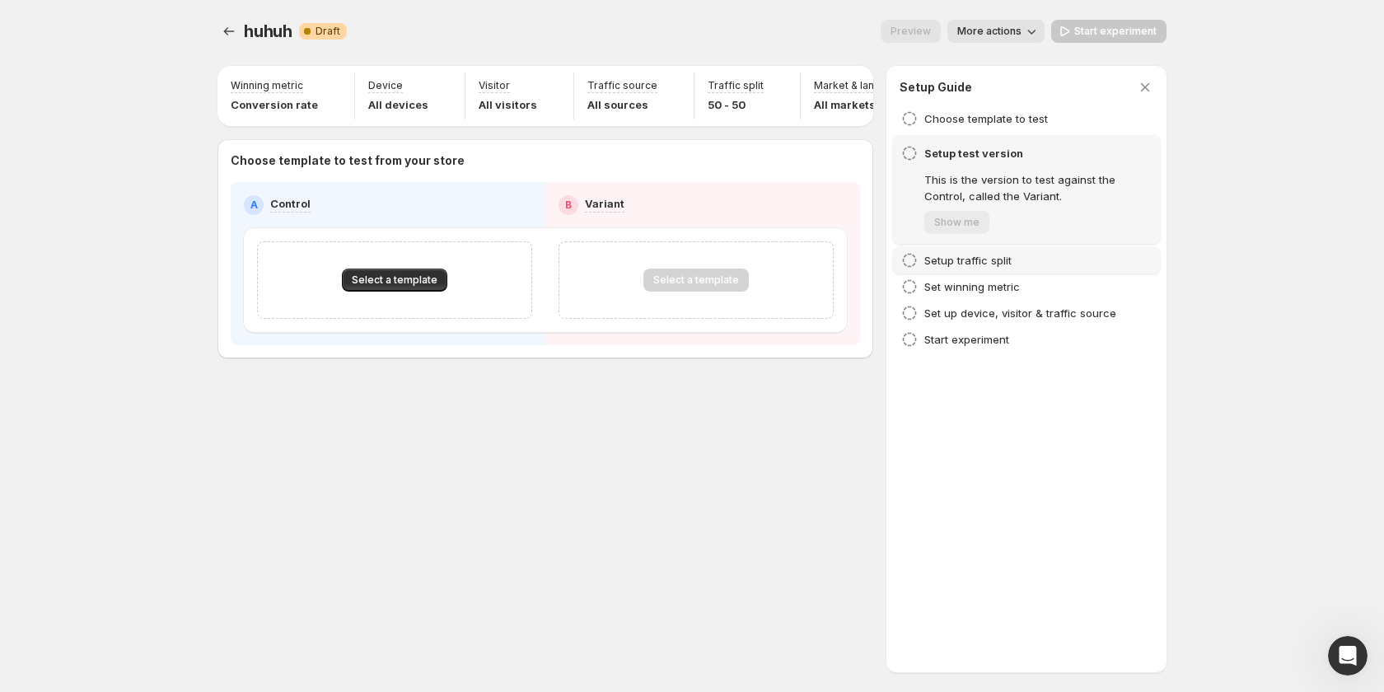
click at [1039, 263] on div "Setup traffic split" at bounding box center [1026, 260] width 250 height 16
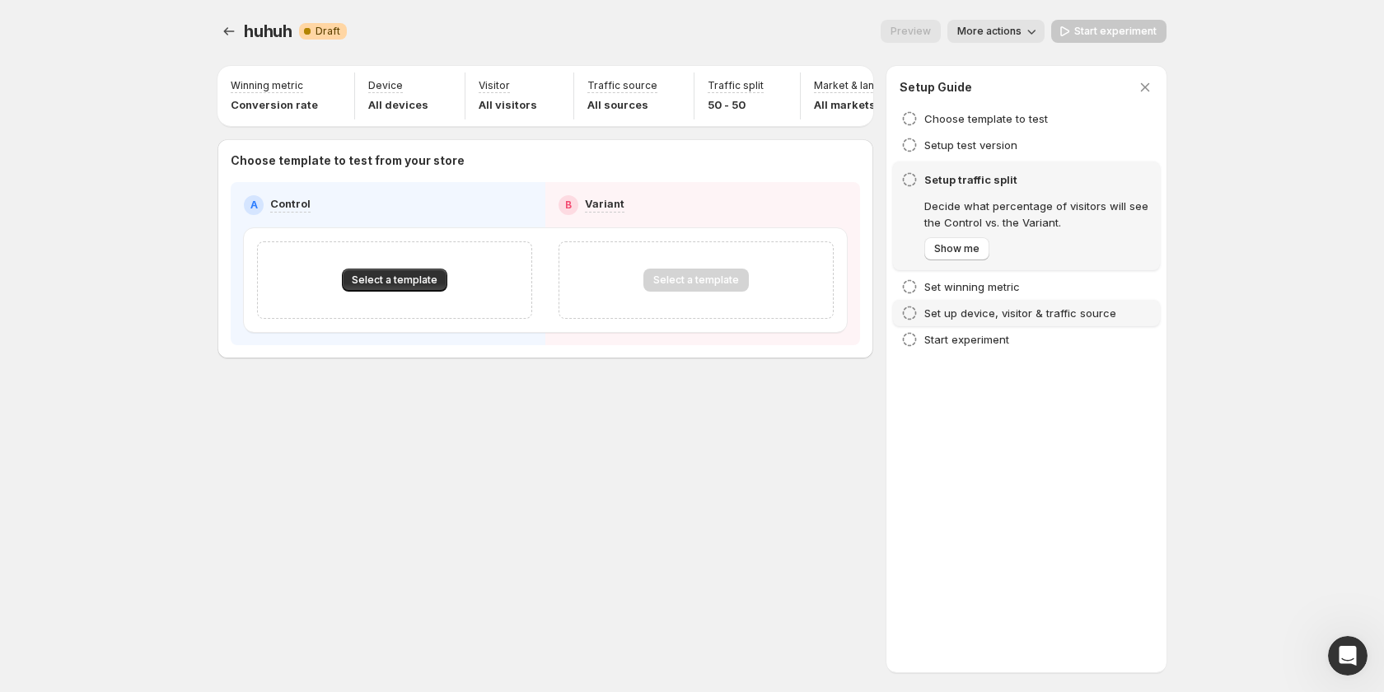
click at [1030, 321] on div "Set up device, visitor & traffic source" at bounding box center [1026, 313] width 267 height 26
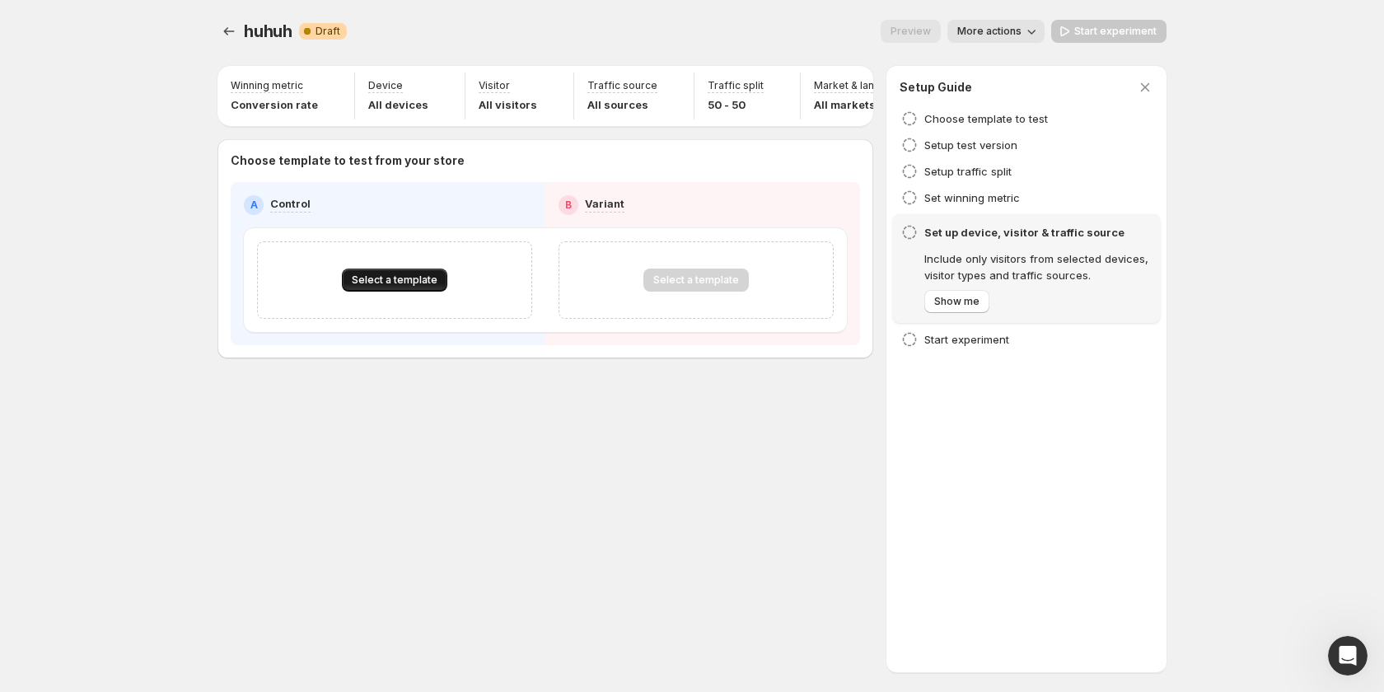
click at [368, 284] on span "Select a template" at bounding box center [395, 280] width 86 height 13
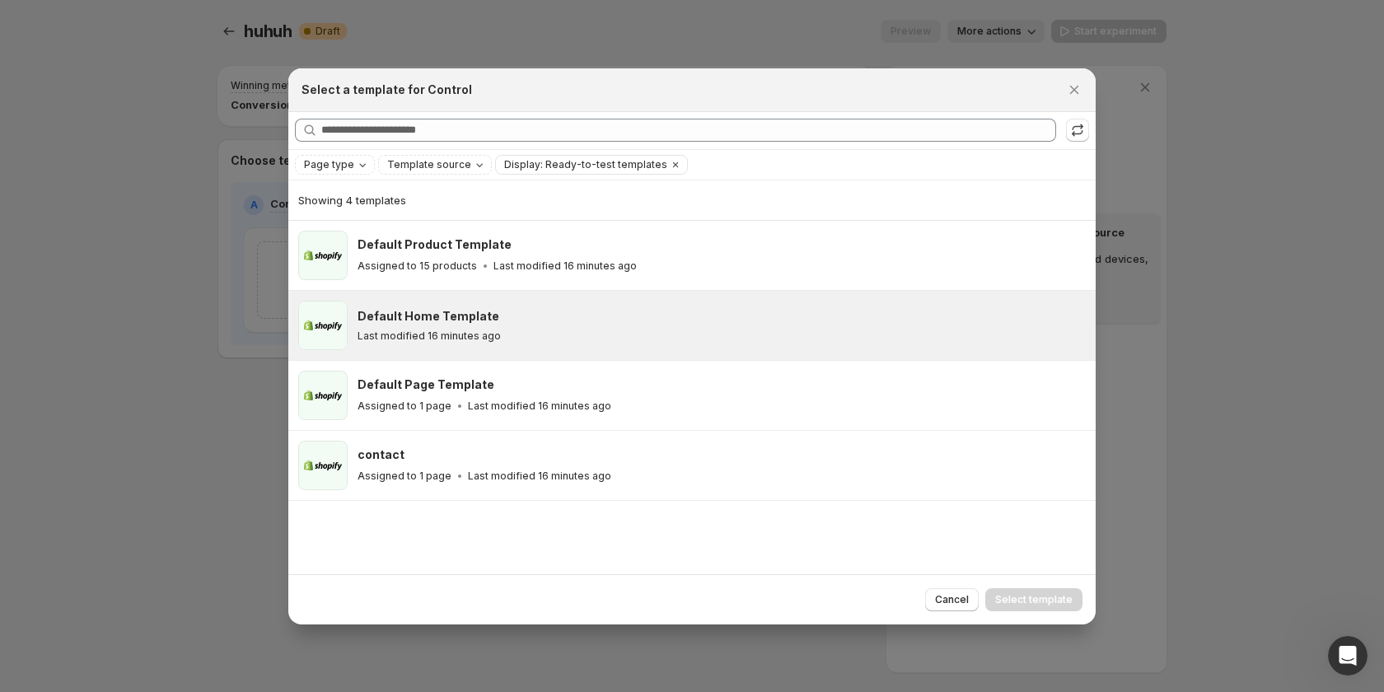
click at [550, 348] on div "Default Home Template Last modified 16 minutes ago" at bounding box center [722, 325] width 728 height 49
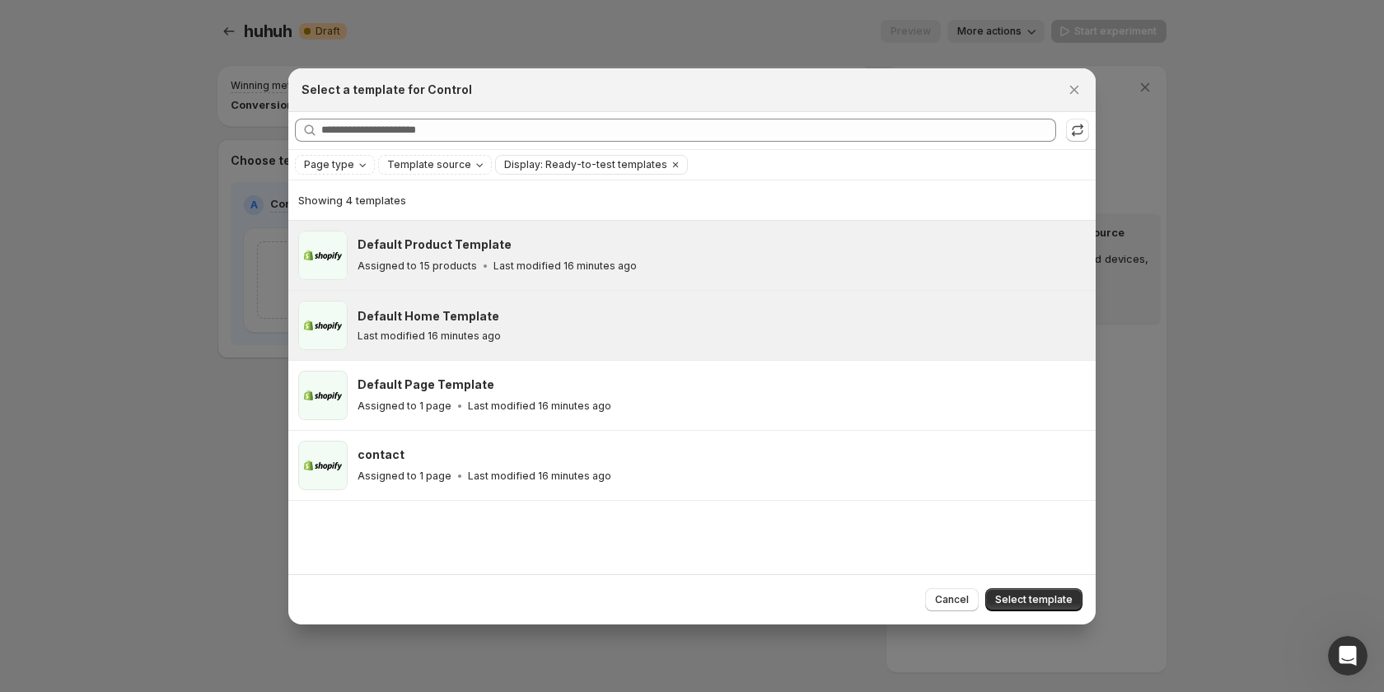
click at [582, 258] on div "Assigned to 15 products Last modified 16 minutes ago" at bounding box center [719, 266] width 723 height 16
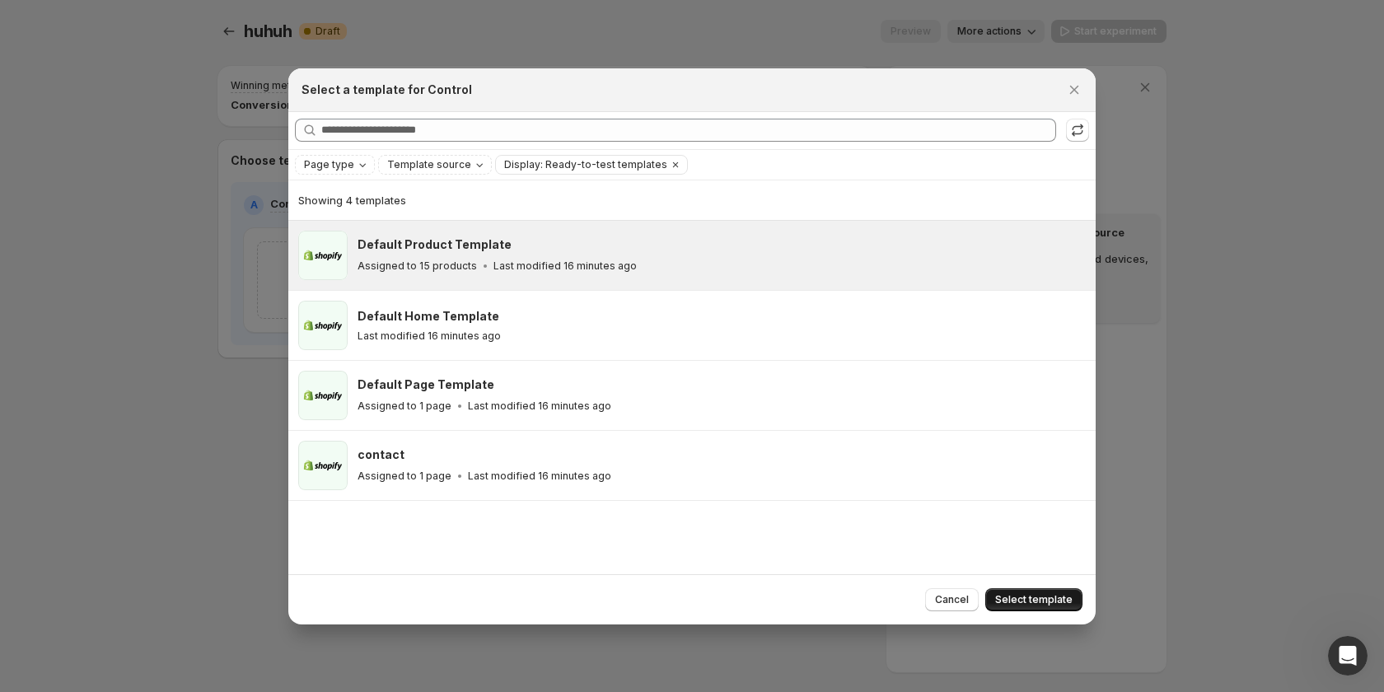
click at [1049, 600] on span "Select template" at bounding box center [1033, 599] width 77 height 13
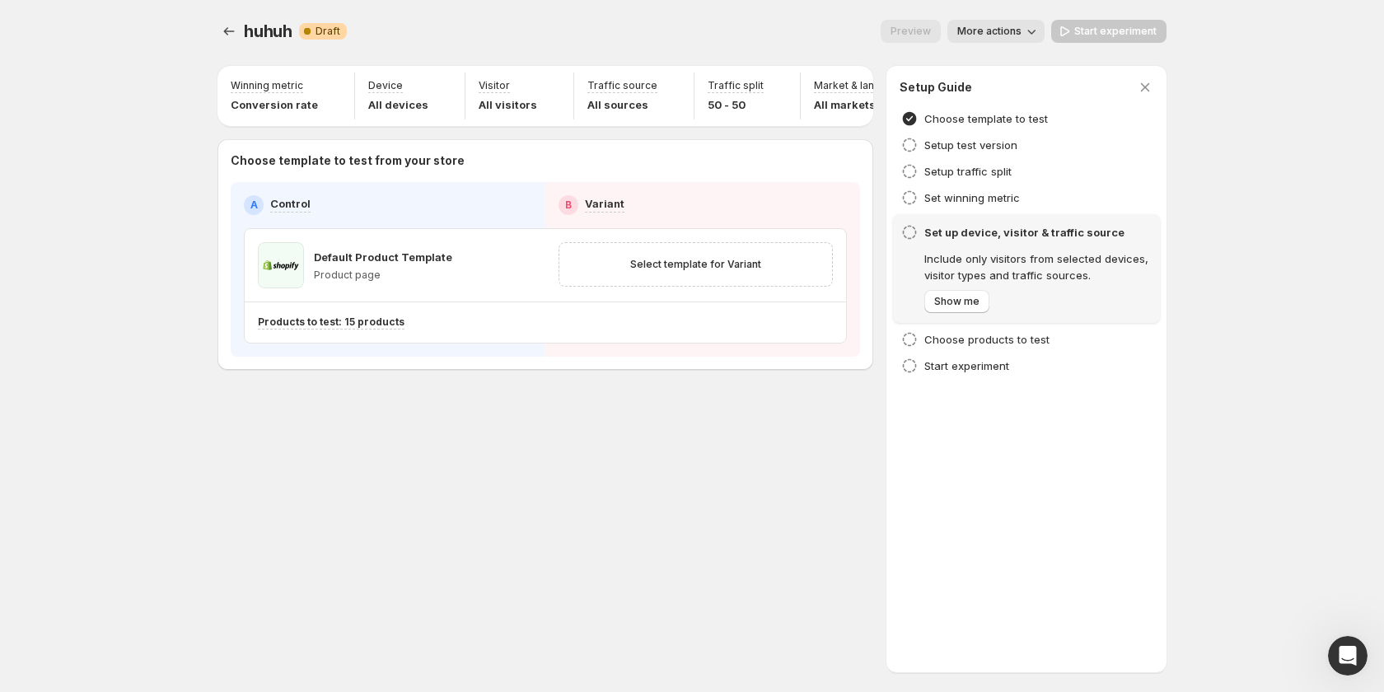
click at [986, 271] on p "Include only visitors from selected devices, visitor types and traffic sources." at bounding box center [1037, 266] width 227 height 33
click at [634, 271] on span "Select template for Variant" at bounding box center [695, 264] width 131 height 13
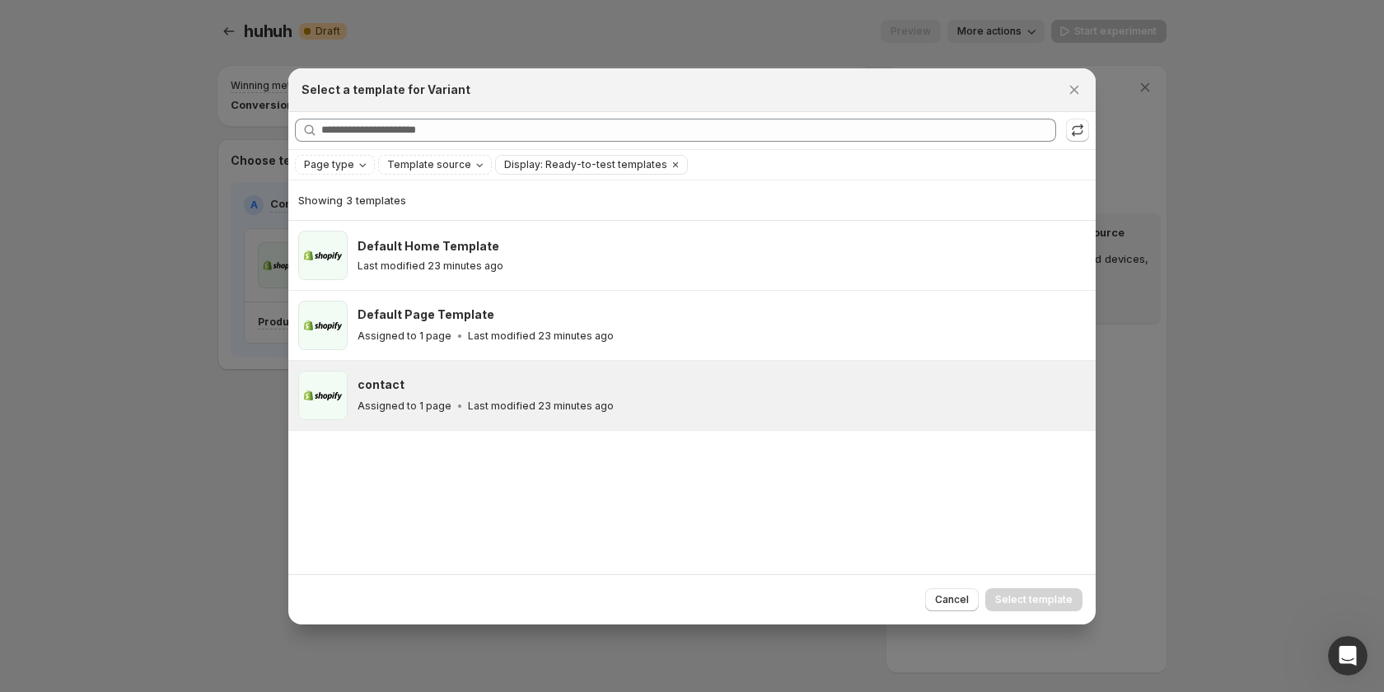
click at [405, 423] on div "contact Assigned to 1 page Last modified 23 minutes ago" at bounding box center [691, 395] width 807 height 69
click at [1055, 604] on span "Select template" at bounding box center [1033, 599] width 77 height 13
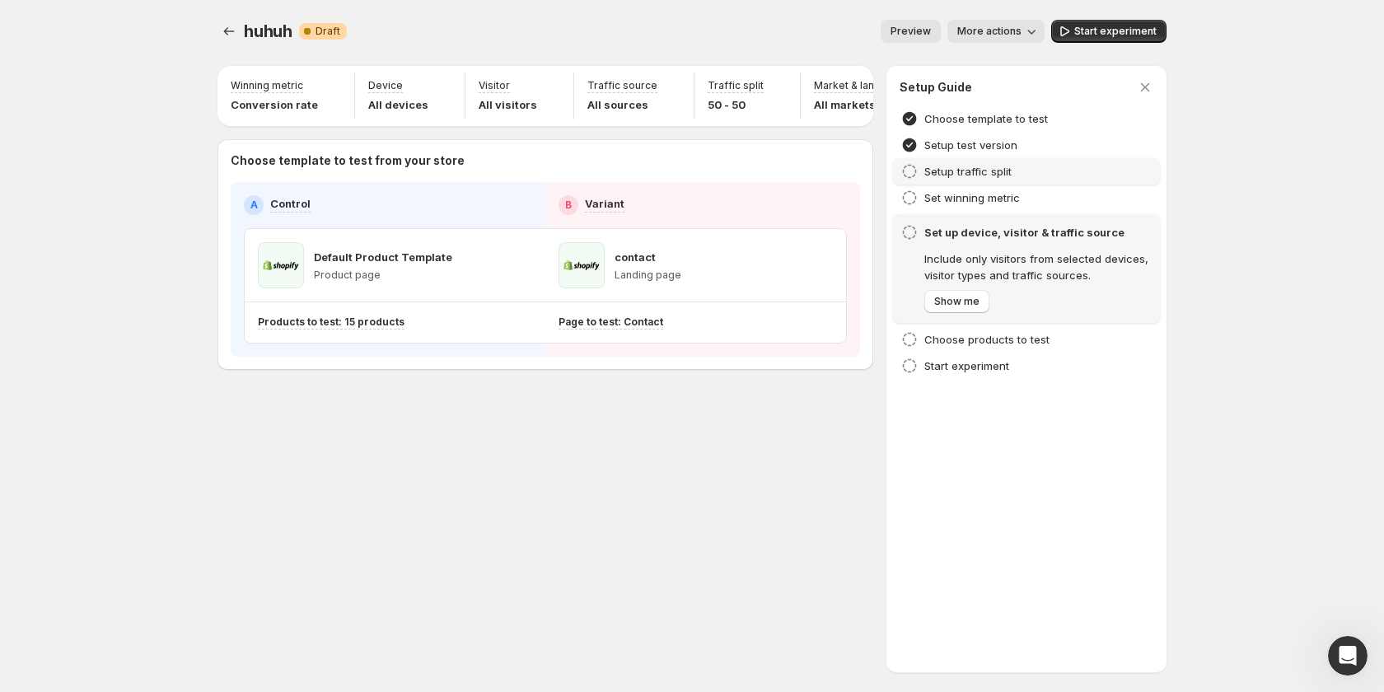
click at [1019, 168] on div "Setup traffic split" at bounding box center [1026, 171] width 250 height 16
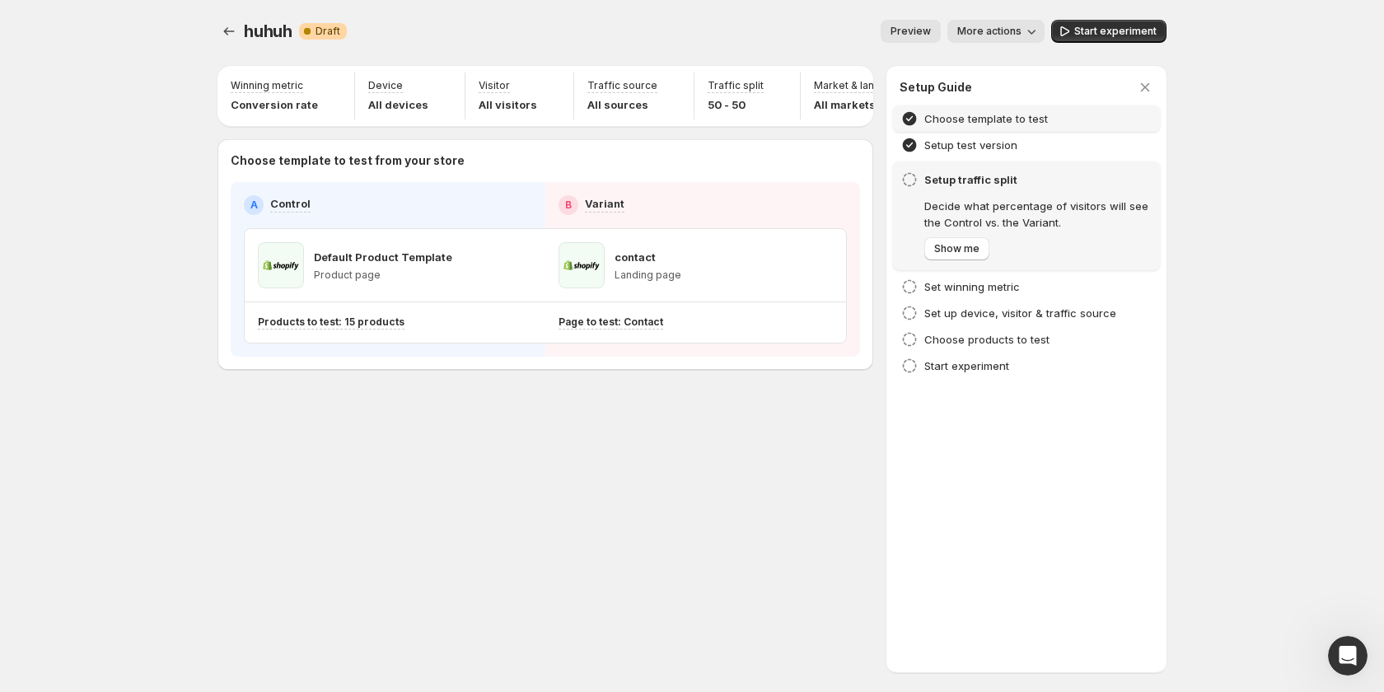
click at [1030, 121] on h4 "Choose template to test" at bounding box center [986, 118] width 124 height 16
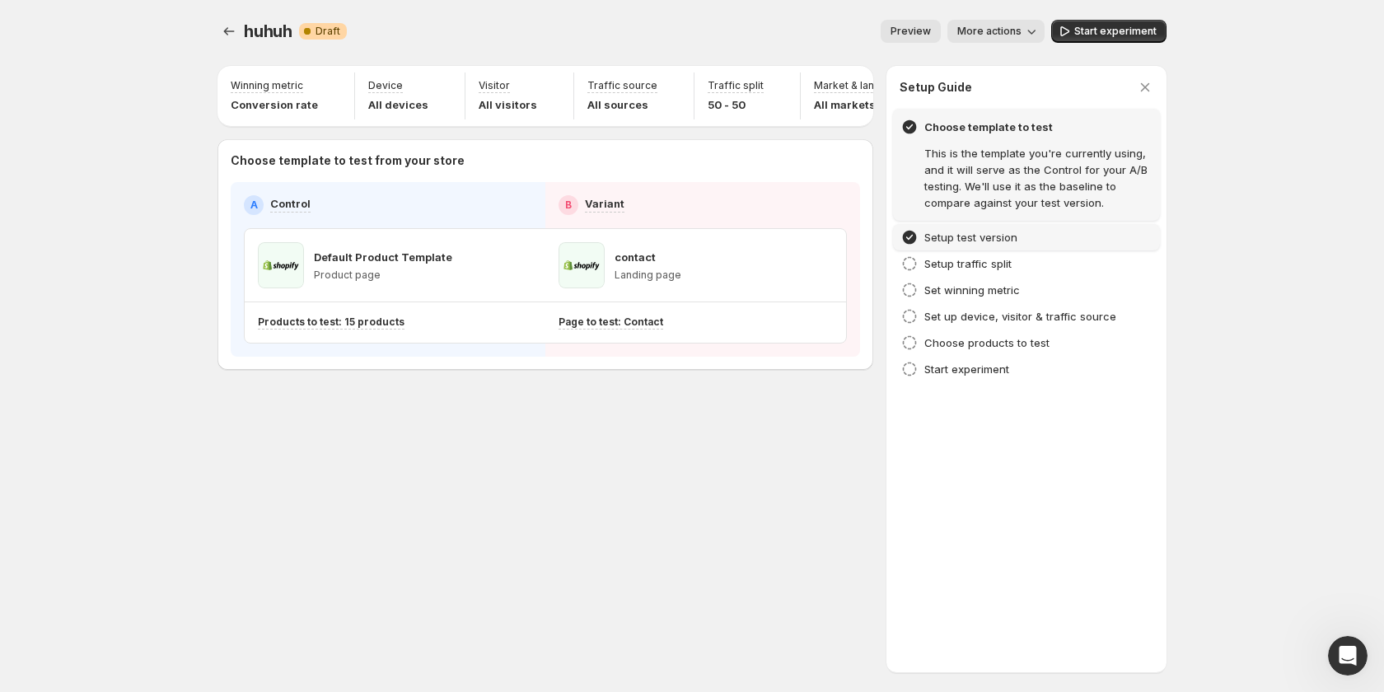
click at [989, 241] on h4 "Setup test version" at bounding box center [970, 237] width 93 height 16
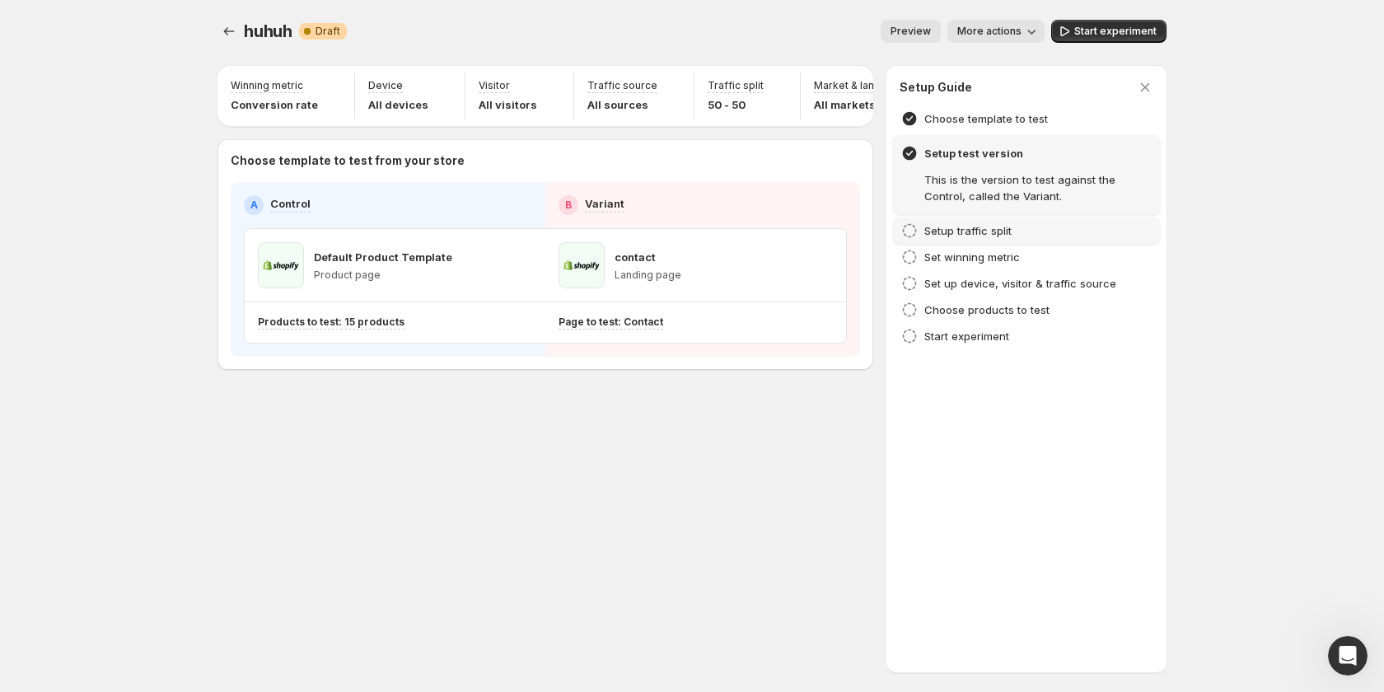
click at [1007, 238] on h4 "Setup traffic split" at bounding box center [967, 230] width 87 height 16
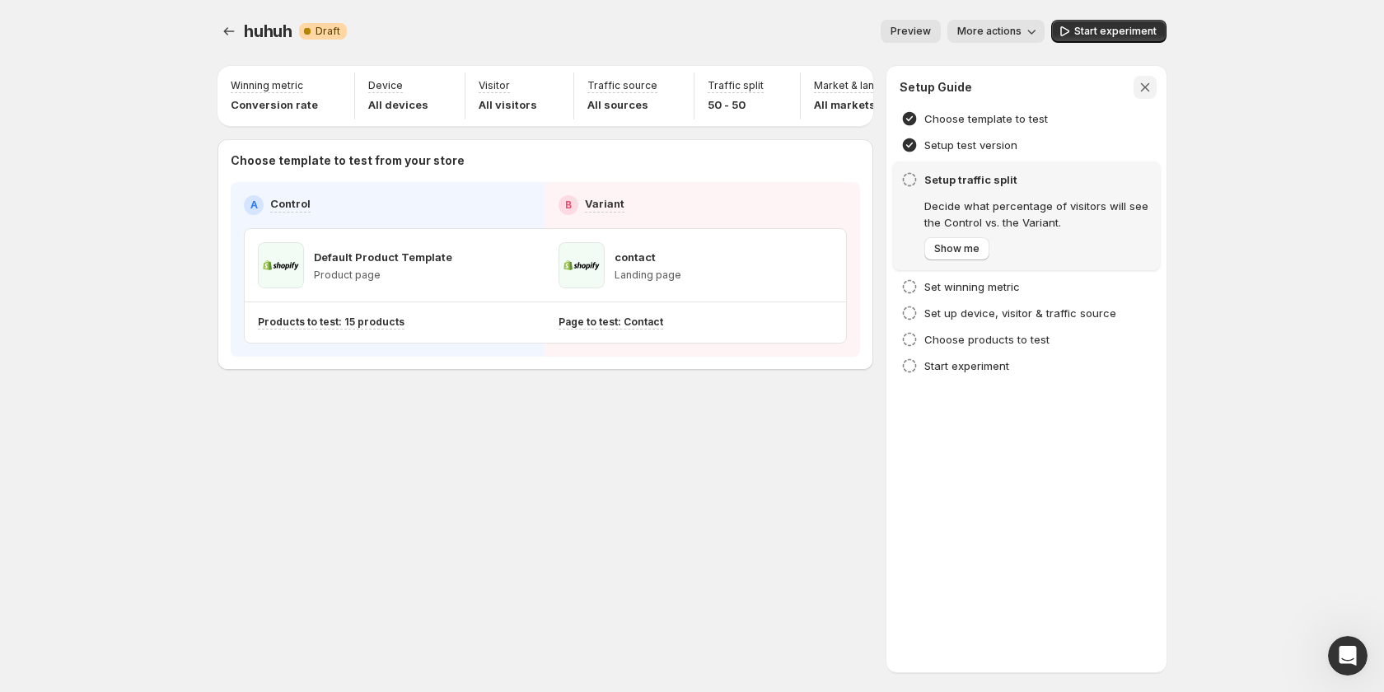
click at [1147, 86] on icon "button" at bounding box center [1145, 87] width 9 height 9
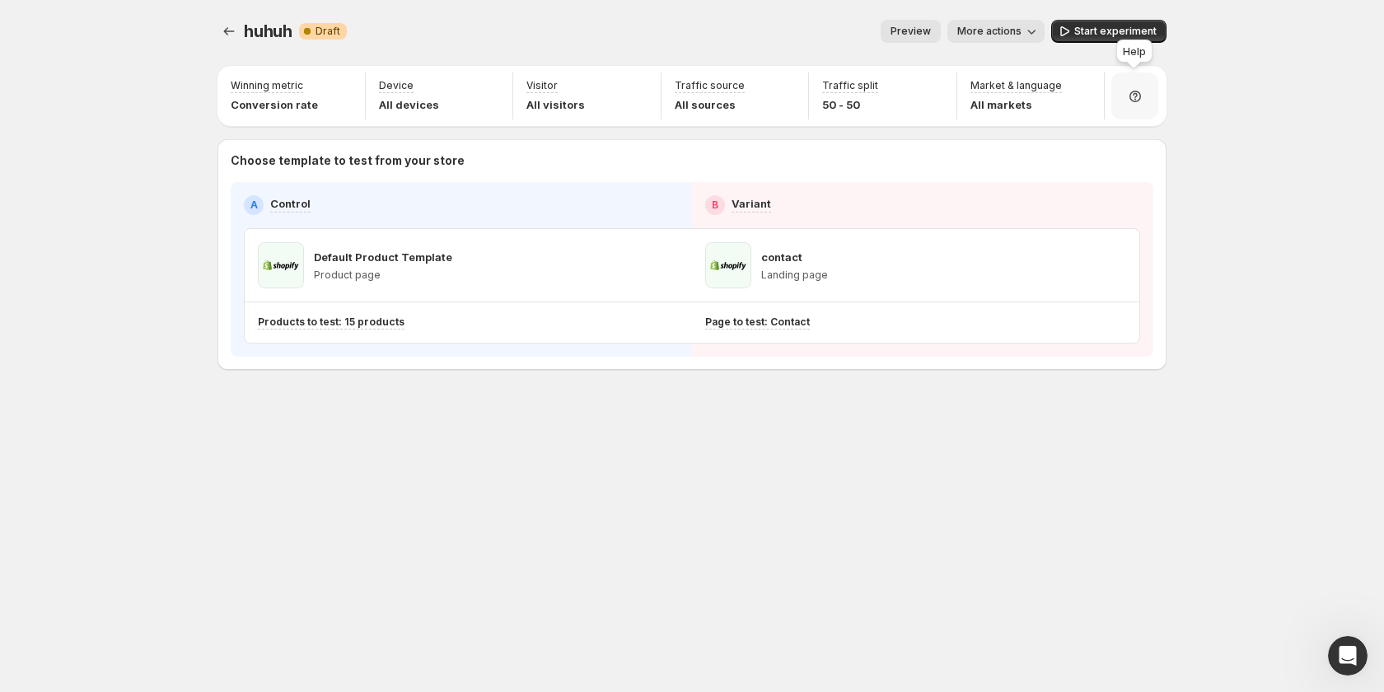
click at [1131, 93] on icon at bounding box center [1136, 97] width 12 height 12
click at [1124, 146] on span "Setup guide" at bounding box center [1129, 142] width 62 height 13
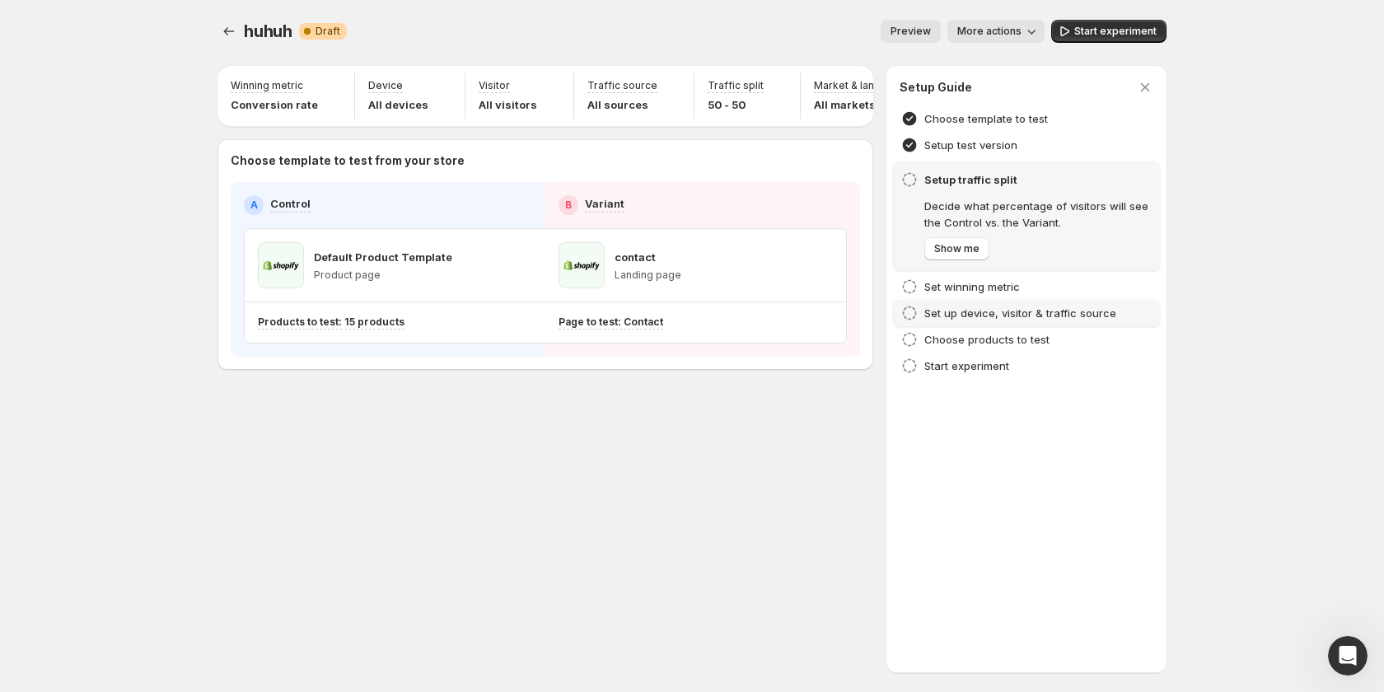
click at [970, 316] on h4 "Set up device, visitor & traffic source" at bounding box center [1020, 313] width 192 height 16
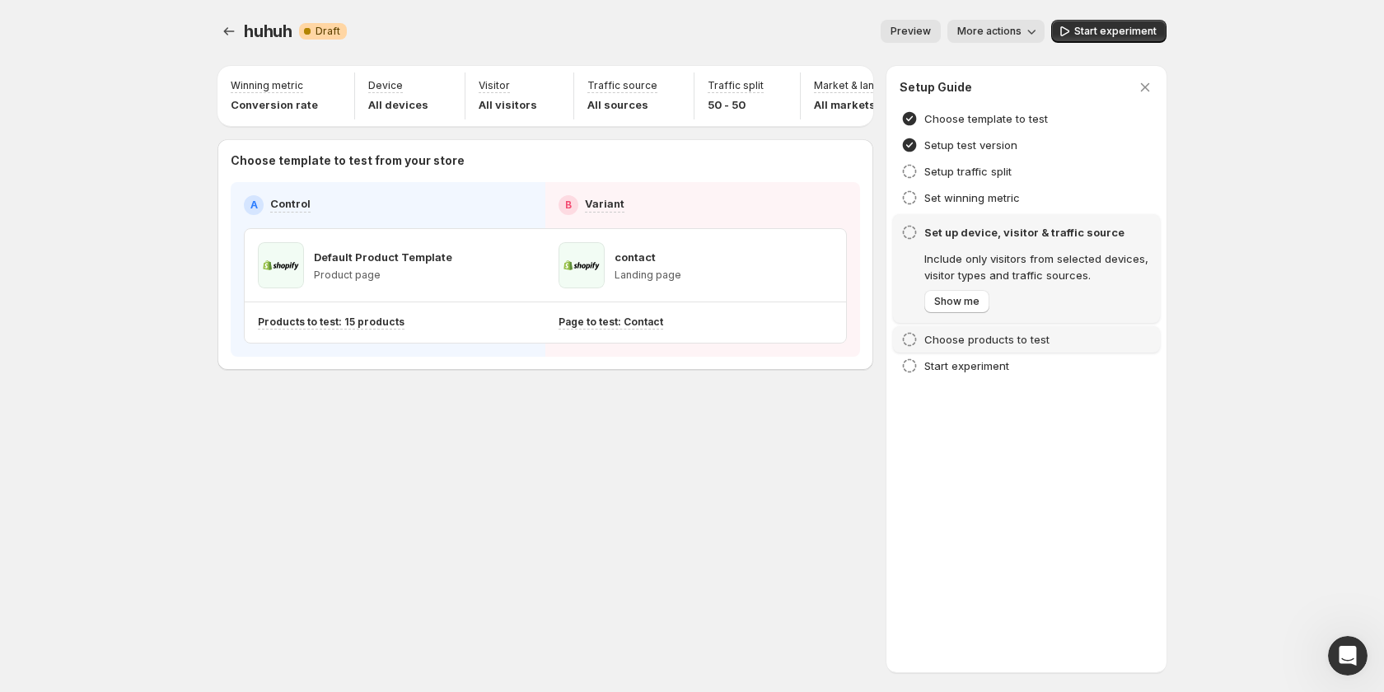
click at [1028, 341] on h4 "Choose products to test" at bounding box center [986, 339] width 125 height 16
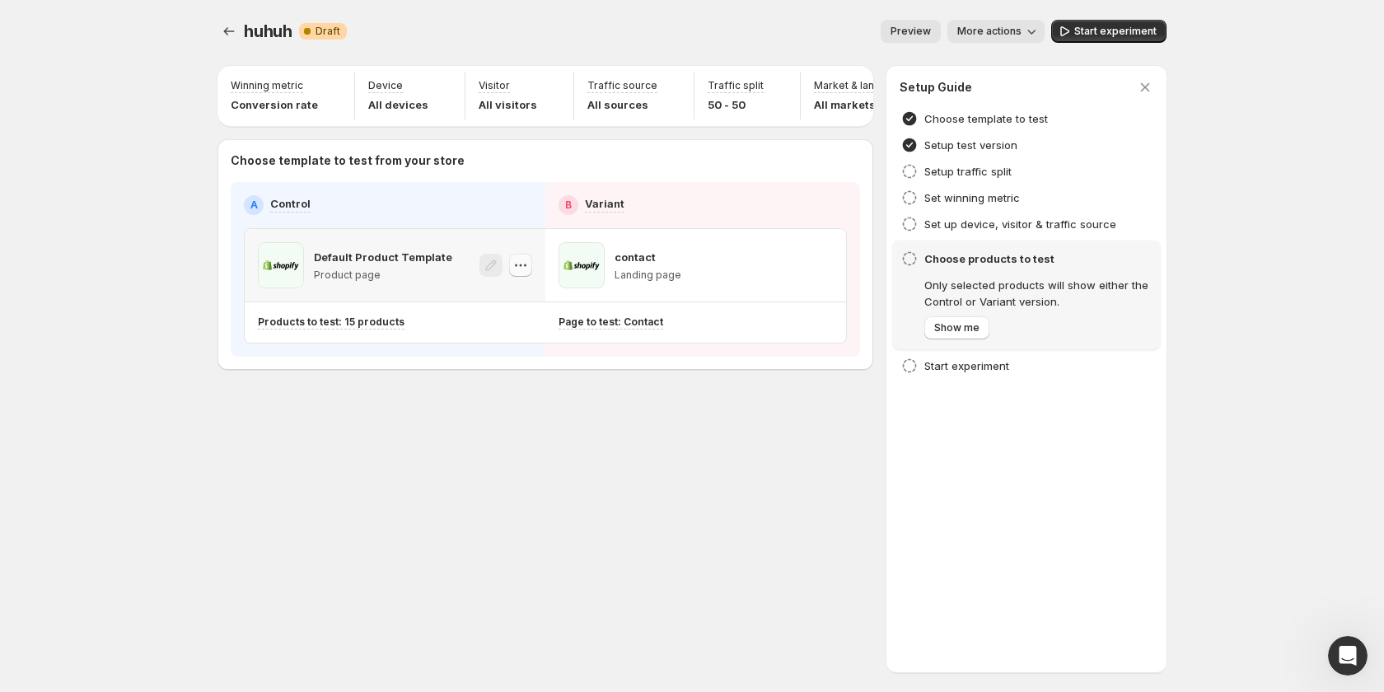
click at [522, 267] on icon "button" at bounding box center [521, 265] width 2 height 2
click at [904, 369] on icon at bounding box center [910, 366] width 14 height 14
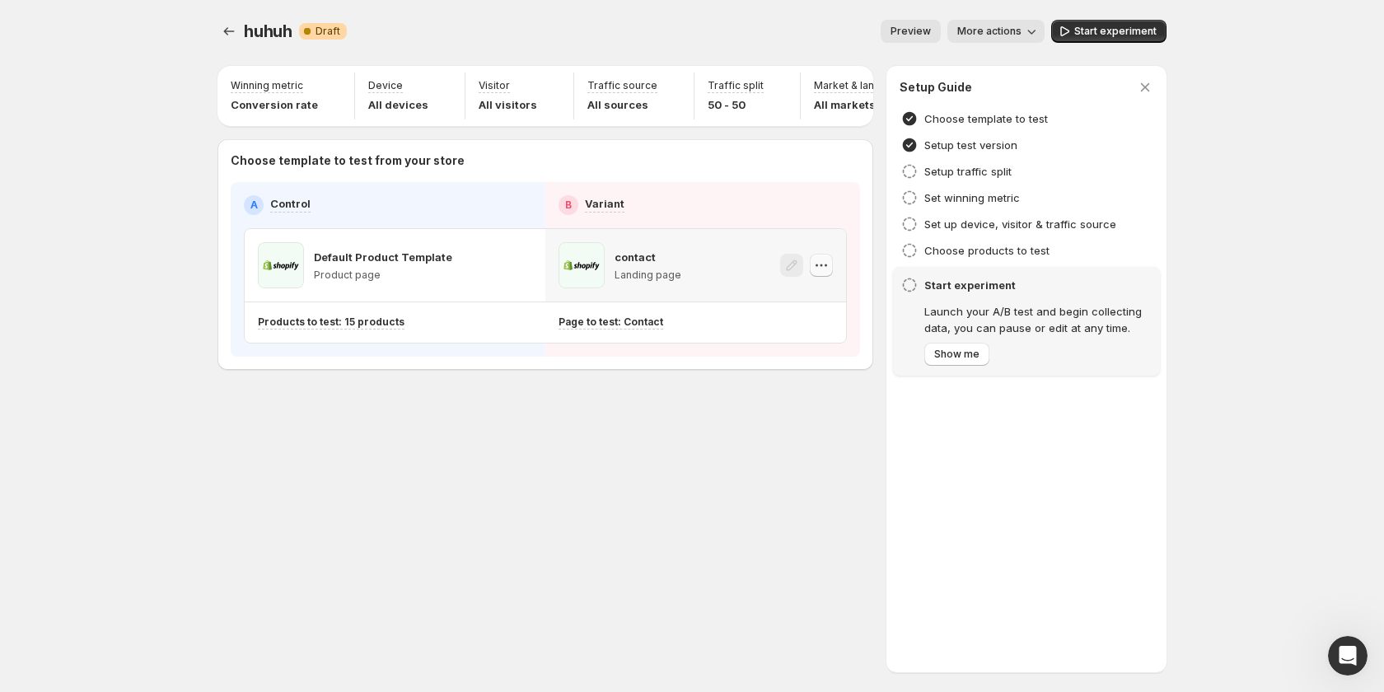
click at [829, 272] on icon "button" at bounding box center [821, 265] width 16 height 16
click at [821, 381] on span "Remove template" at bounding box center [824, 378] width 89 height 13
click at [820, 274] on icon "button" at bounding box center [821, 265] width 16 height 16
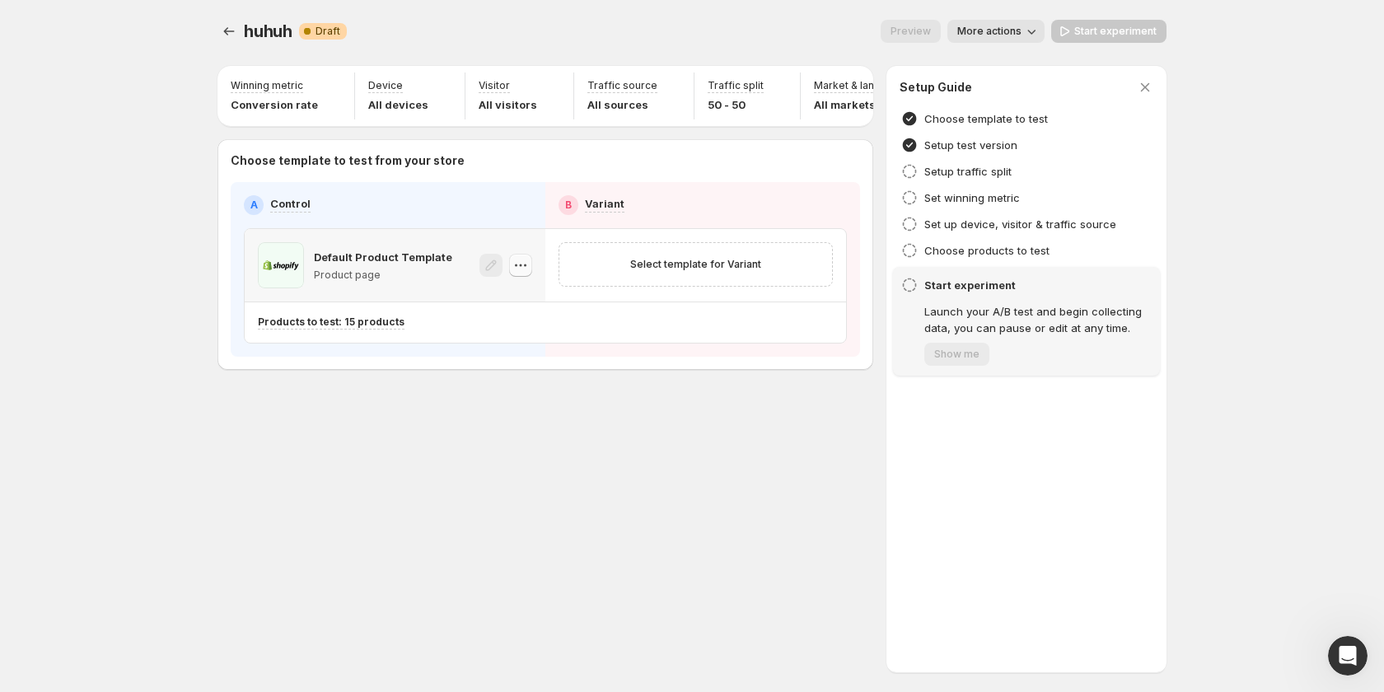
click at [523, 271] on icon "button" at bounding box center [520, 265] width 16 height 16
click at [523, 316] on span "Change template" at bounding box center [534, 309] width 111 height 16
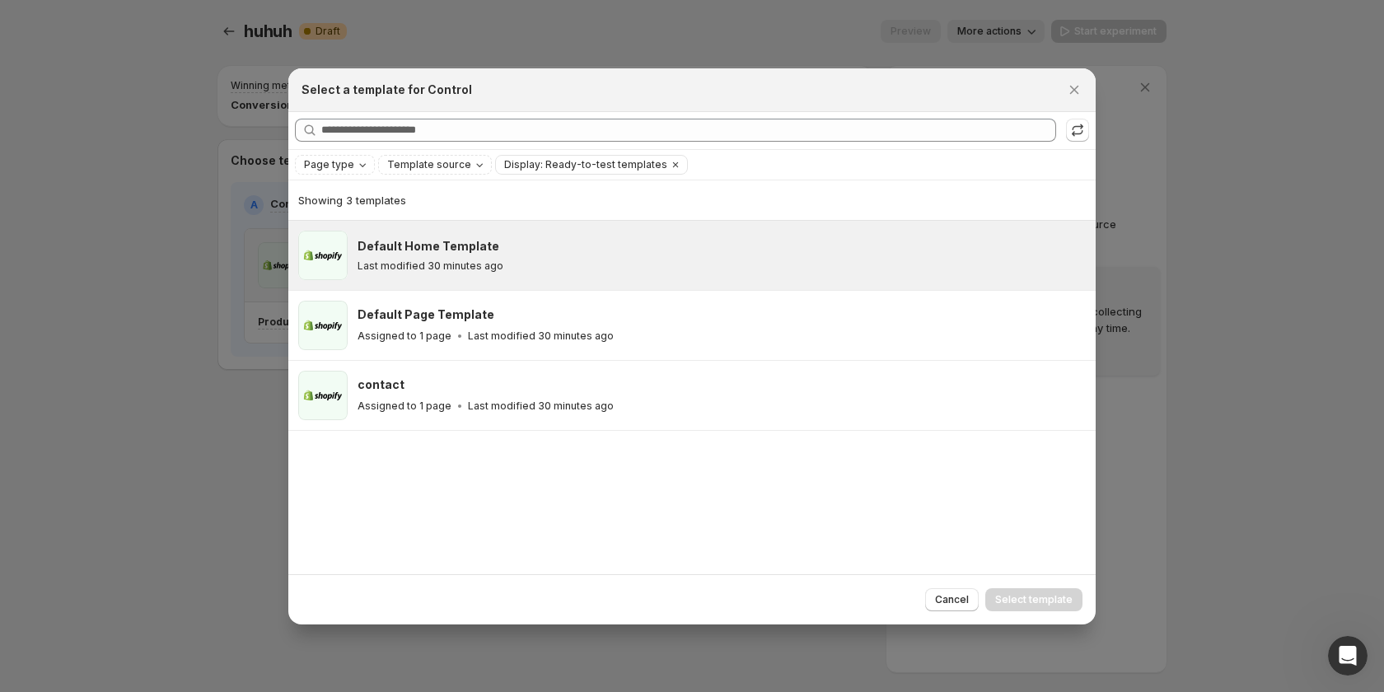
click at [547, 257] on div "Default Home Template Last modified 30 minutes ago" at bounding box center [719, 255] width 723 height 35
click at [1013, 598] on span "Select template" at bounding box center [1033, 599] width 77 height 13
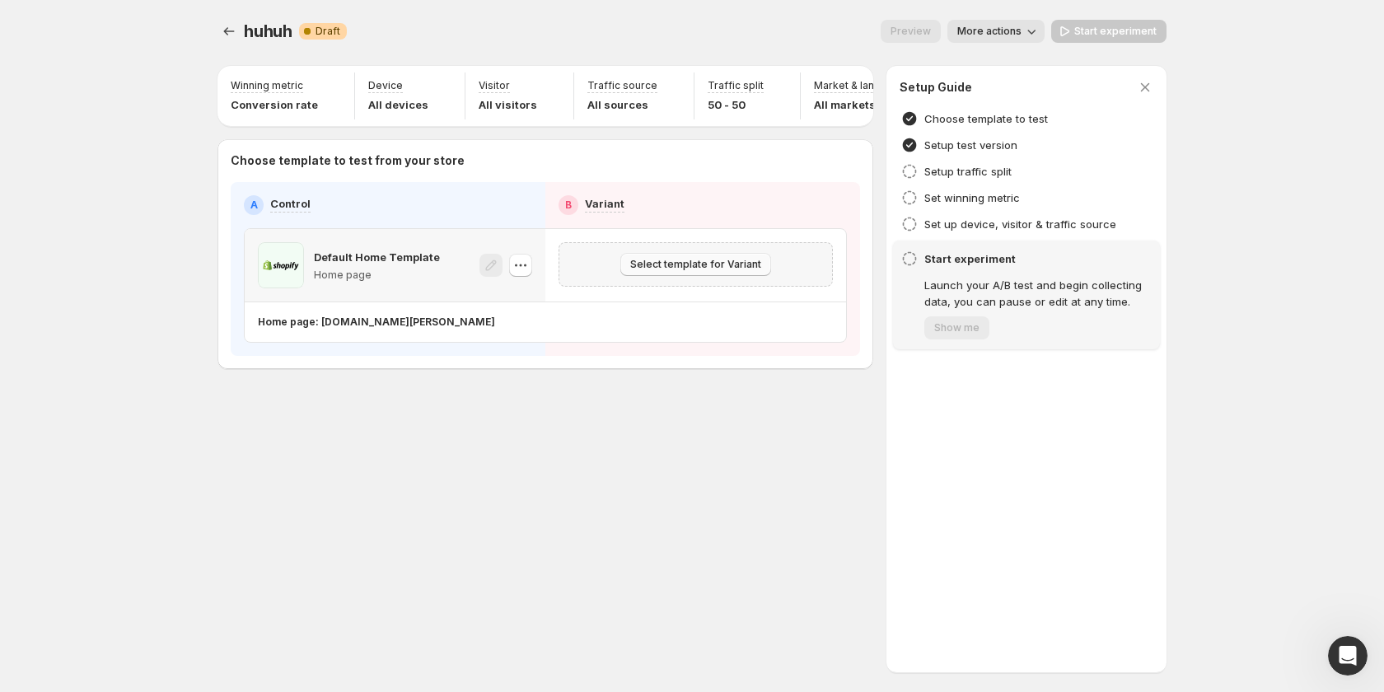
click at [697, 271] on span "Select template for Variant" at bounding box center [695, 264] width 131 height 13
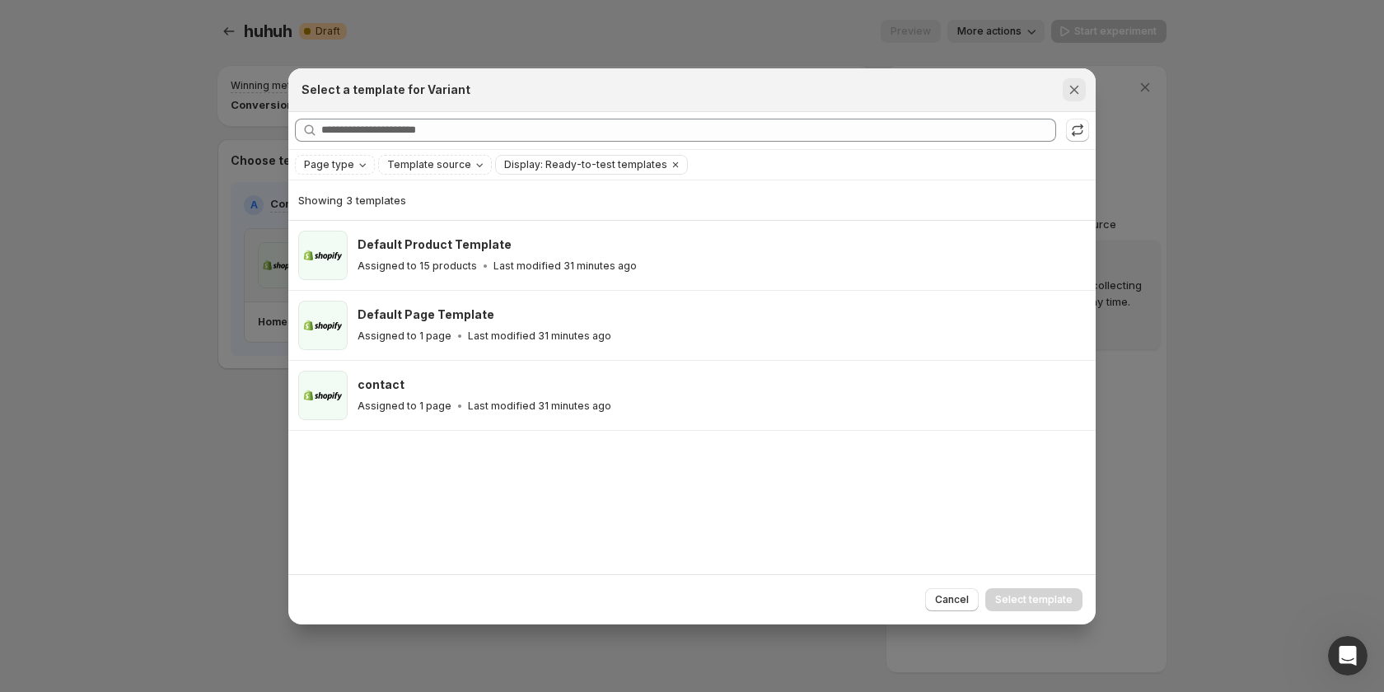
click at [1069, 84] on icon "Close" at bounding box center [1074, 90] width 16 height 16
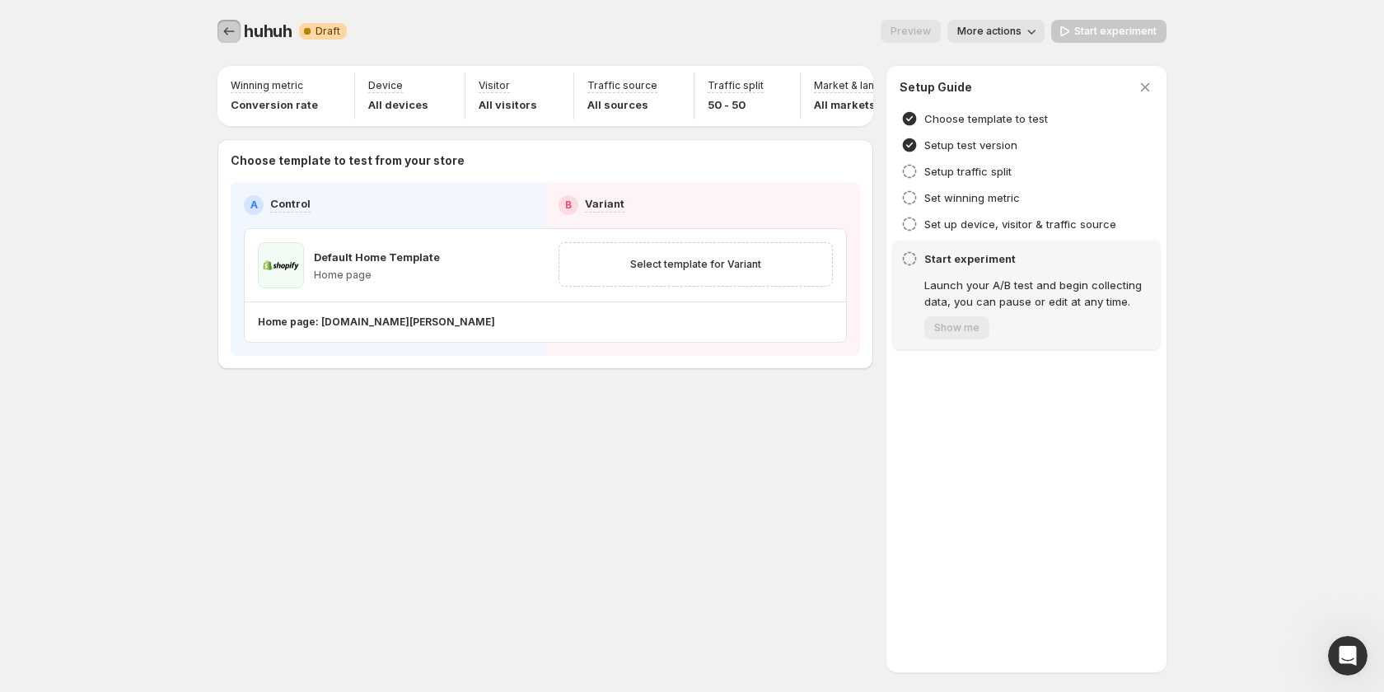
click at [222, 29] on icon "Experiments" at bounding box center [229, 31] width 16 height 16
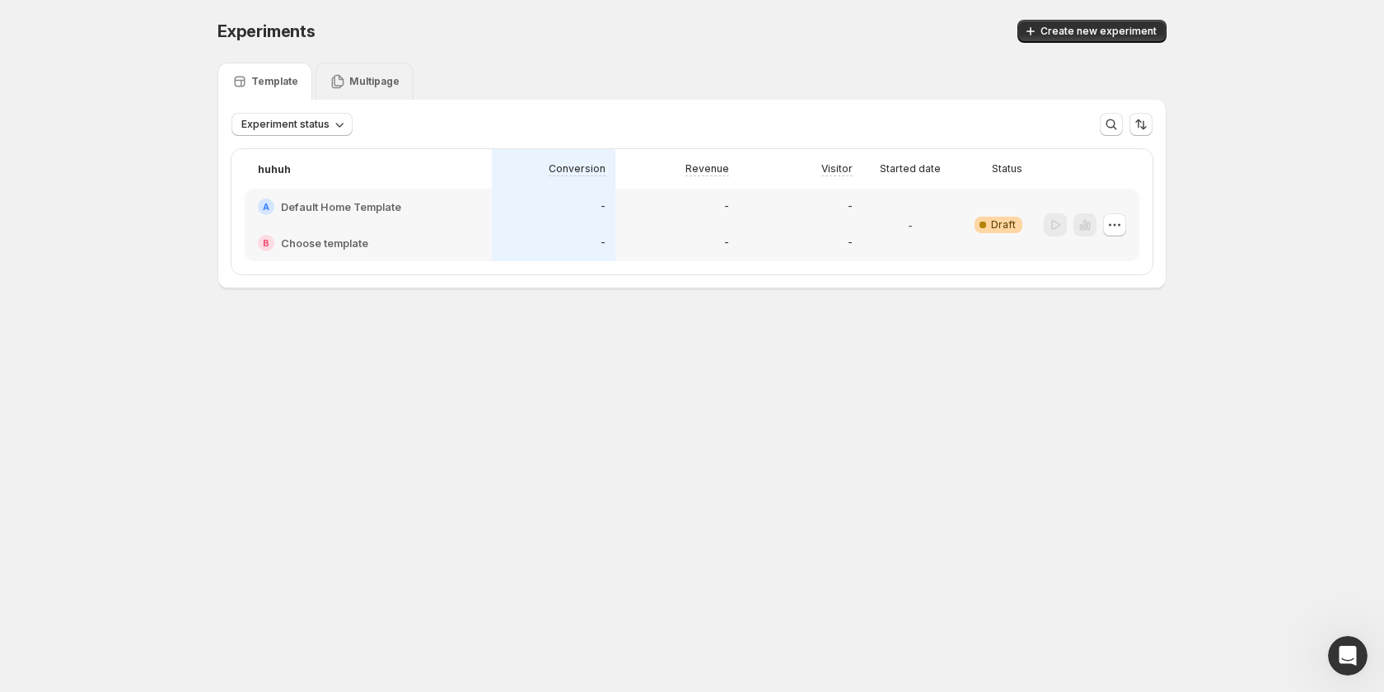
click at [378, 74] on div "Multipage" at bounding box center [365, 81] width 70 height 16
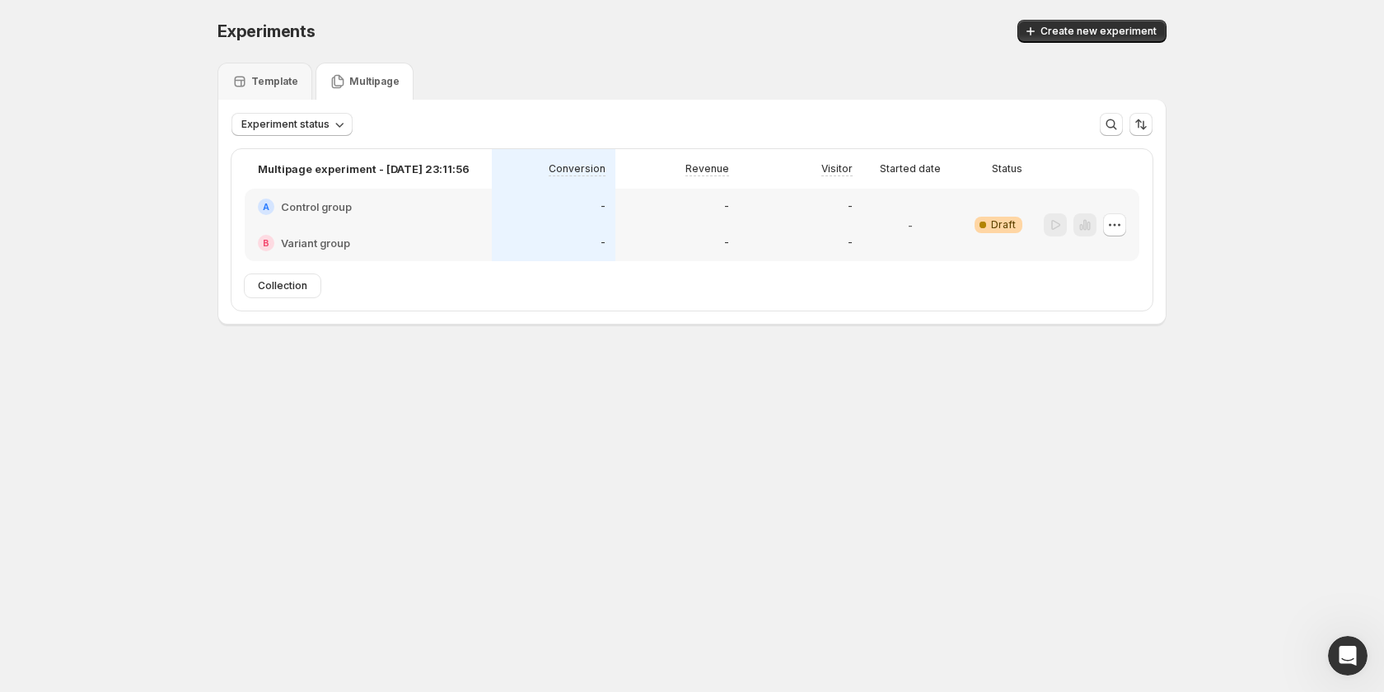
click at [400, 230] on div "B Variant group" at bounding box center [368, 243] width 247 height 36
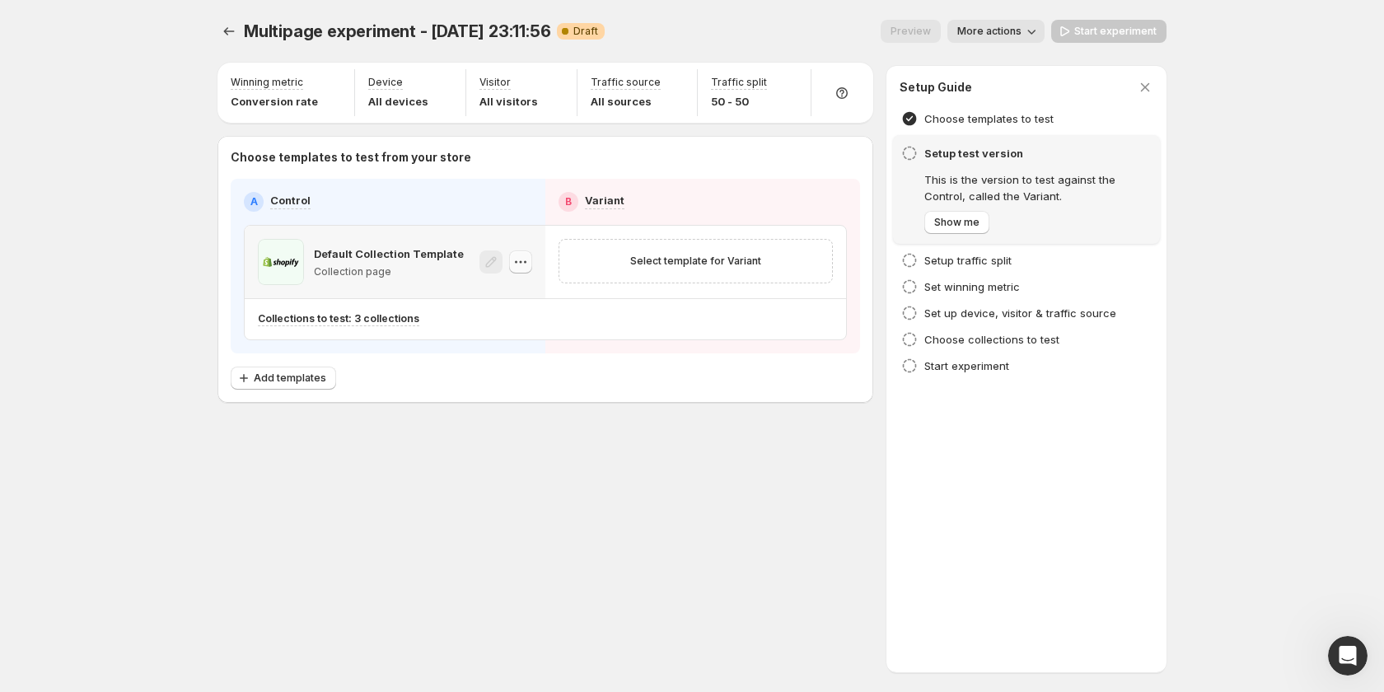
click at [524, 267] on icon "button" at bounding box center [520, 262] width 16 height 16
click at [517, 303] on span "Change template" at bounding box center [522, 297] width 89 height 13
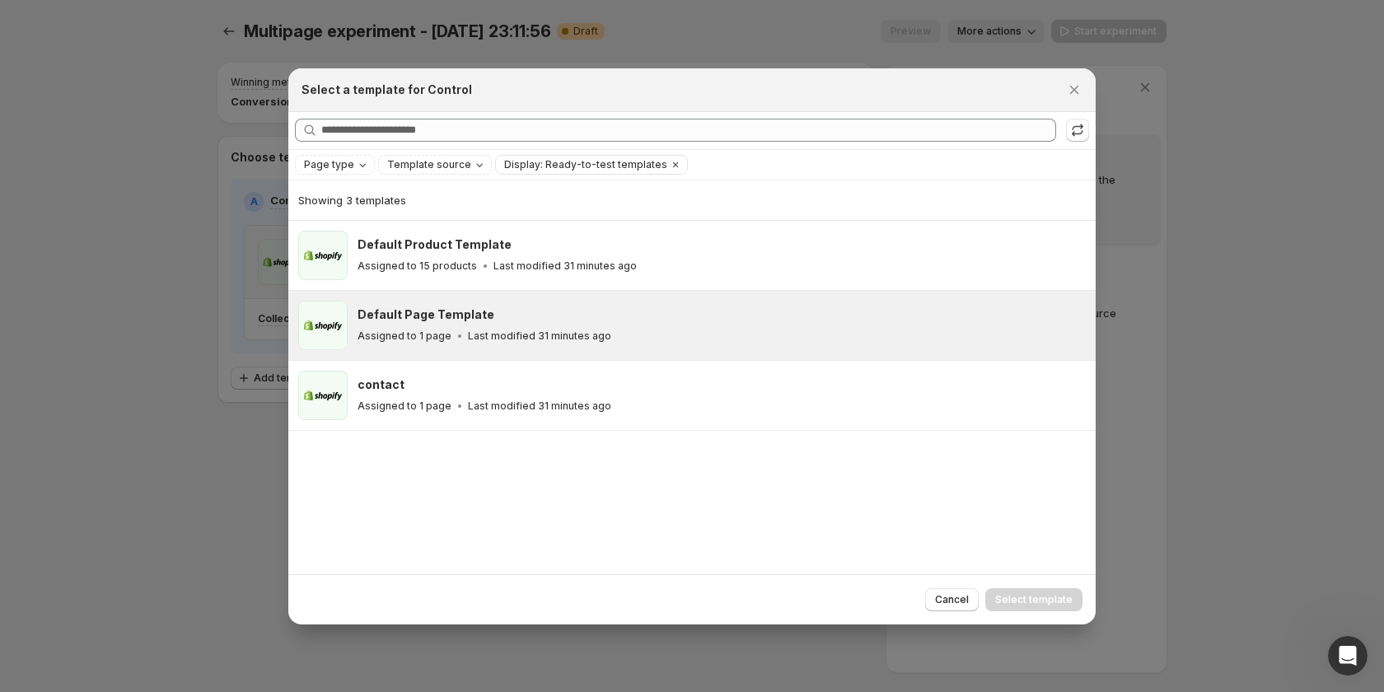
click at [445, 328] on div "Assigned to 1 page Last modified 31 minutes ago" at bounding box center [719, 336] width 723 height 16
click at [1018, 611] on div "Cancel Select template" at bounding box center [691, 599] width 807 height 50
click at [1024, 605] on span "Select template" at bounding box center [1033, 599] width 77 height 13
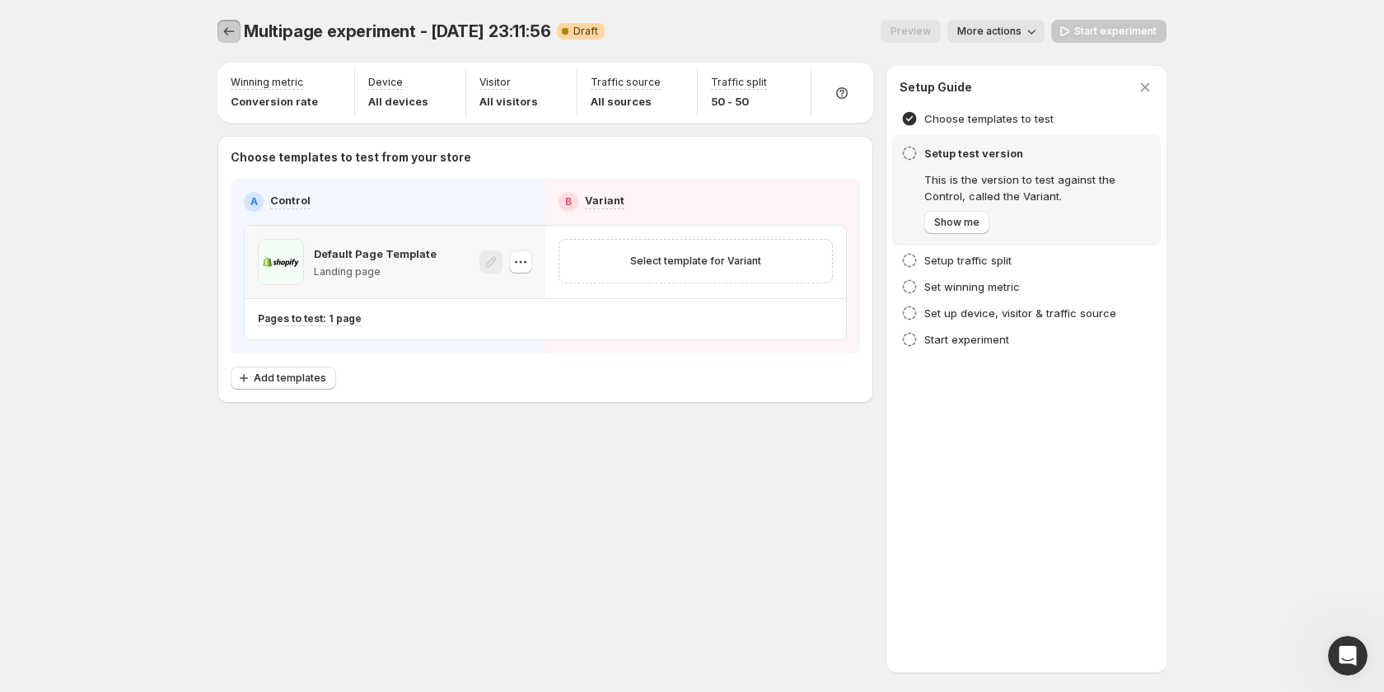
click at [220, 34] on button "Experiments" at bounding box center [229, 31] width 23 height 23
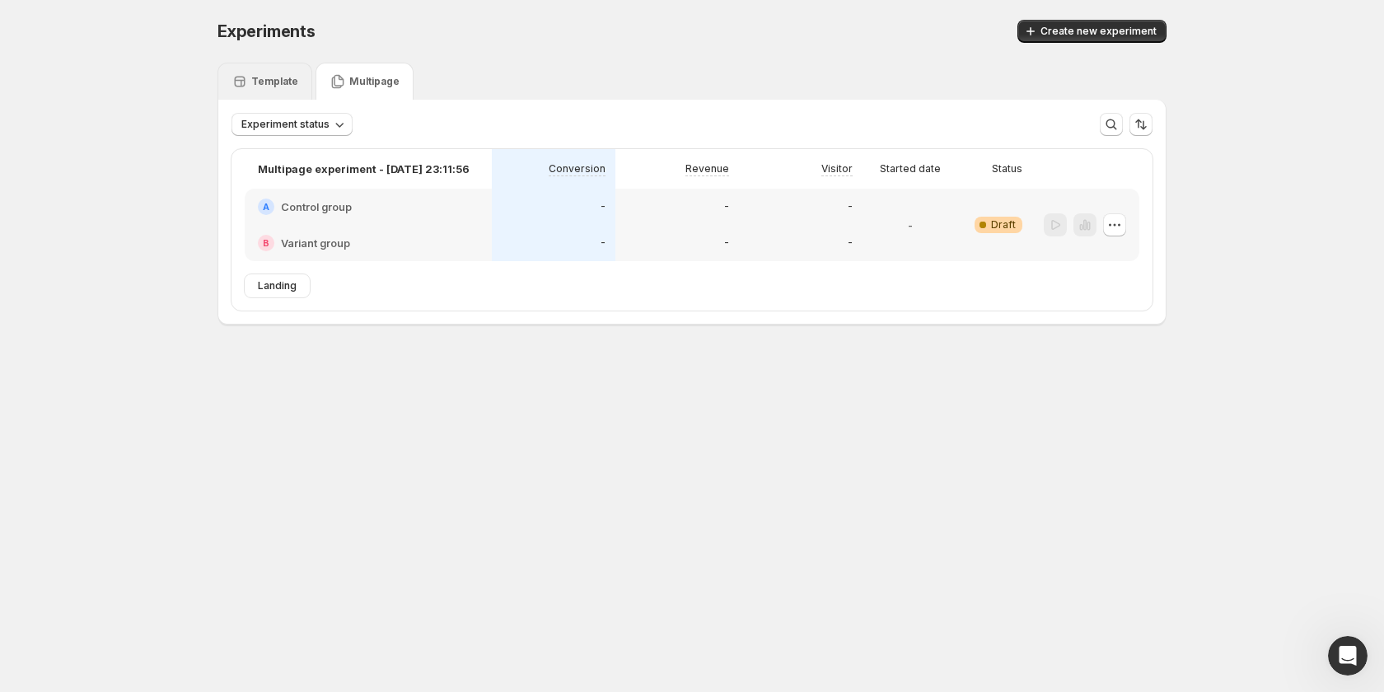
click at [250, 79] on div "Template" at bounding box center [265, 81] width 67 height 16
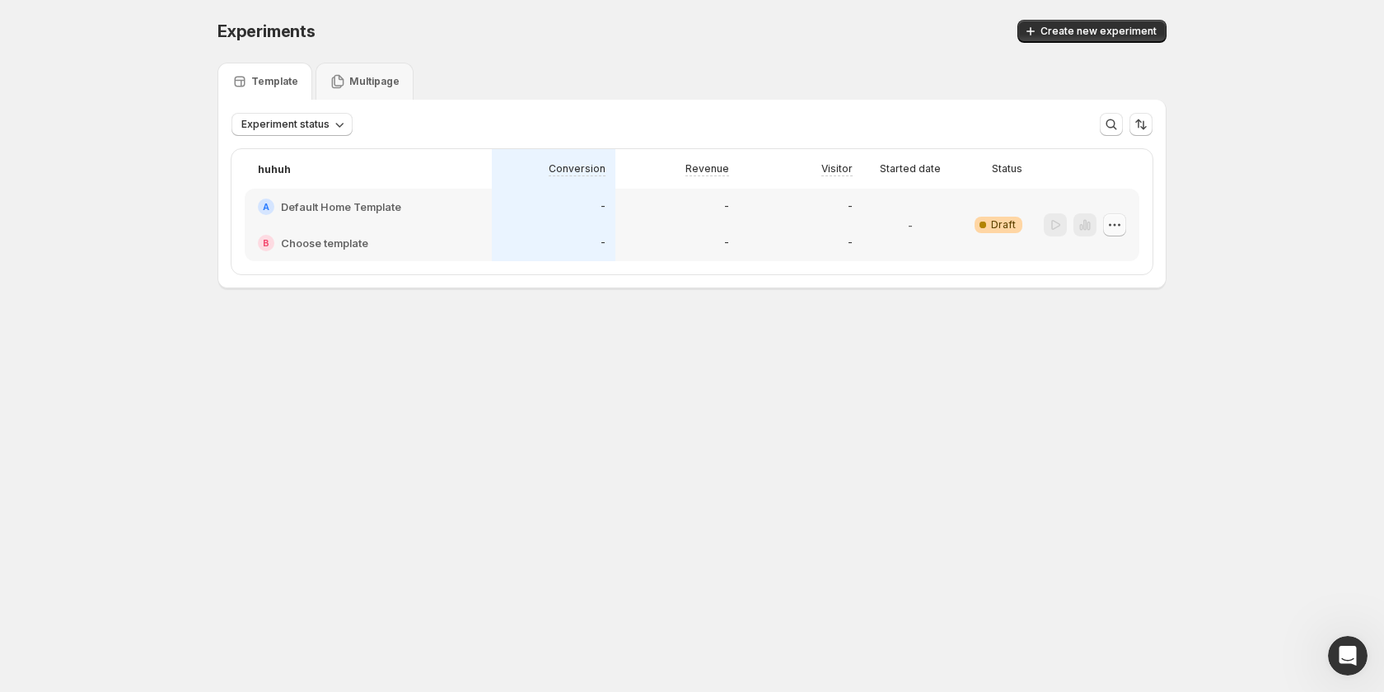
click at [1120, 222] on icon "button" at bounding box center [1114, 225] width 16 height 16
drag, startPoint x: 874, startPoint y: 343, endPoint x: 1062, endPoint y: 194, distance: 239.8
click at [891, 320] on div "Experiments. This page is ready Experiments Create new experiment Template Mult…" at bounding box center [692, 188] width 989 height 377
click at [476, 239] on div "B Choose template" at bounding box center [368, 243] width 221 height 16
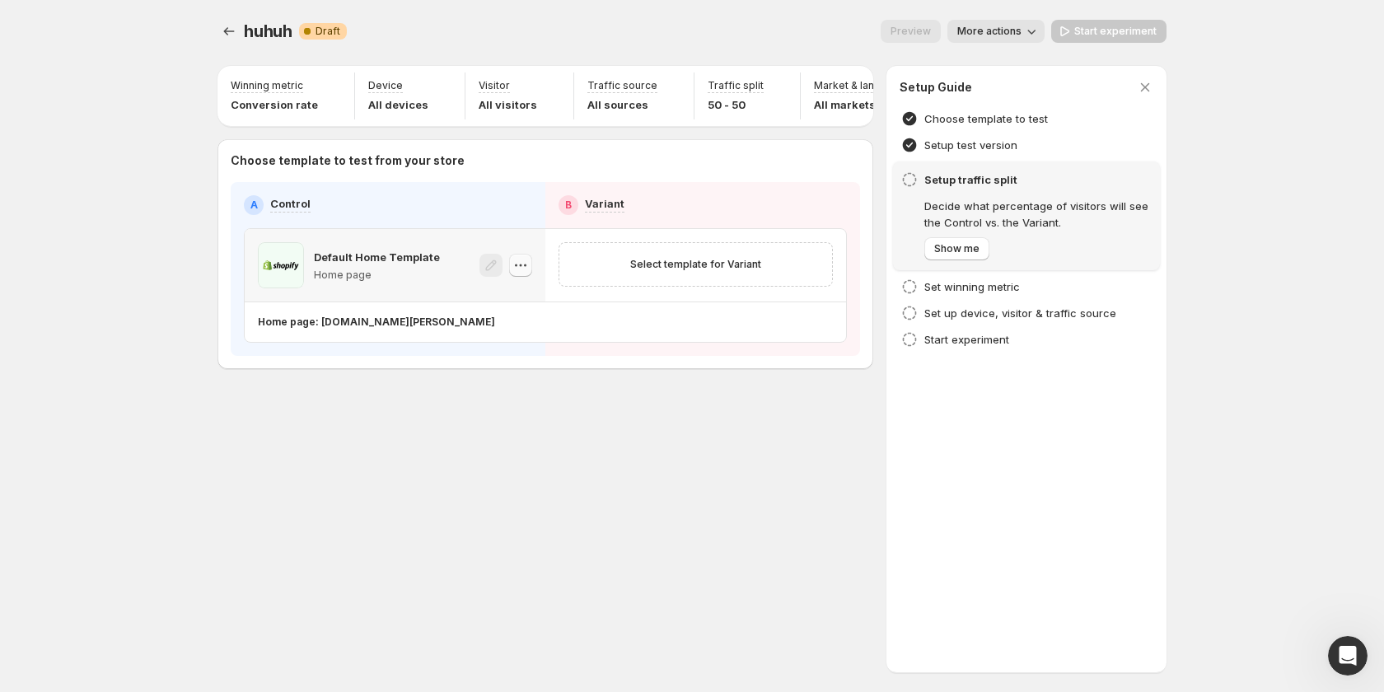
click at [522, 274] on icon "button" at bounding box center [520, 265] width 16 height 16
click at [533, 309] on span "Change template" at bounding box center [523, 308] width 89 height 13
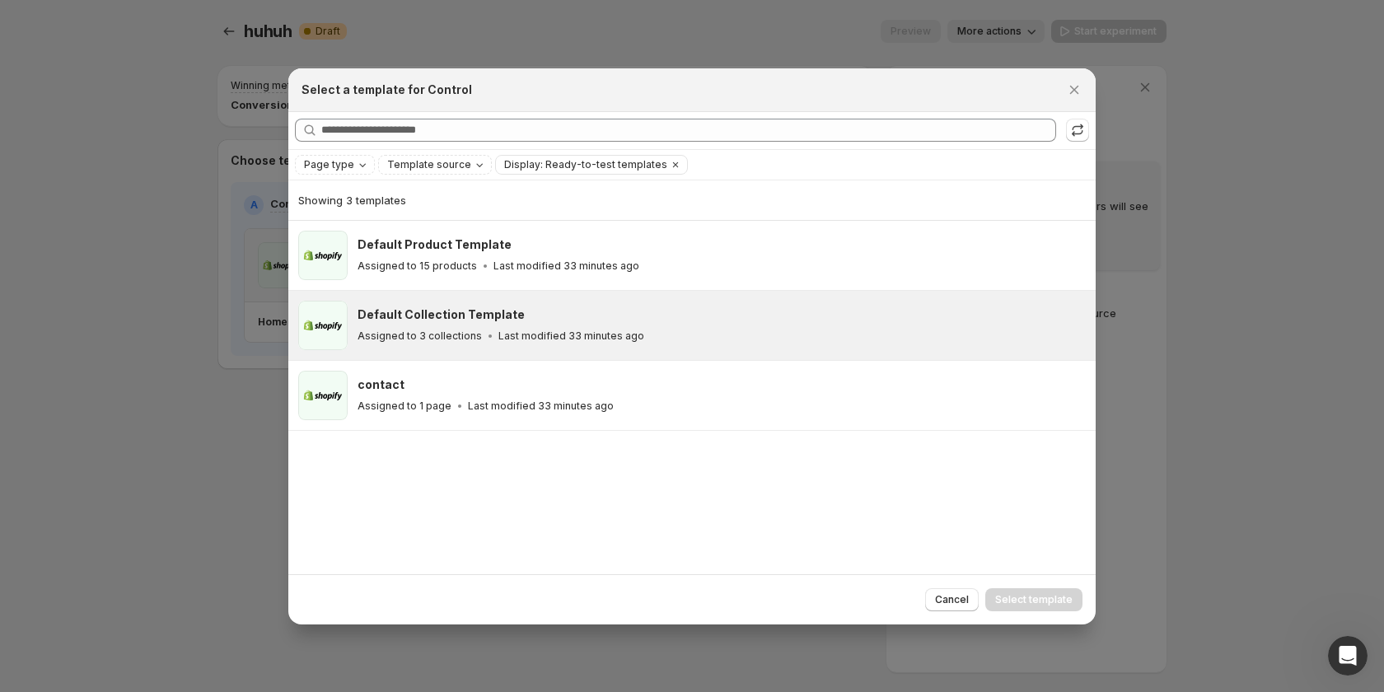
click at [540, 339] on p "Last modified 33 minutes ago" at bounding box center [571, 336] width 146 height 13
click at [1053, 601] on span "Select template" at bounding box center [1033, 599] width 77 height 13
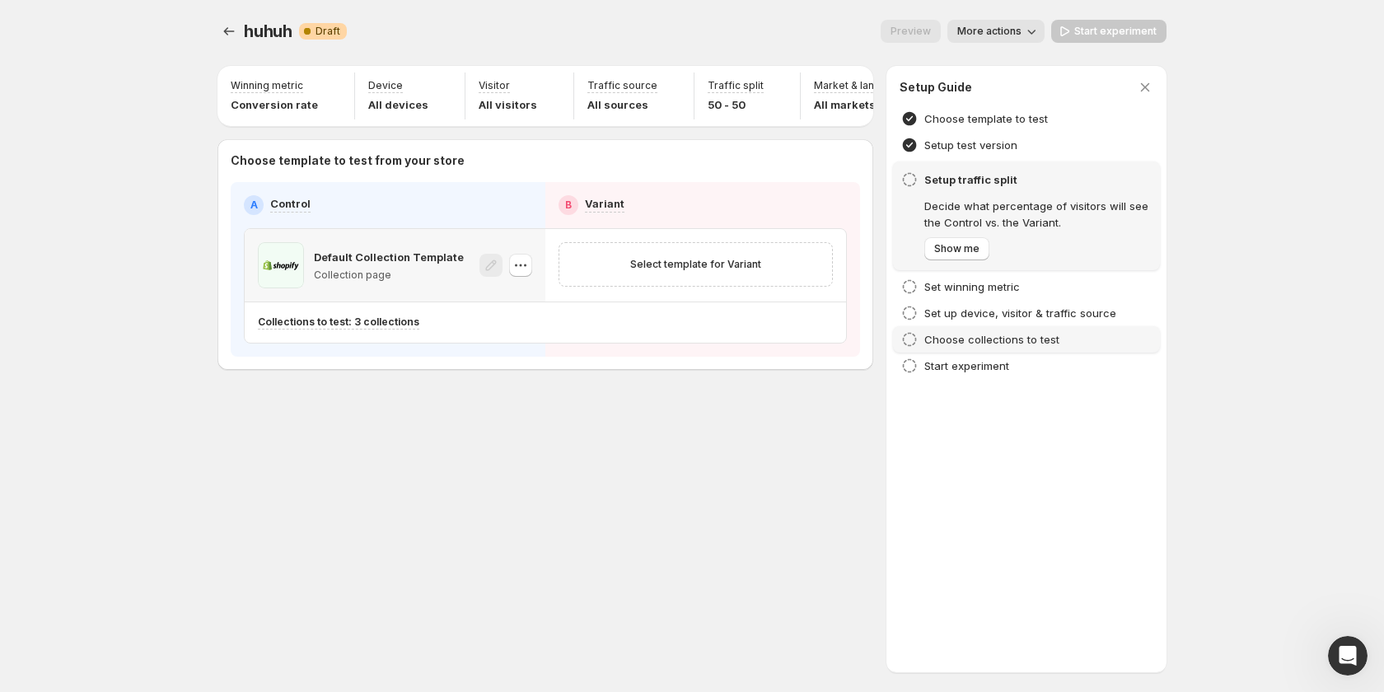
click at [947, 342] on h4 "Choose collections to test" at bounding box center [991, 339] width 135 height 16
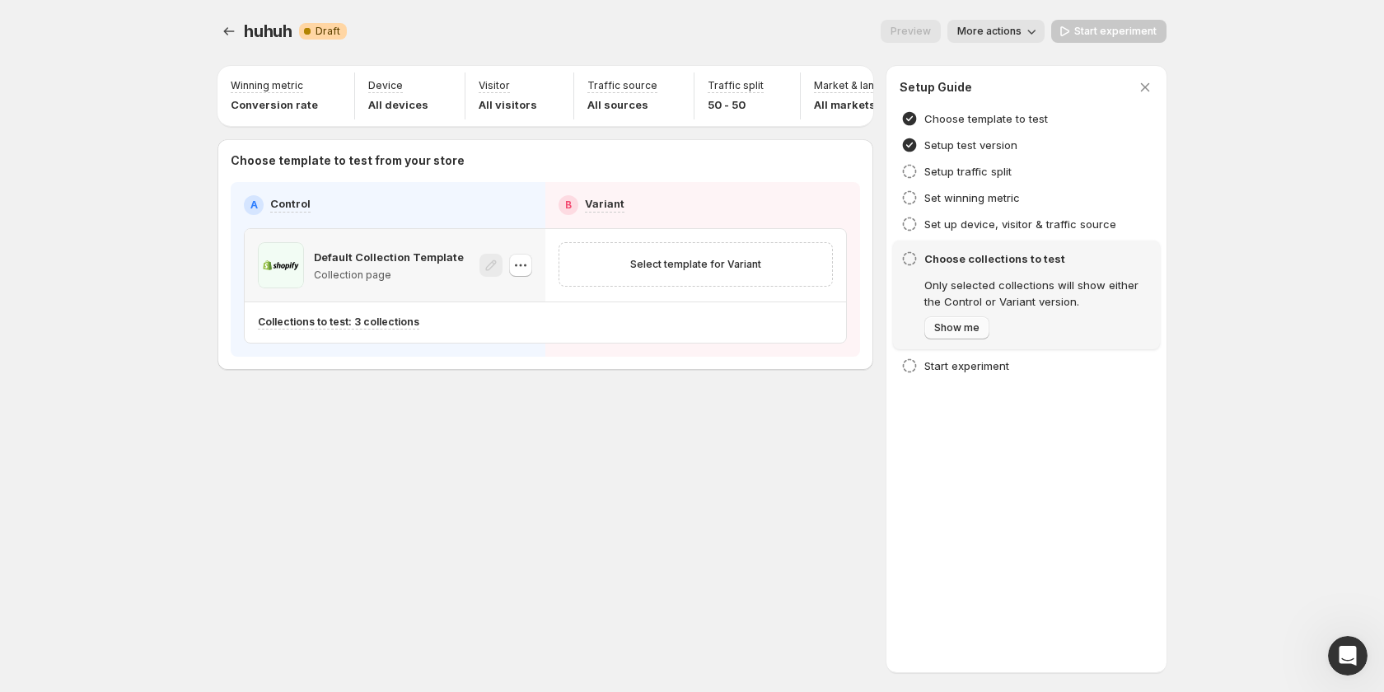
click at [972, 319] on button "Show me" at bounding box center [956, 327] width 65 height 23
click at [809, 330] on span "Change collections to test" at bounding box center [759, 322] width 128 height 13
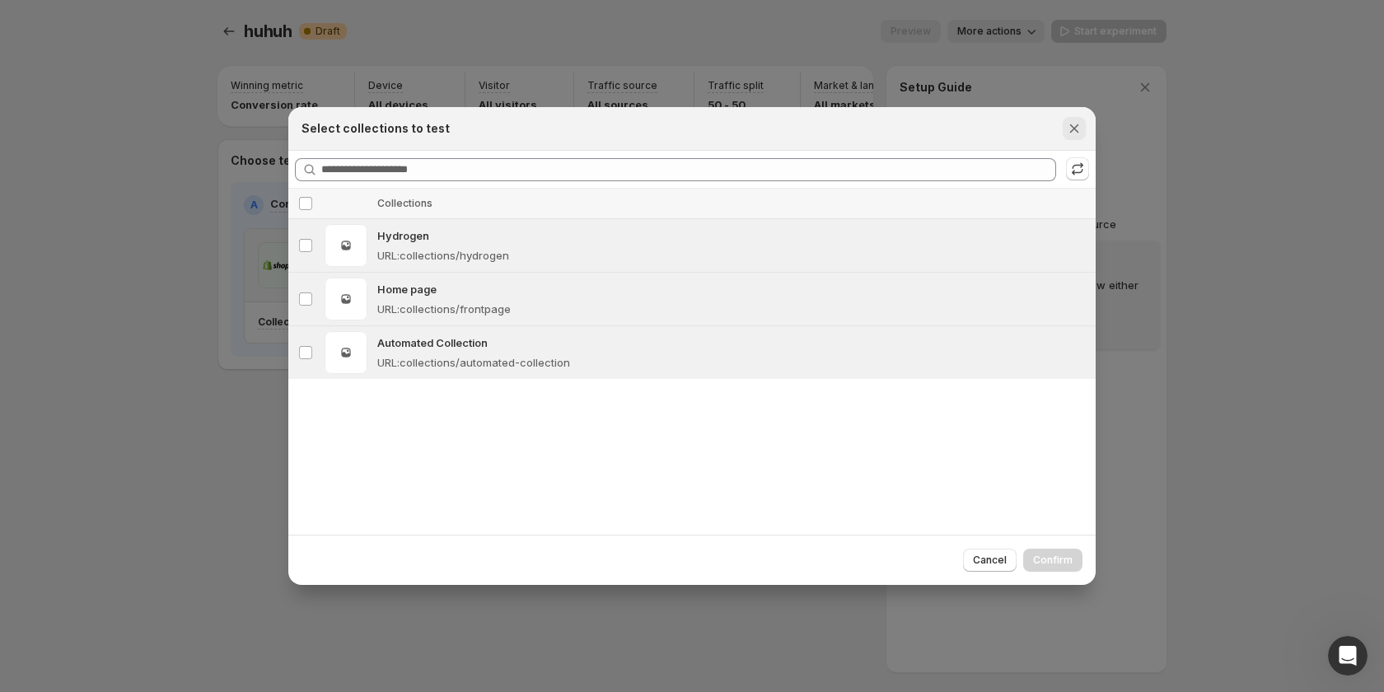
click at [1077, 119] on button "Close" at bounding box center [1074, 128] width 23 height 23
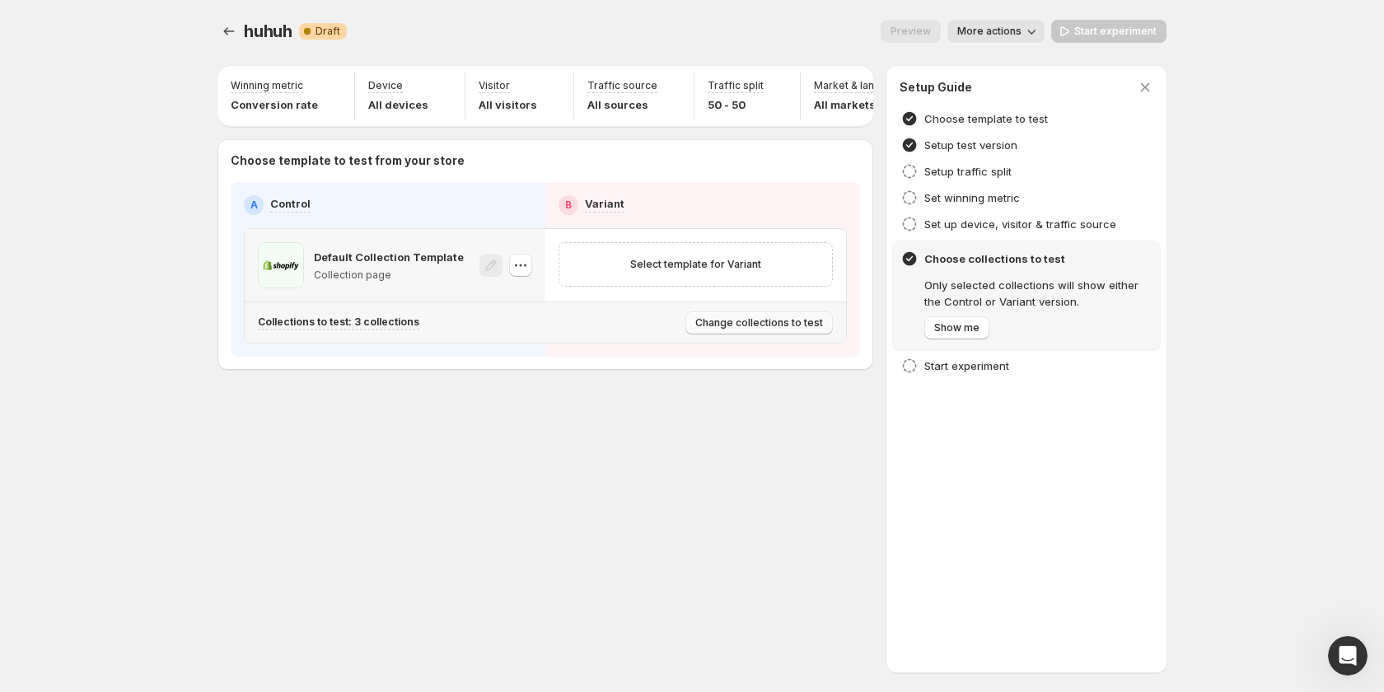
click at [772, 330] on span "Change collections to test" at bounding box center [759, 322] width 128 height 13
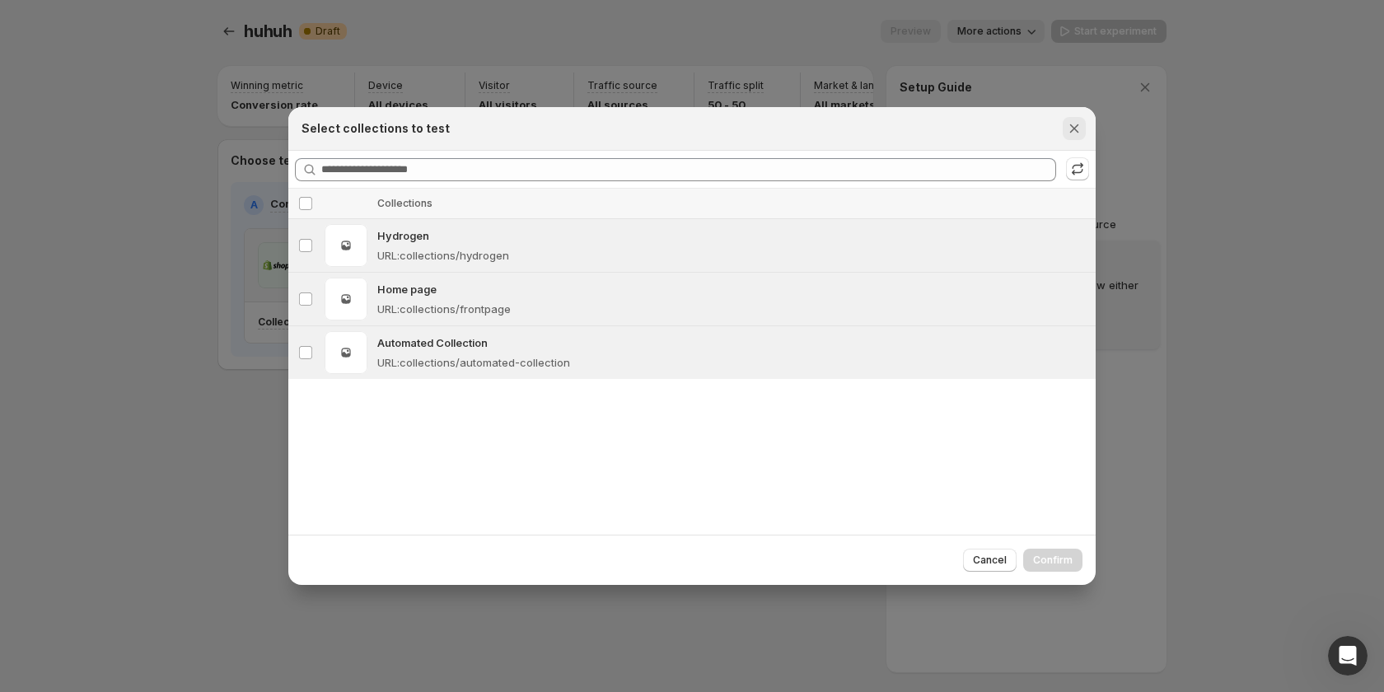
click at [1072, 122] on icon "Close" at bounding box center [1074, 128] width 16 height 16
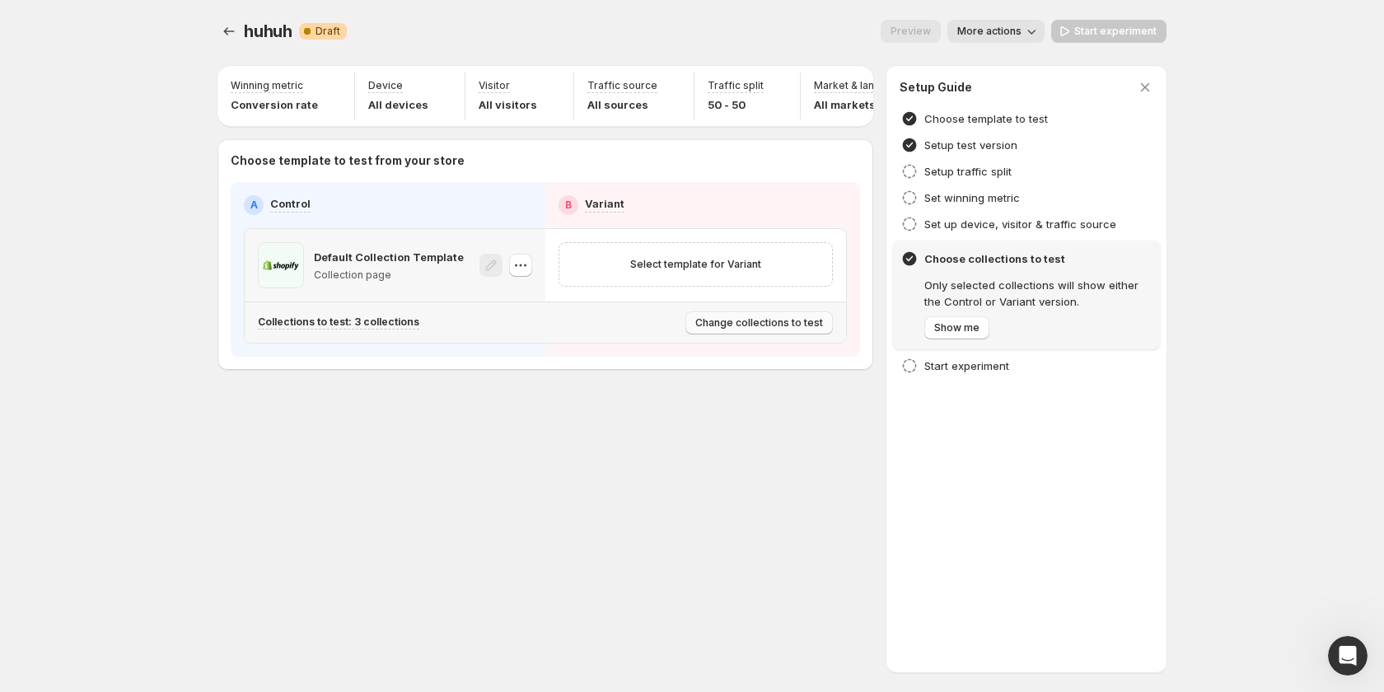
click at [829, 330] on button "Change collections to test" at bounding box center [758, 322] width 147 height 23
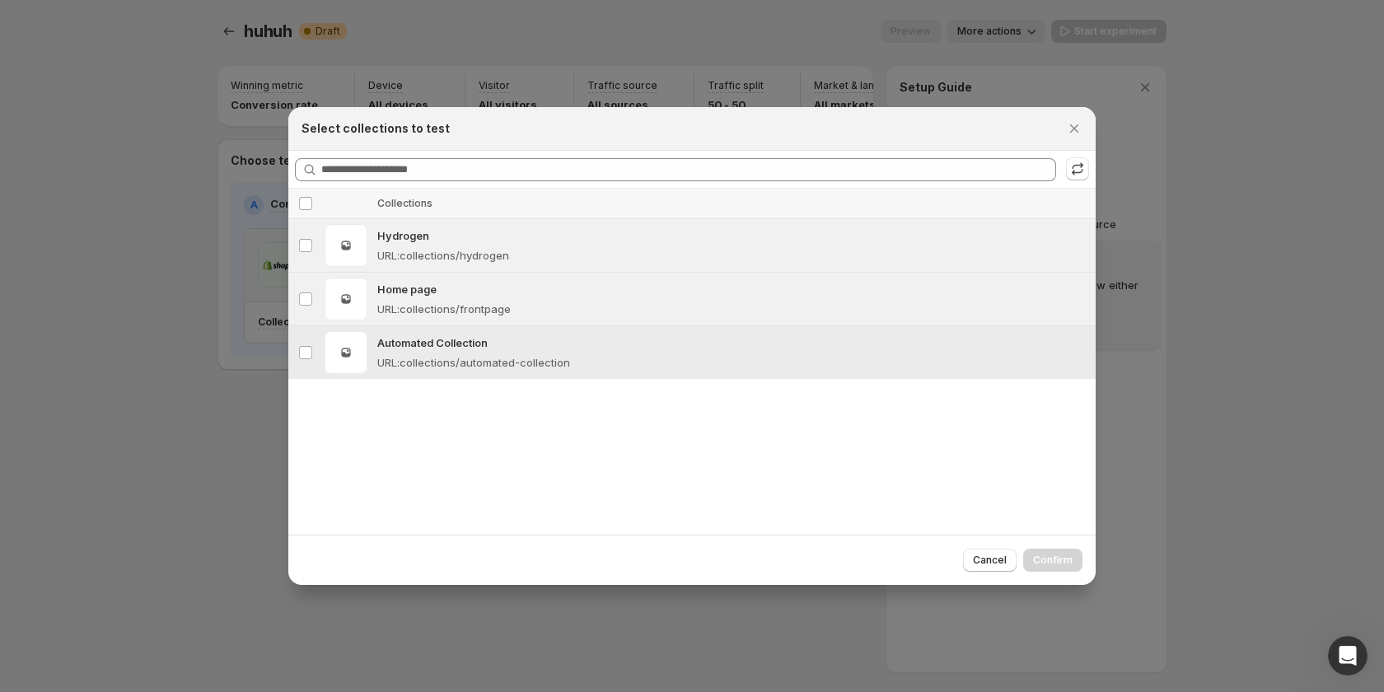
click at [536, 338] on p "Automated Collection" at bounding box center [731, 342] width 709 height 16
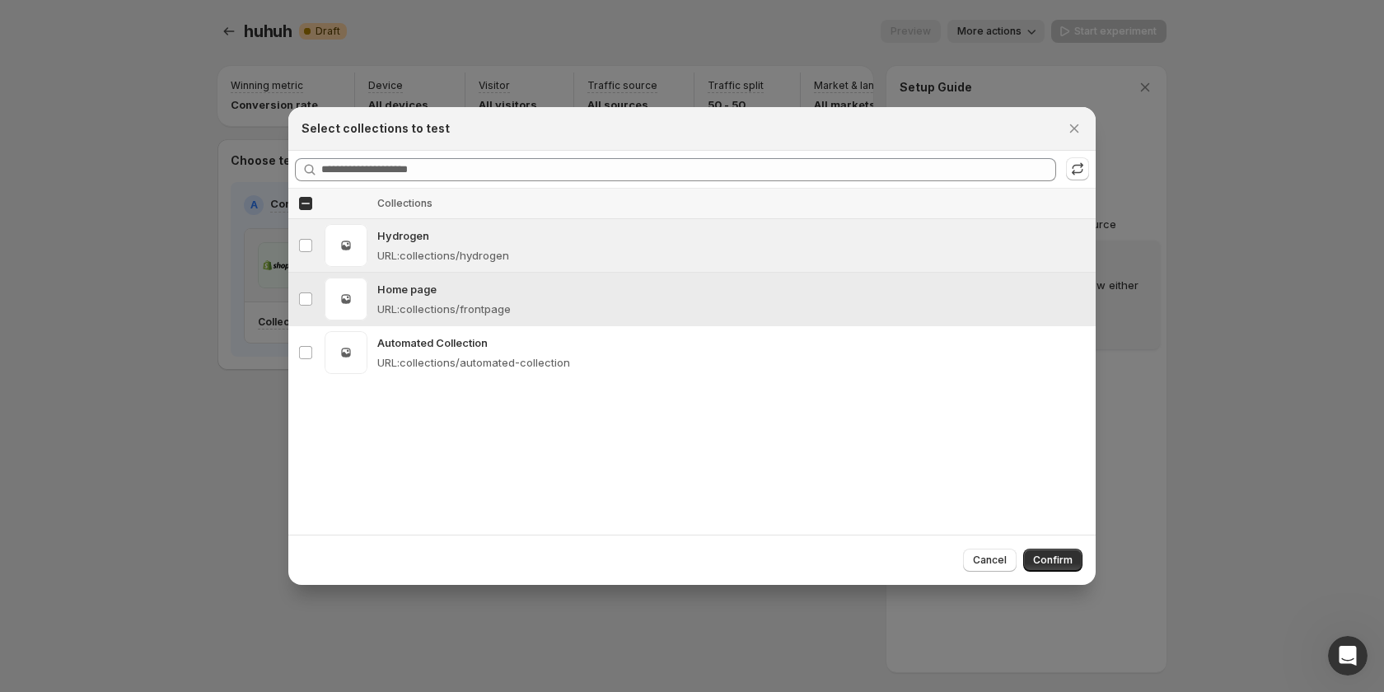
click at [545, 306] on div "URL : collections/frontpage" at bounding box center [731, 309] width 709 height 16
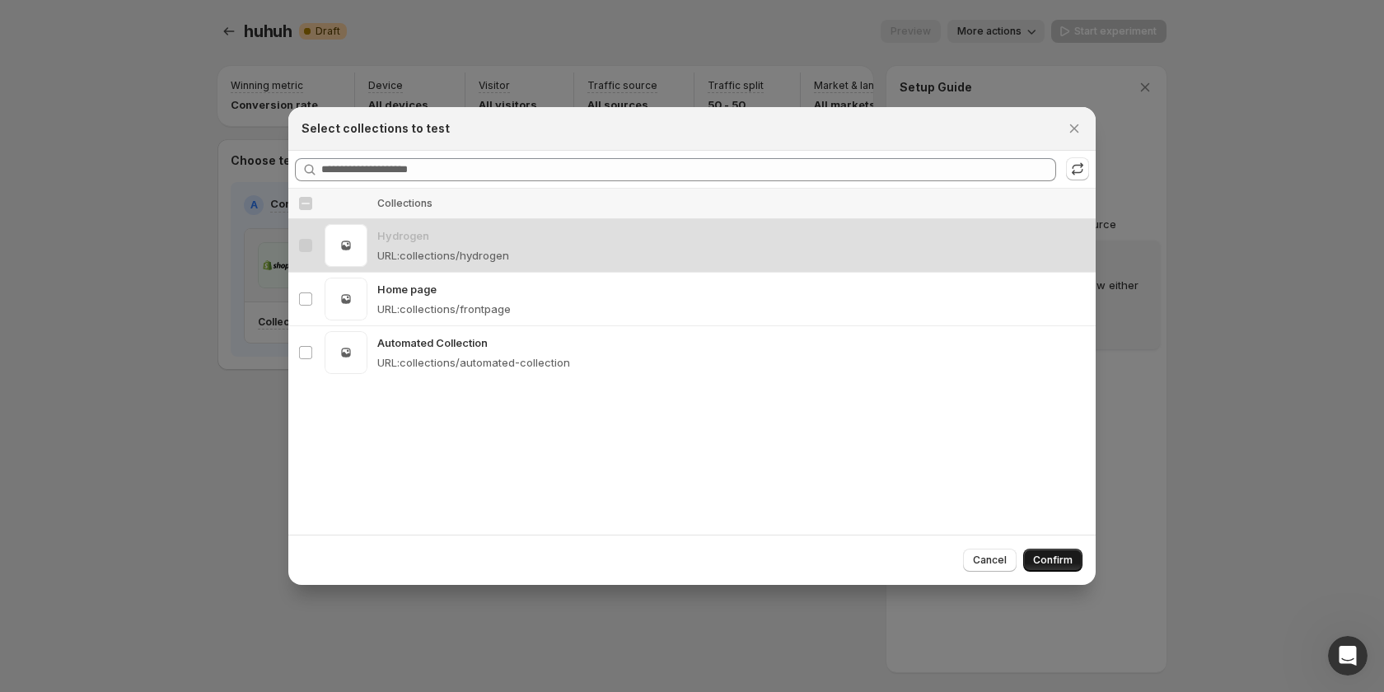
click at [1046, 564] on span "Confirm" at bounding box center [1053, 560] width 40 height 13
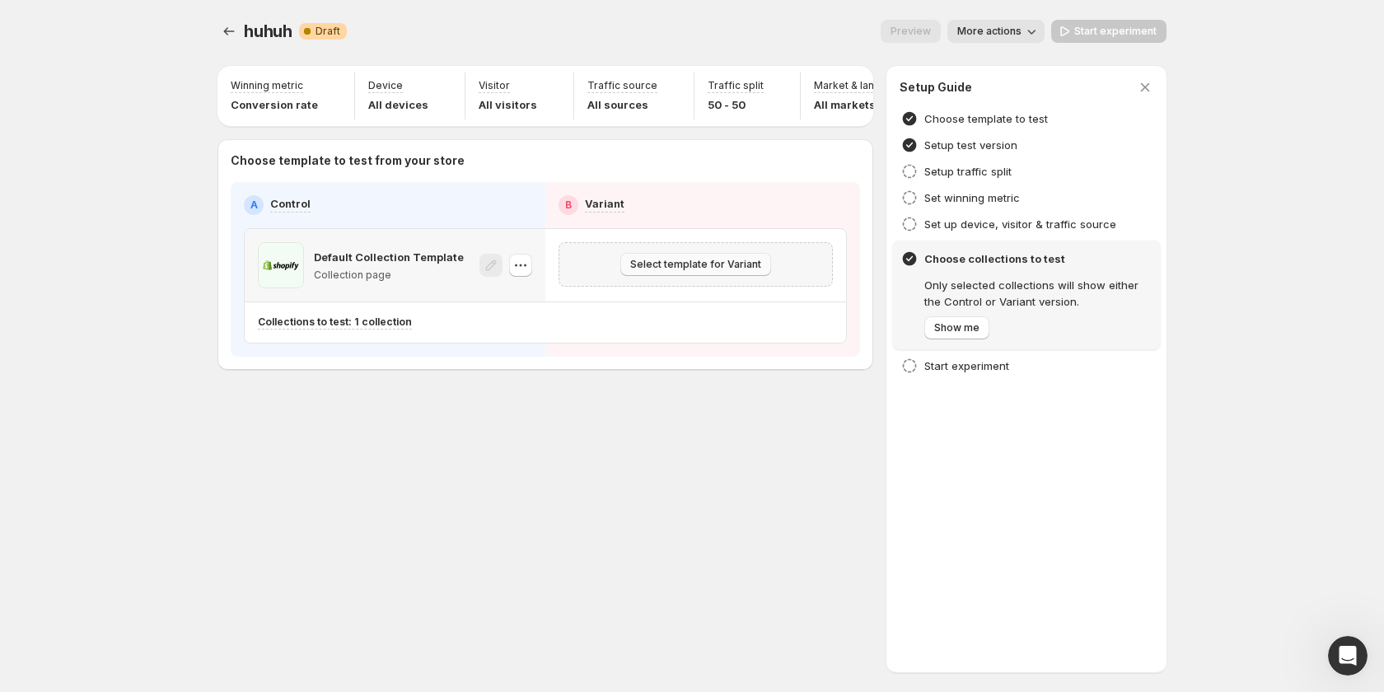
click at [695, 276] on button "Select template for Variant" at bounding box center [695, 264] width 151 height 23
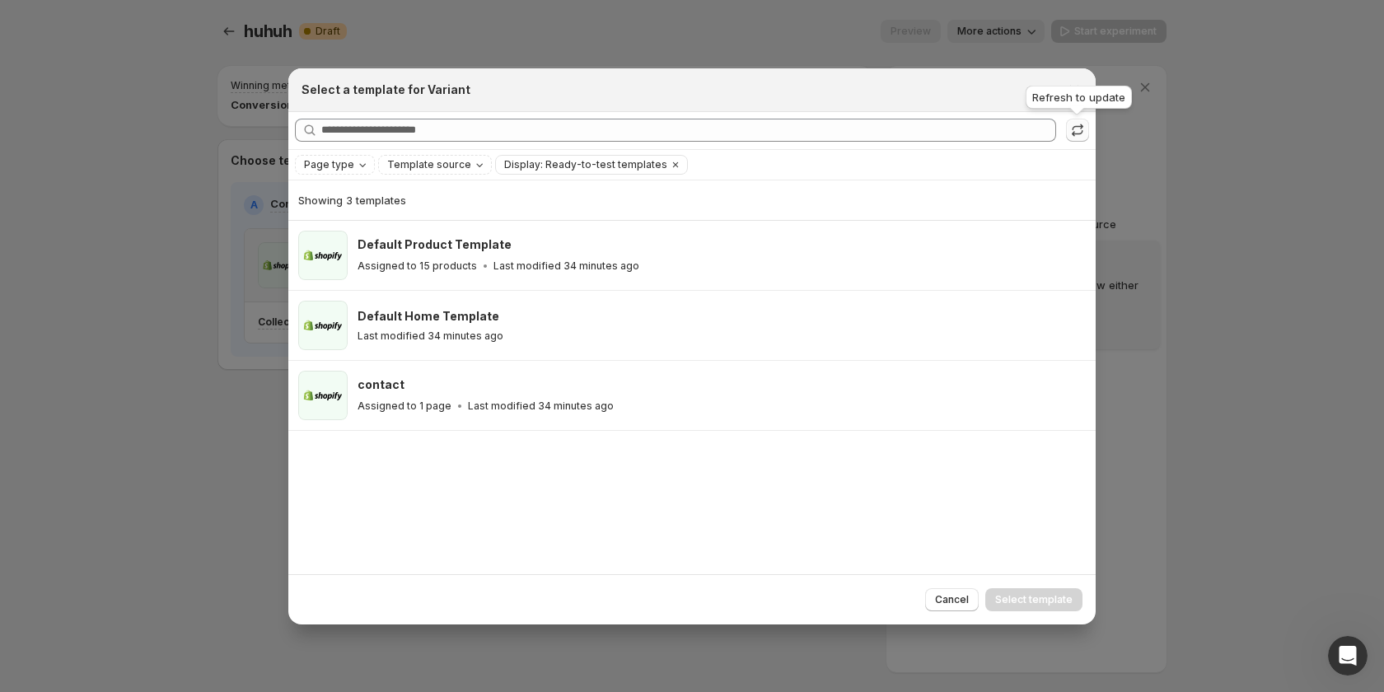
click at [1078, 127] on icon ":rut:" at bounding box center [1077, 130] width 16 height 16
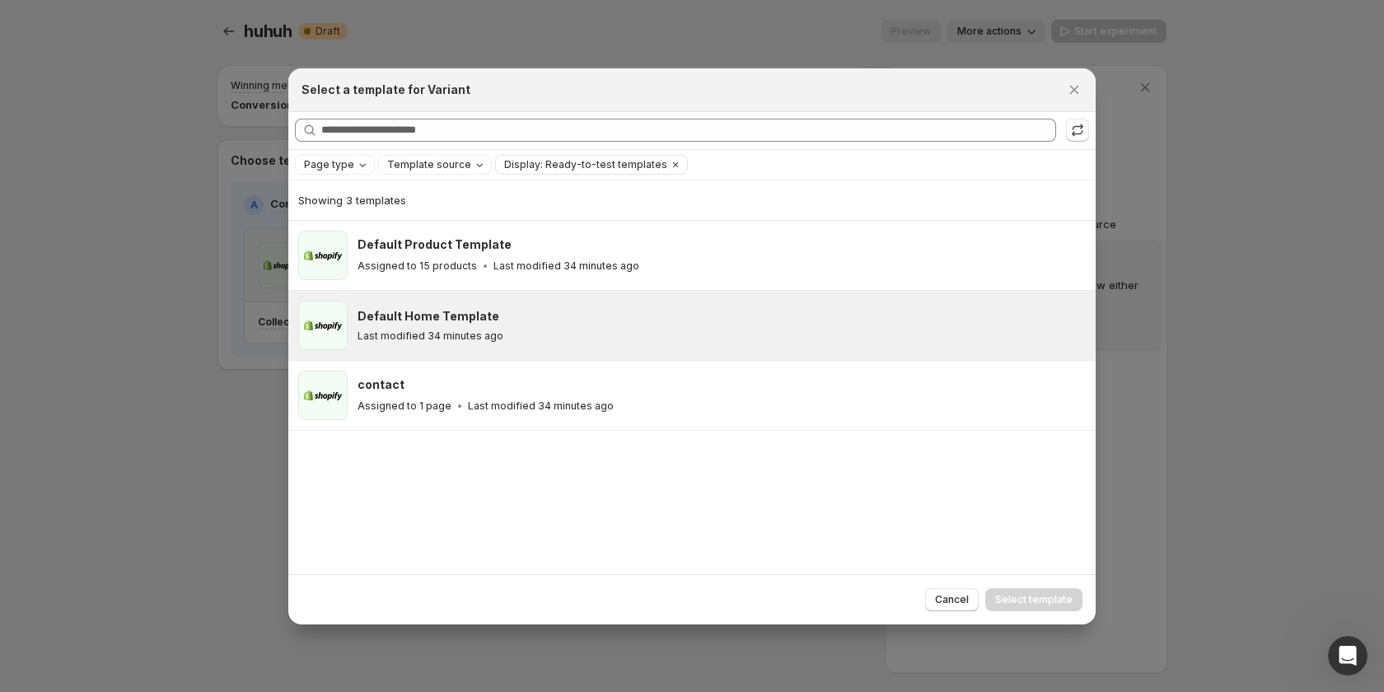
click at [852, 316] on div "Default Home Template" at bounding box center [719, 316] width 723 height 16
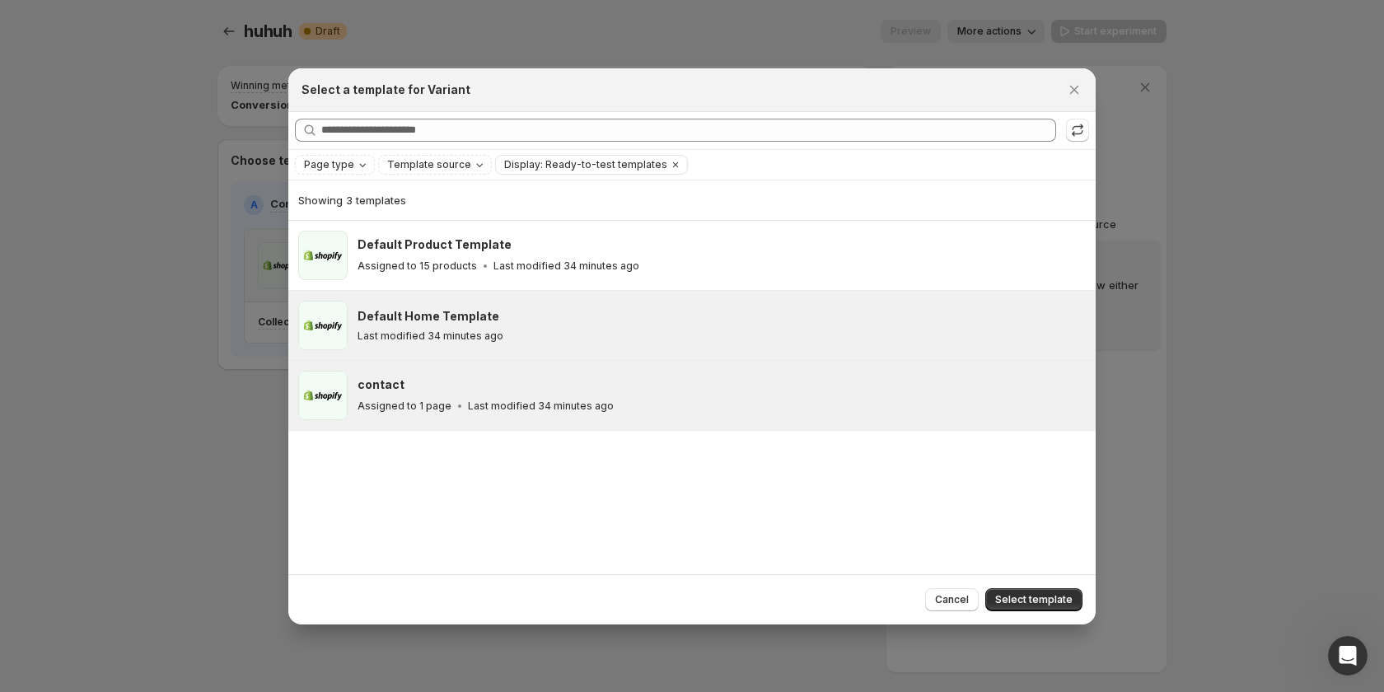
click at [851, 377] on div "contact" at bounding box center [719, 385] width 723 height 16
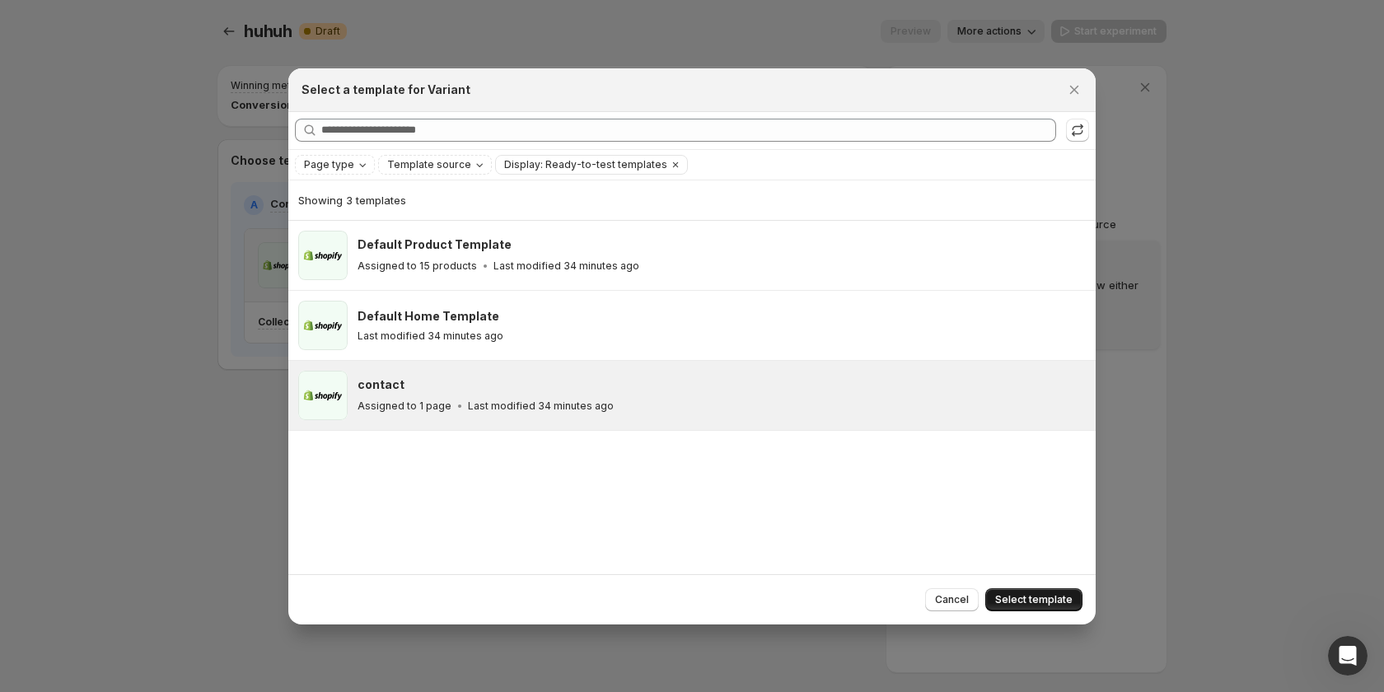
click at [1027, 607] on button "Select template" at bounding box center [1033, 599] width 97 height 23
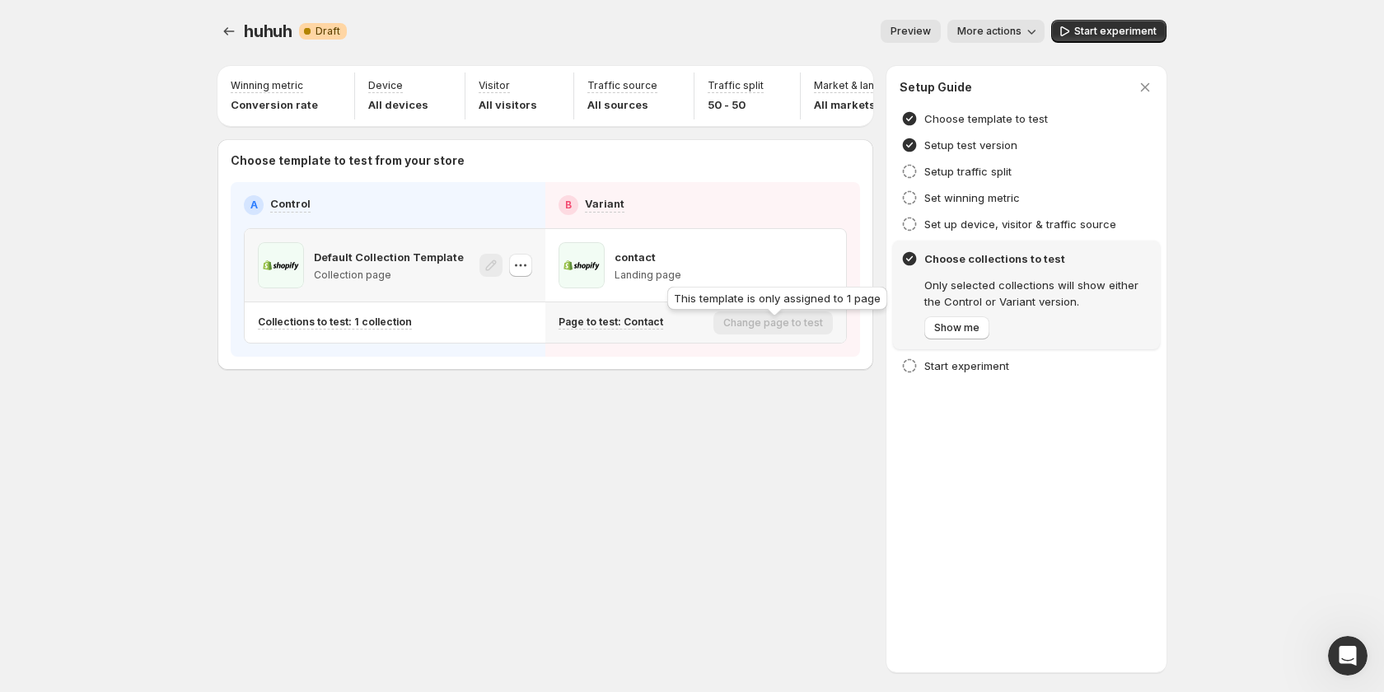
click at [779, 334] on div "Change page to test" at bounding box center [772, 322] width 119 height 23
click at [790, 385] on div "huhuh. This page is ready huhuh Warning Complete Draft Preview More actions Mor…" at bounding box center [692, 229] width 989 height 459
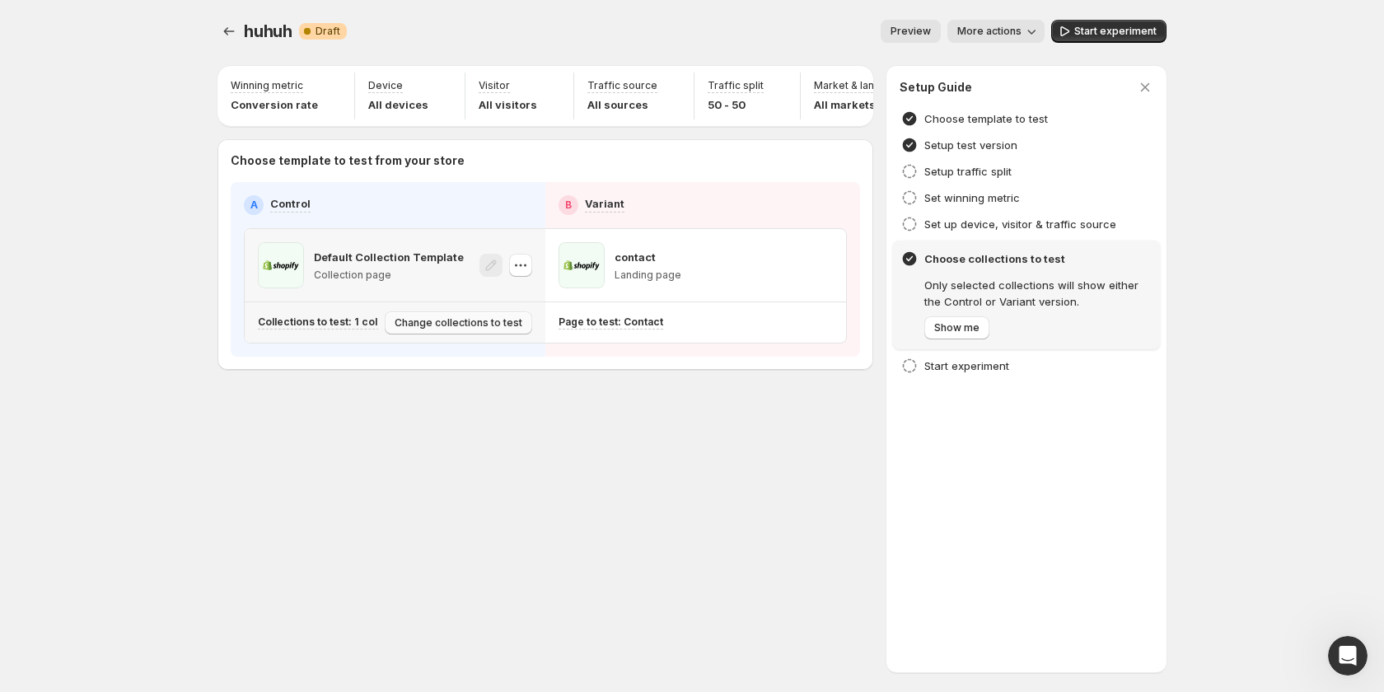
click at [425, 329] on span "Change collections to test" at bounding box center [459, 322] width 128 height 13
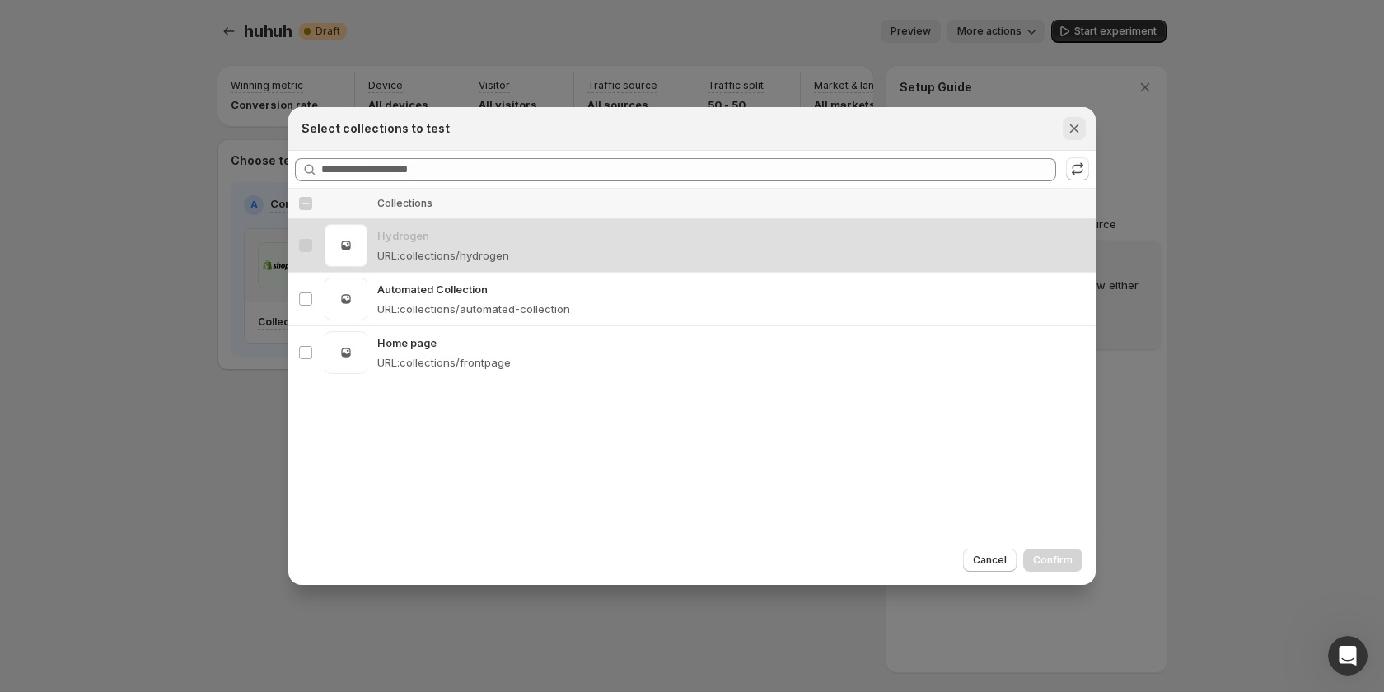
click at [1070, 138] on button "Close" at bounding box center [1074, 128] width 23 height 23
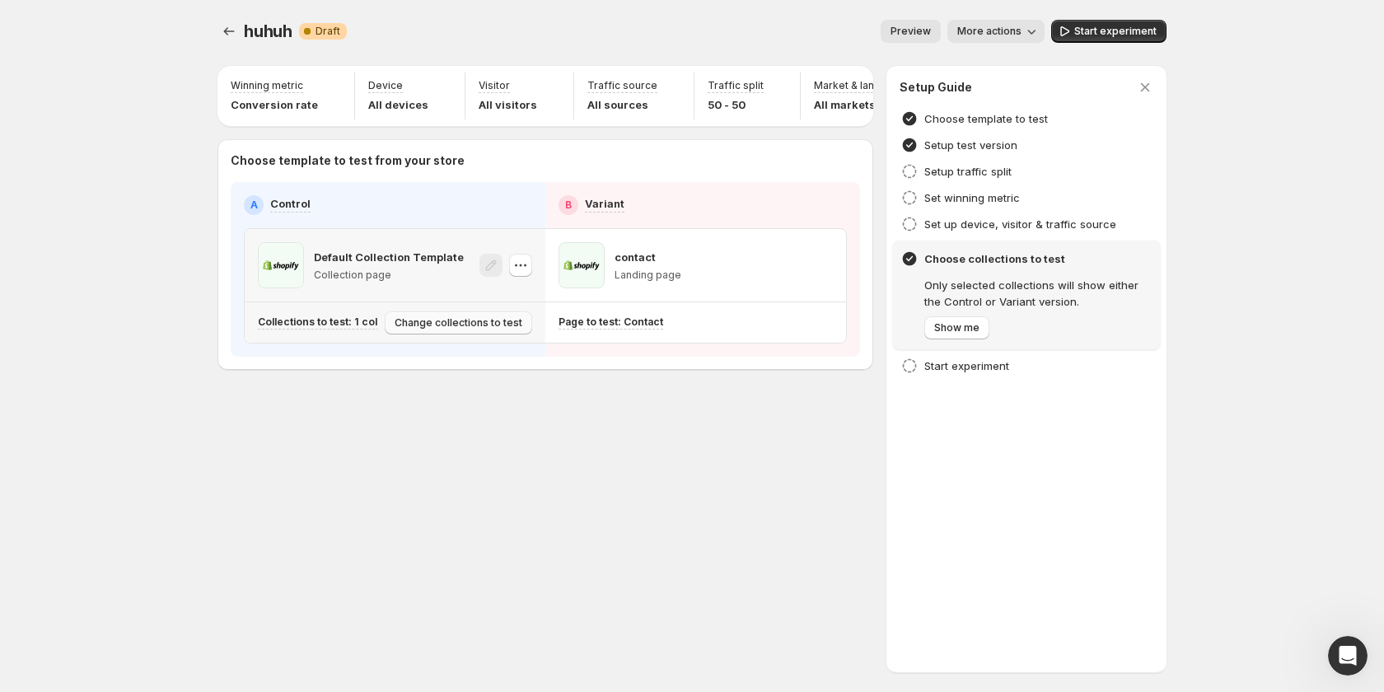
click at [465, 330] on span "Change collections to test" at bounding box center [459, 322] width 128 height 13
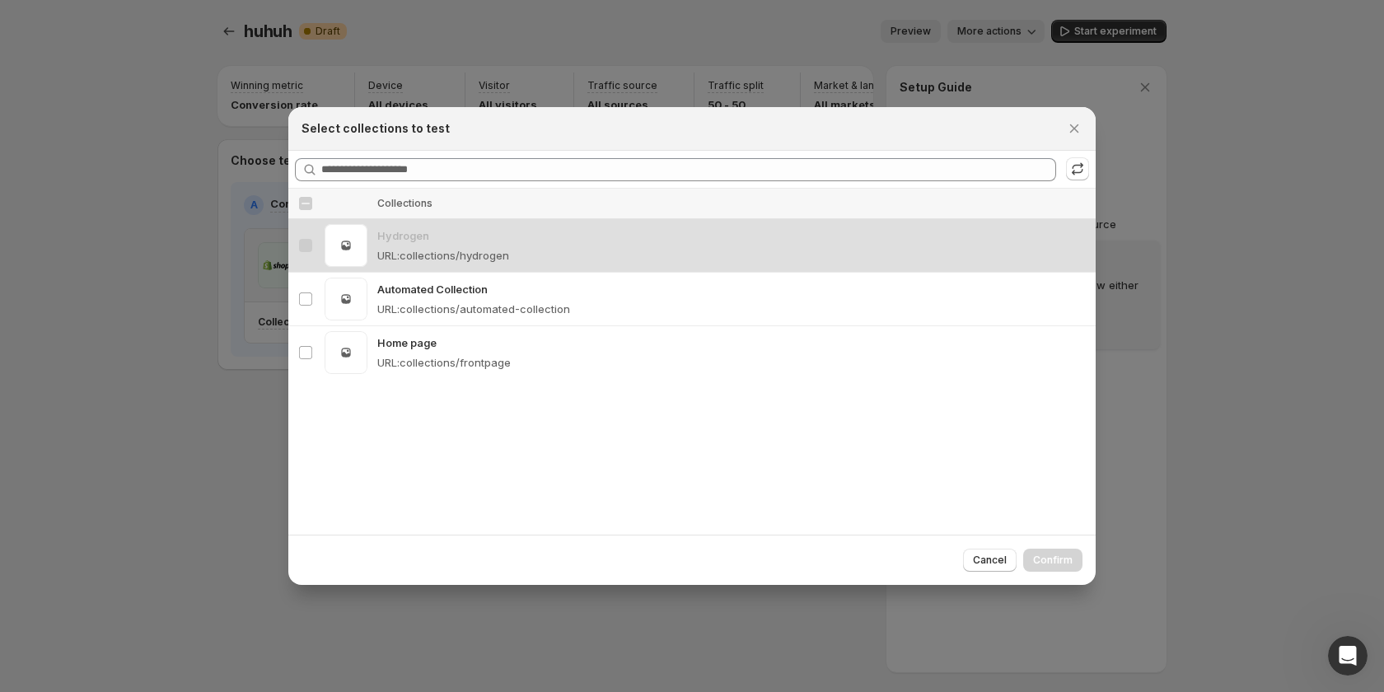
click at [148, 511] on div at bounding box center [692, 346] width 1384 height 692
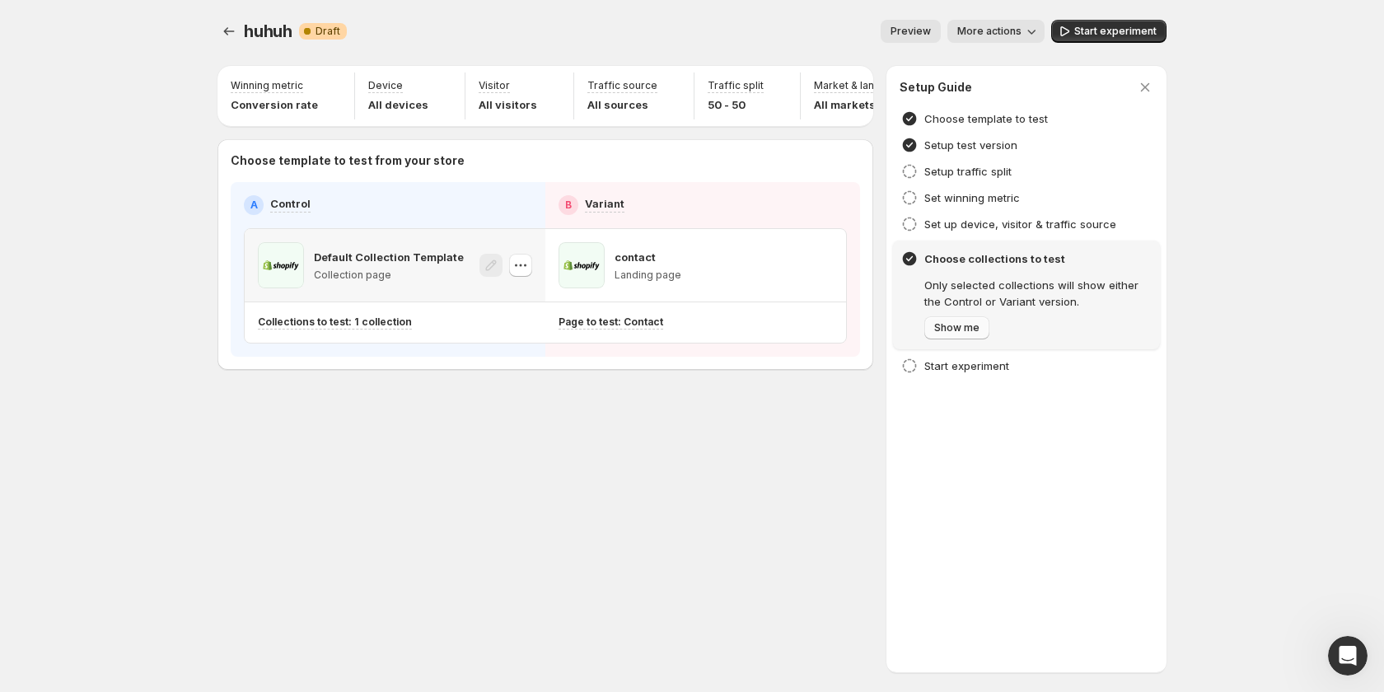
click at [978, 327] on span "Show me" at bounding box center [956, 327] width 45 height 13
click at [432, 330] on span "Change collections to test" at bounding box center [459, 322] width 128 height 13
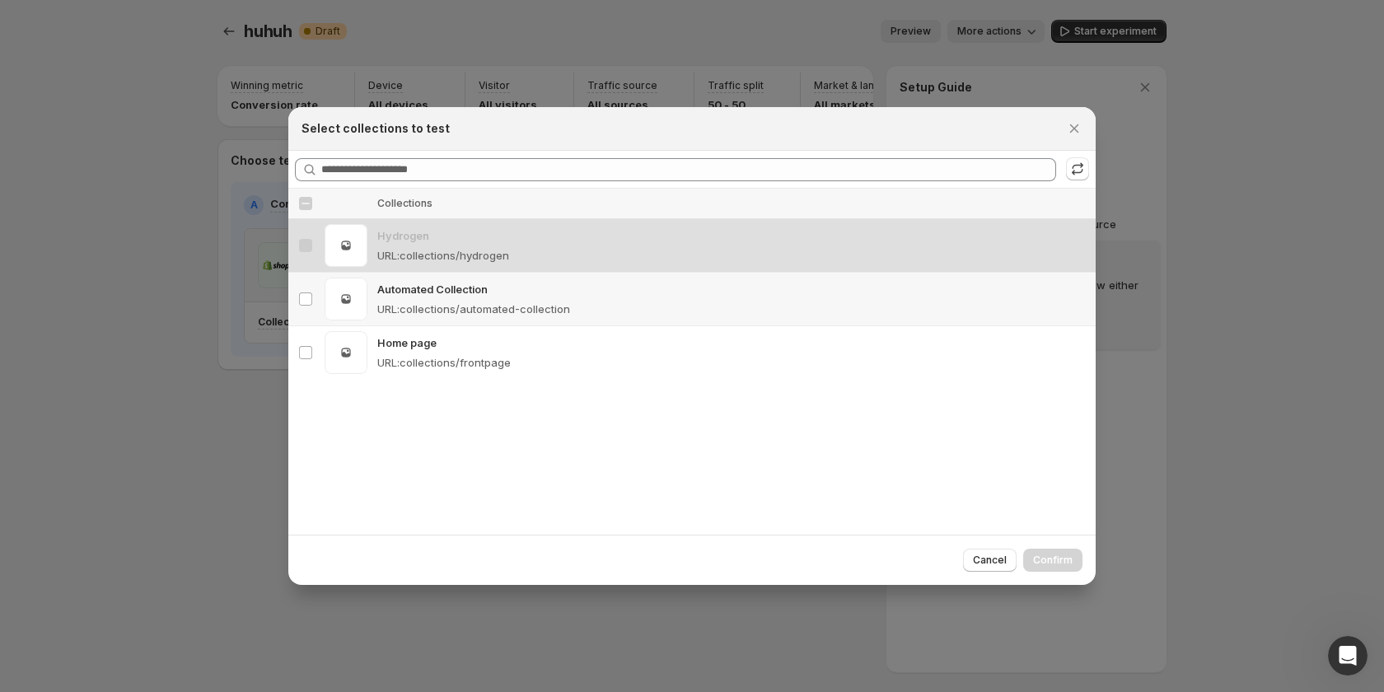
click at [570, 292] on p "Automated Collection" at bounding box center [731, 289] width 709 height 16
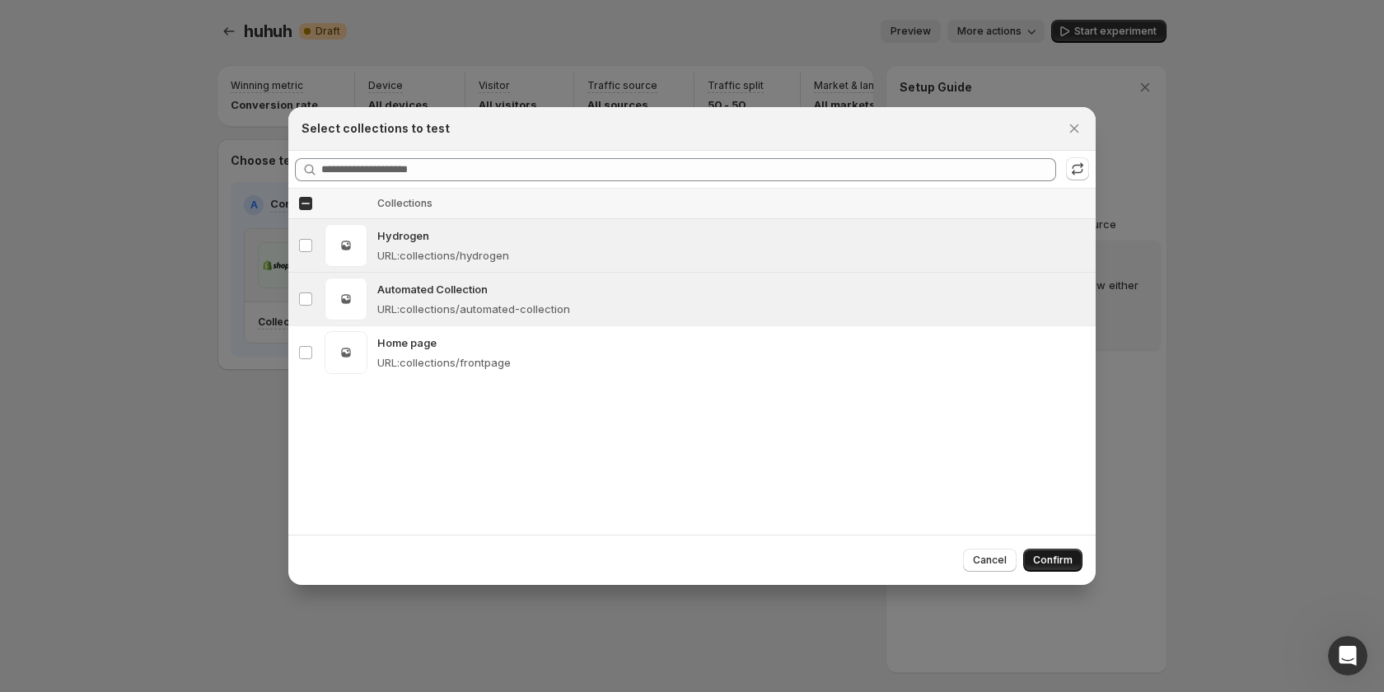
click at [1039, 555] on span "Confirm" at bounding box center [1053, 560] width 40 height 13
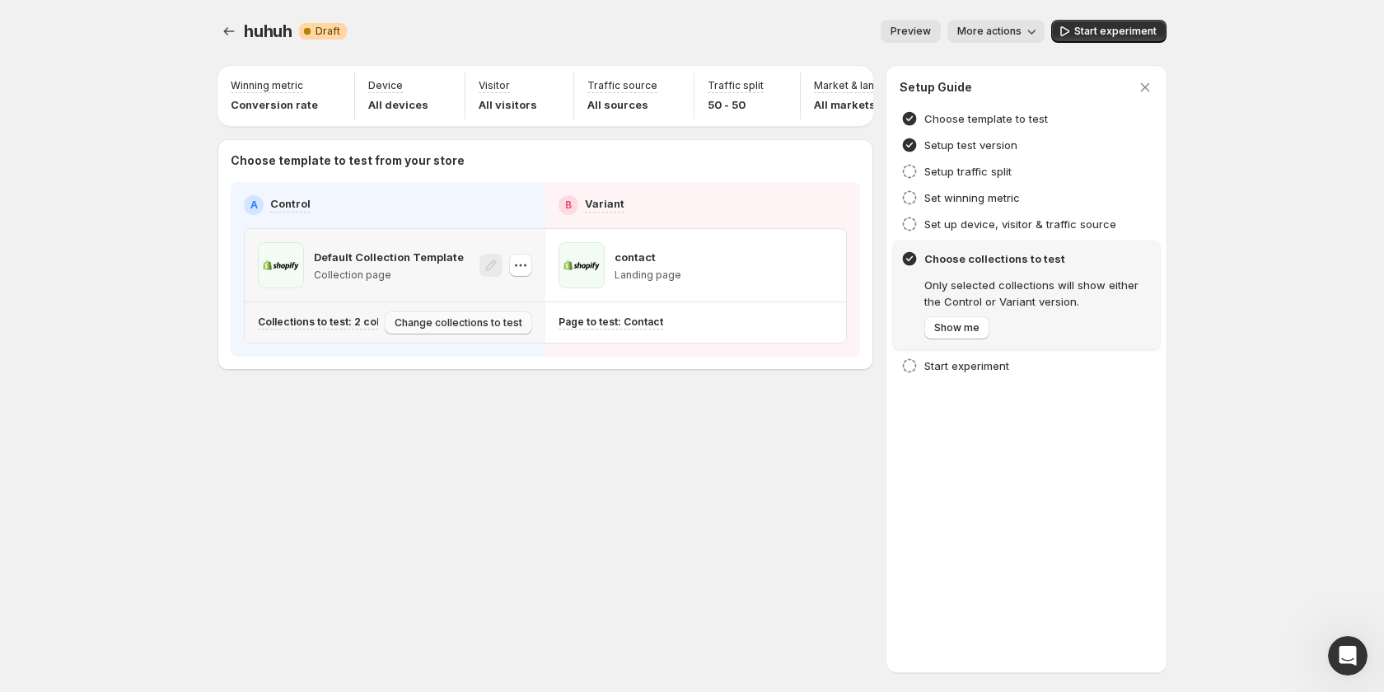
click at [474, 330] on span "Change collections to test" at bounding box center [459, 322] width 128 height 13
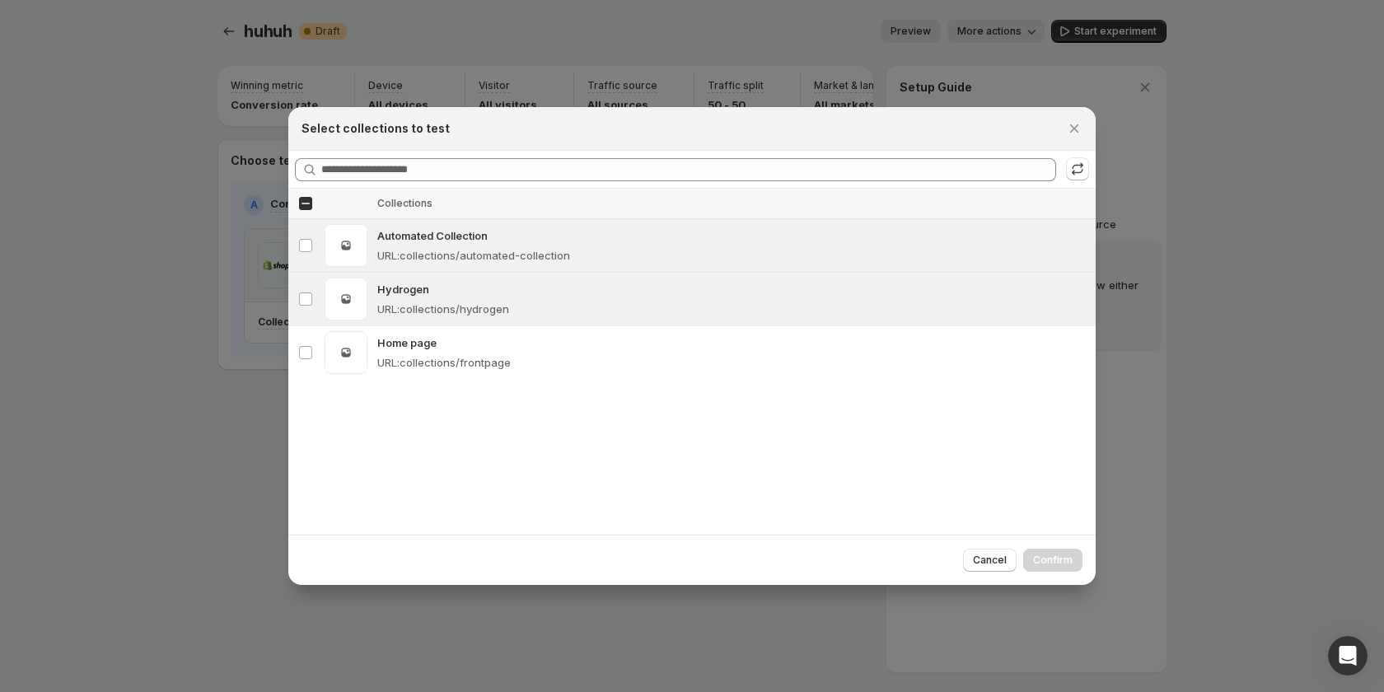
click at [594, 605] on div at bounding box center [692, 346] width 1384 height 692
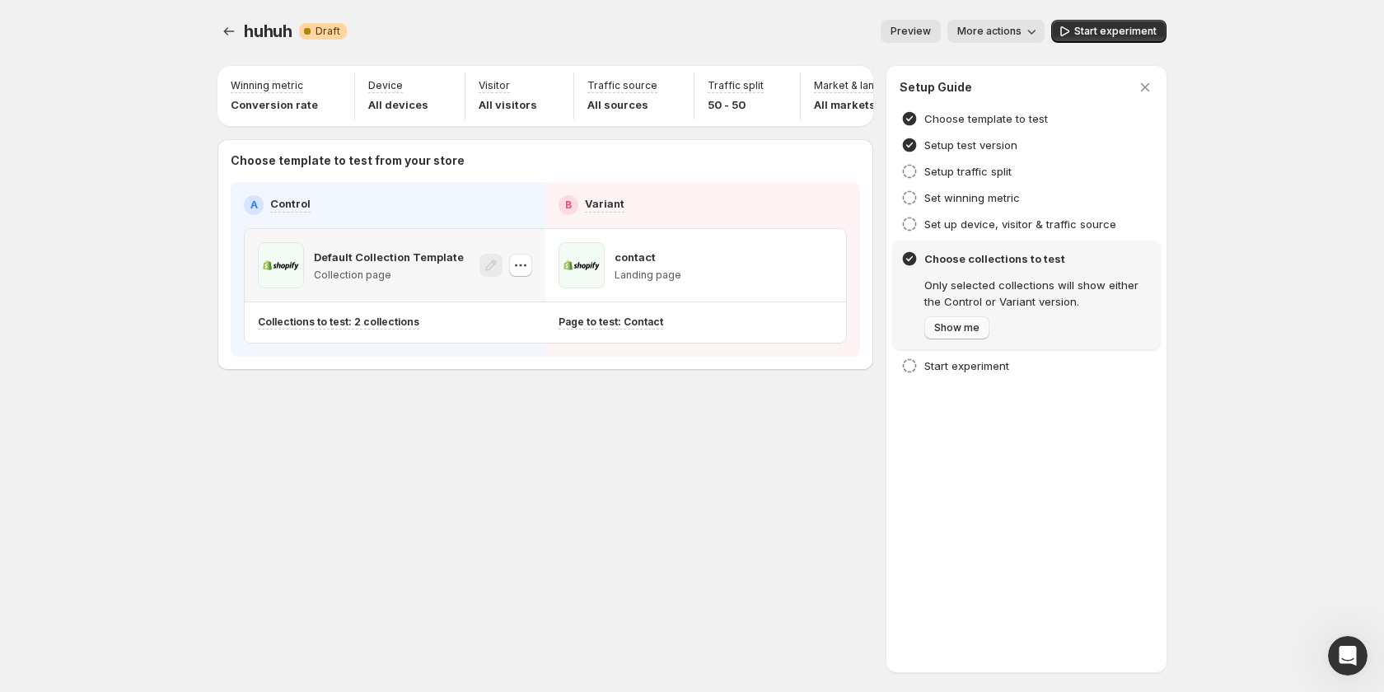
click at [970, 330] on span "Show me" at bounding box center [956, 327] width 45 height 13
click at [953, 327] on span "Next" at bounding box center [945, 327] width 23 height 13
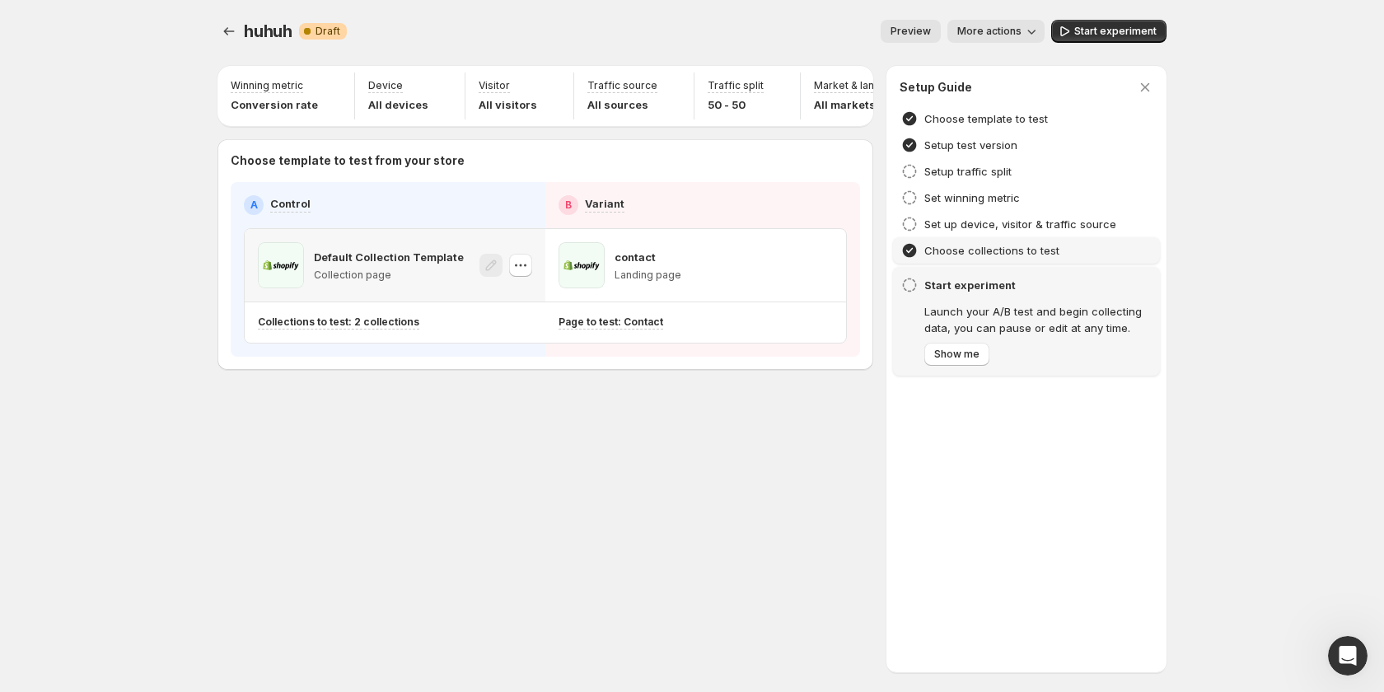
click at [954, 254] on h4 "Choose collections to test" at bounding box center [991, 250] width 135 height 16
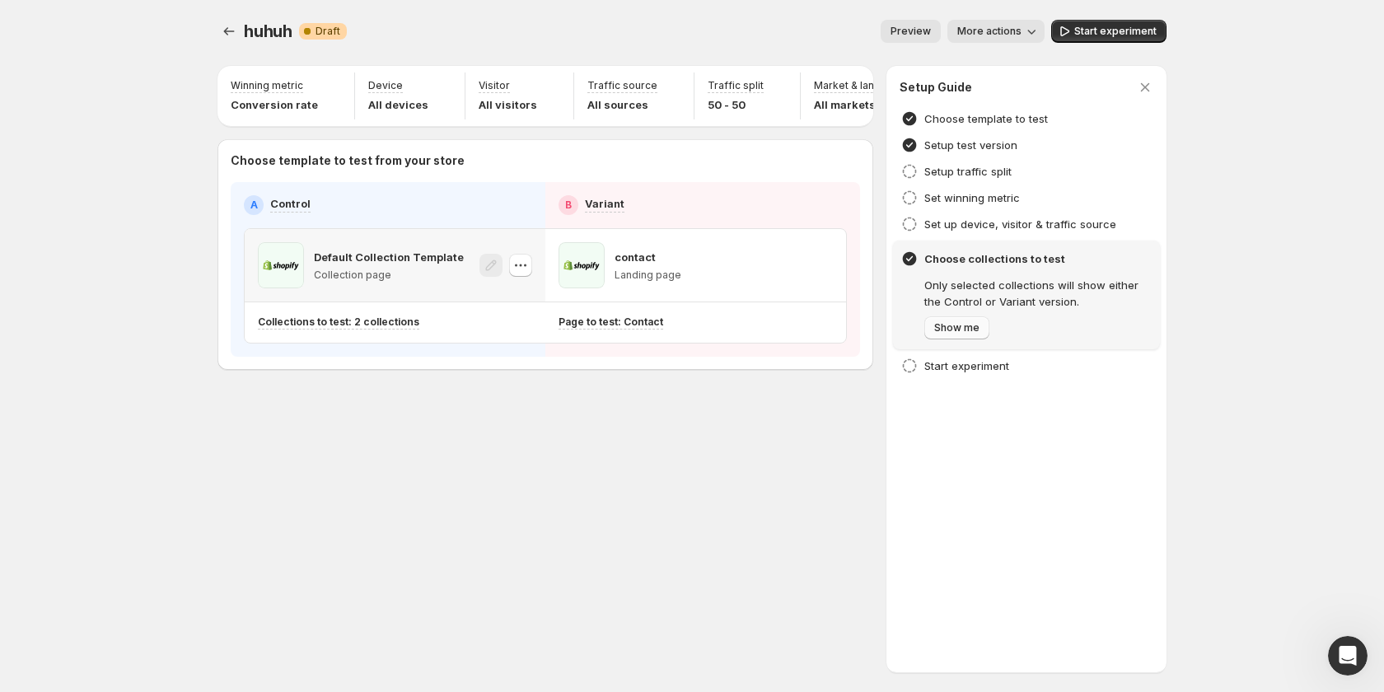
click at [952, 327] on span "Show me" at bounding box center [956, 327] width 45 height 13
click at [517, 269] on div at bounding box center [692, 346] width 1384 height 692
click at [517, 269] on icon "button" at bounding box center [520, 265] width 16 height 16
click at [1002, 370] on h4 "Start experiment" at bounding box center [966, 366] width 85 height 16
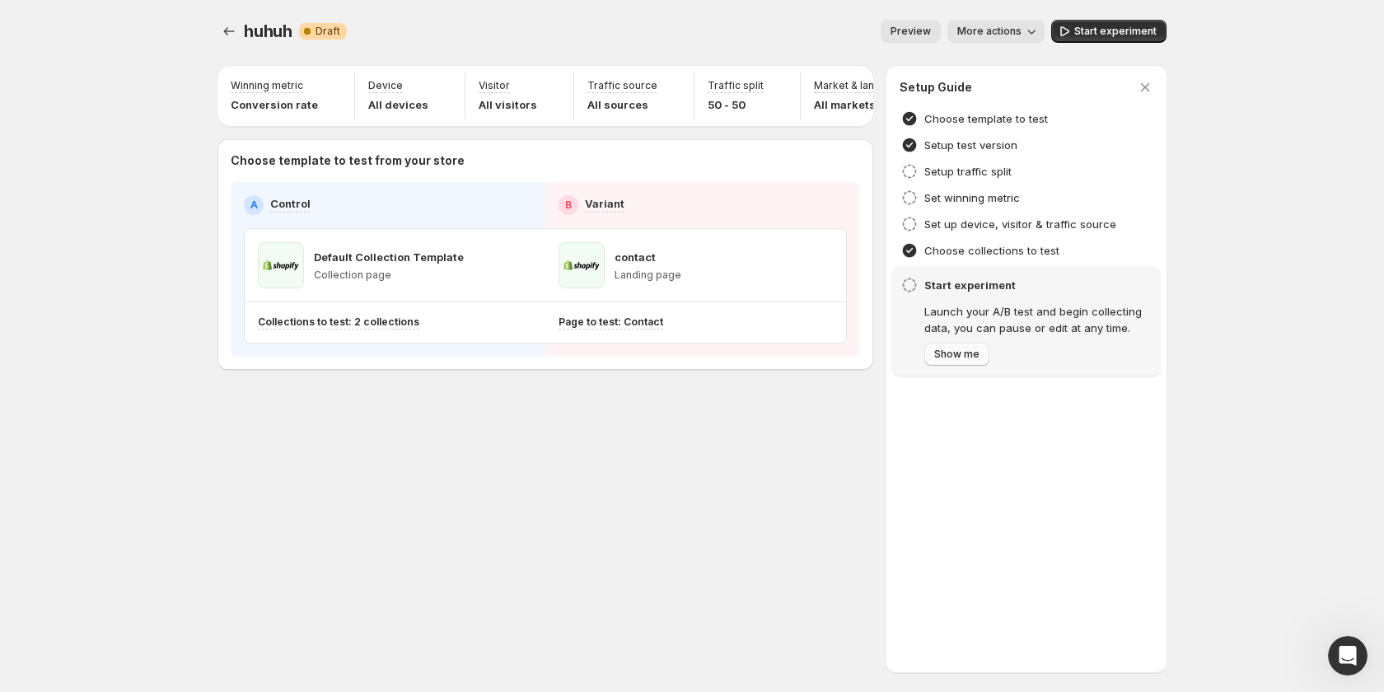
click at [980, 359] on button "Show me" at bounding box center [956, 354] width 65 height 23
click at [982, 142] on h4 "Setup test version" at bounding box center [970, 145] width 93 height 16
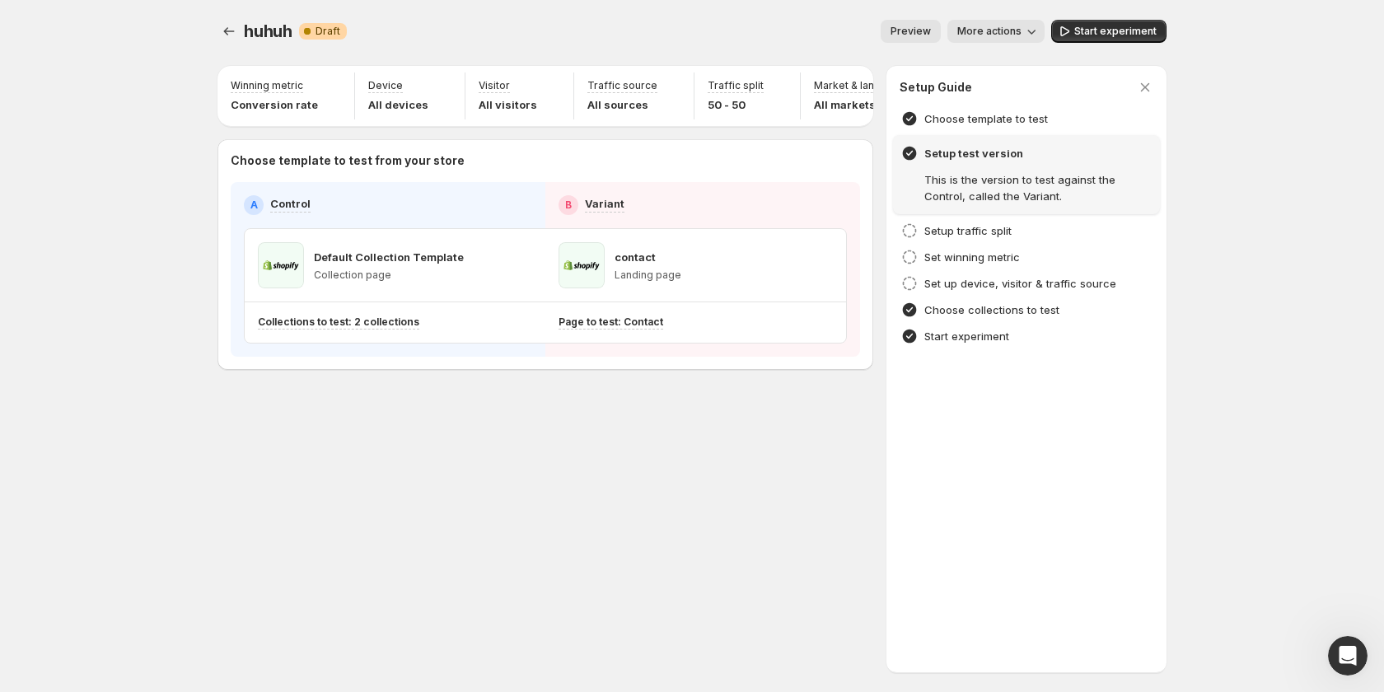
click at [217, 30] on div "huhuh. This page is ready huhuh Warning Complete Draft Preview More actions Mor…" at bounding box center [692, 229] width 989 height 459
click at [226, 30] on icon "Experiments" at bounding box center [229, 31] width 16 height 16
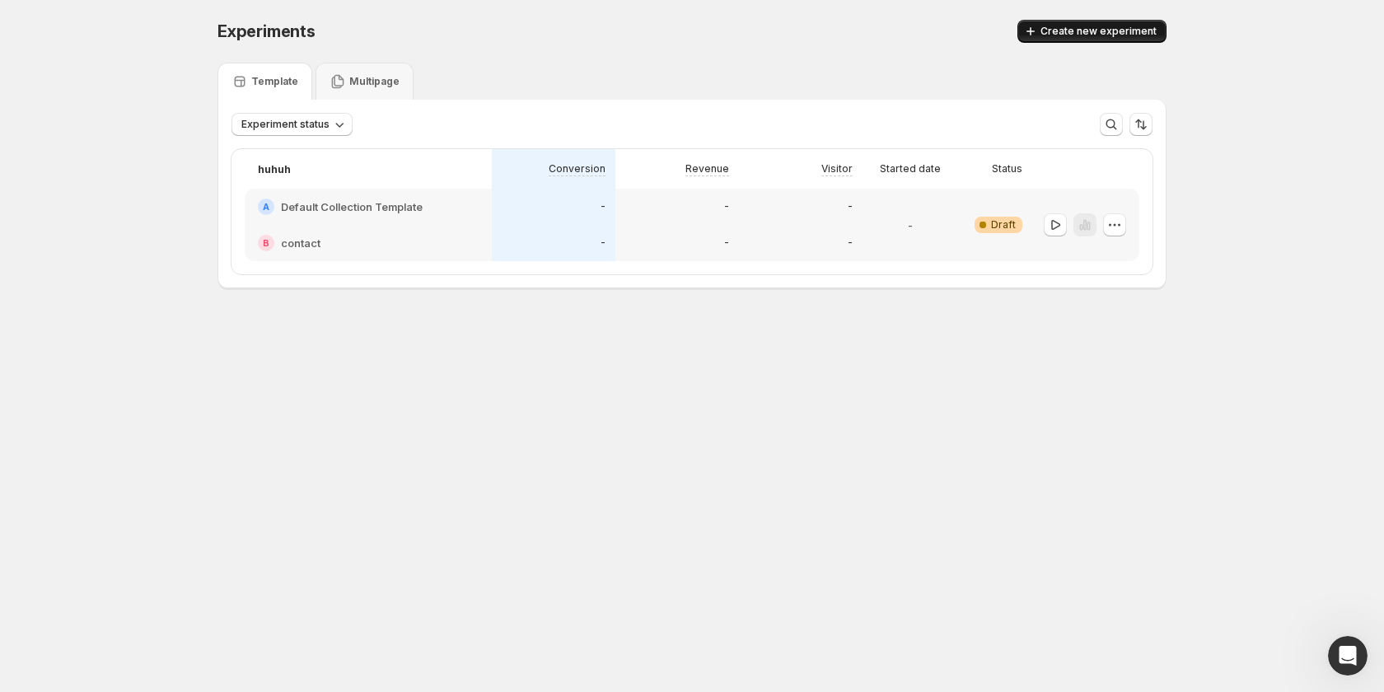
click at [1082, 26] on span "Create new experiment" at bounding box center [1099, 31] width 116 height 13
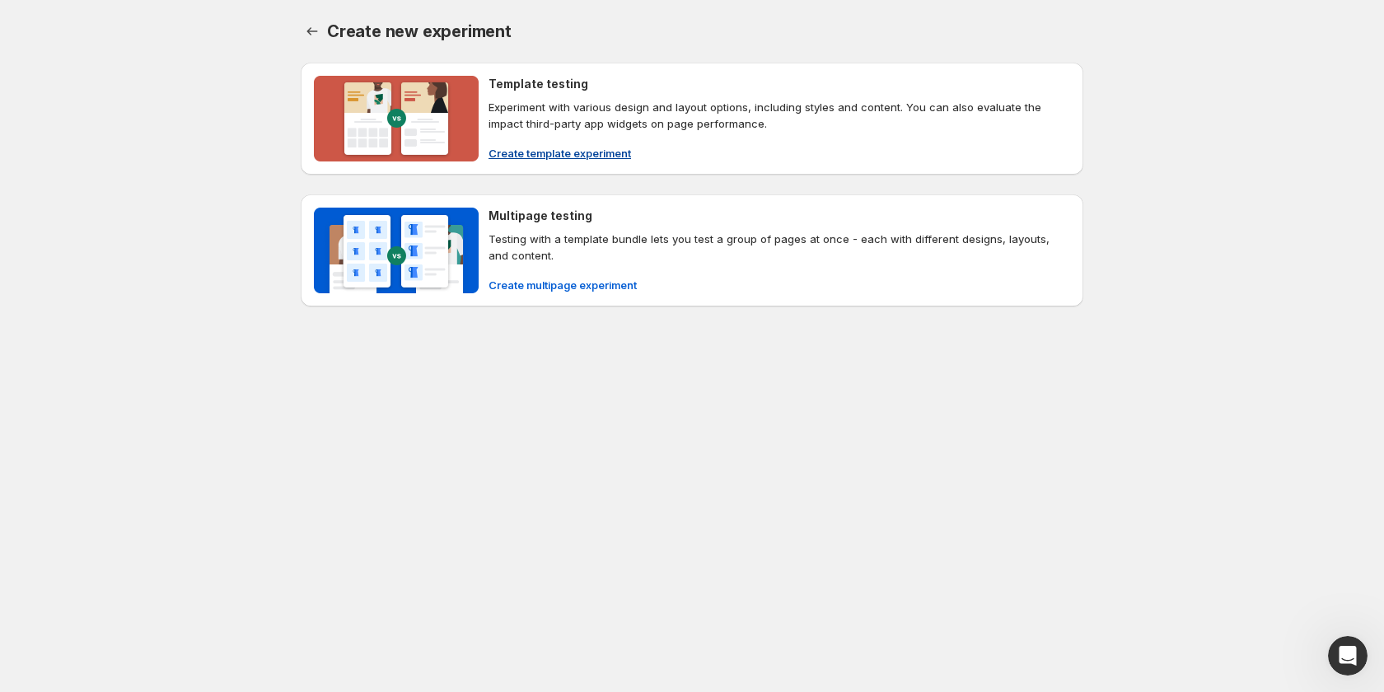
click at [576, 152] on span "Create template experiment" at bounding box center [560, 153] width 143 height 16
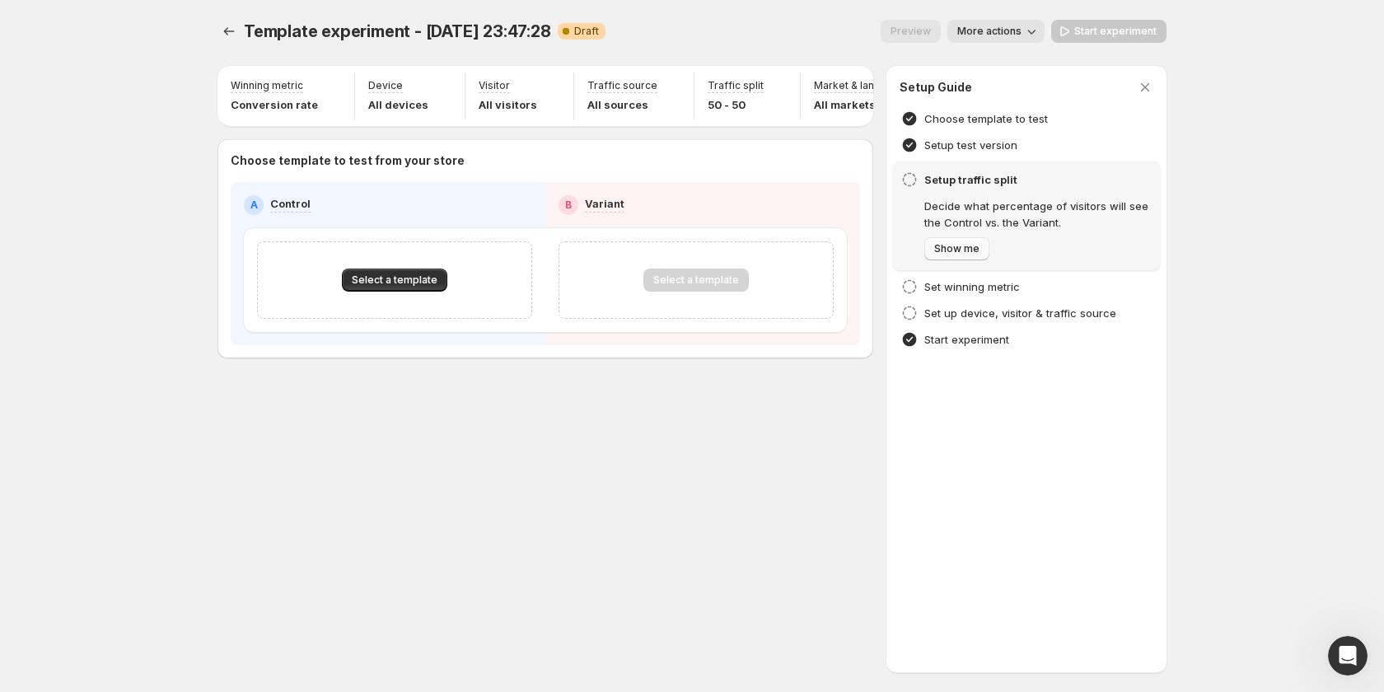
click at [975, 252] on span "Show me" at bounding box center [956, 248] width 45 height 13
click at [964, 255] on button "Next" at bounding box center [945, 248] width 43 height 23
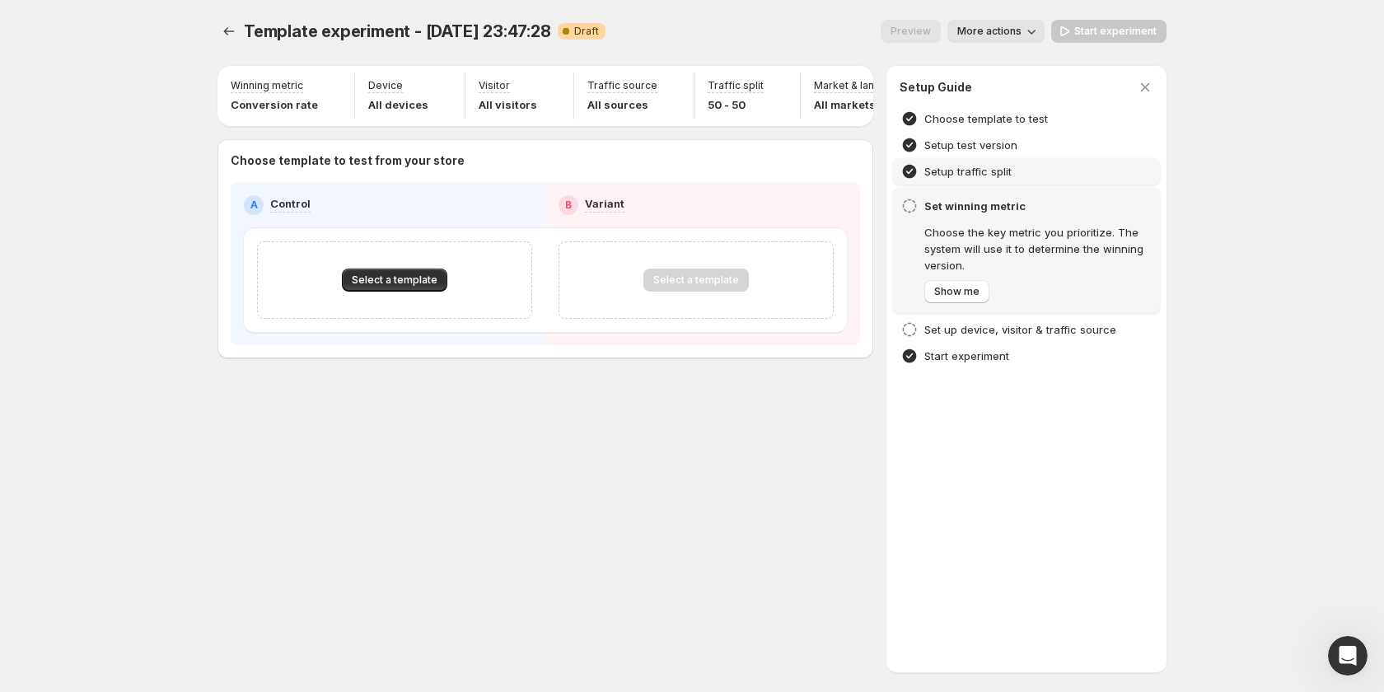
click at [306, 466] on div "Template experiment - [DATE] 23:47:28. This page is ready Template experiment -…" at bounding box center [692, 346] width 989 height 692
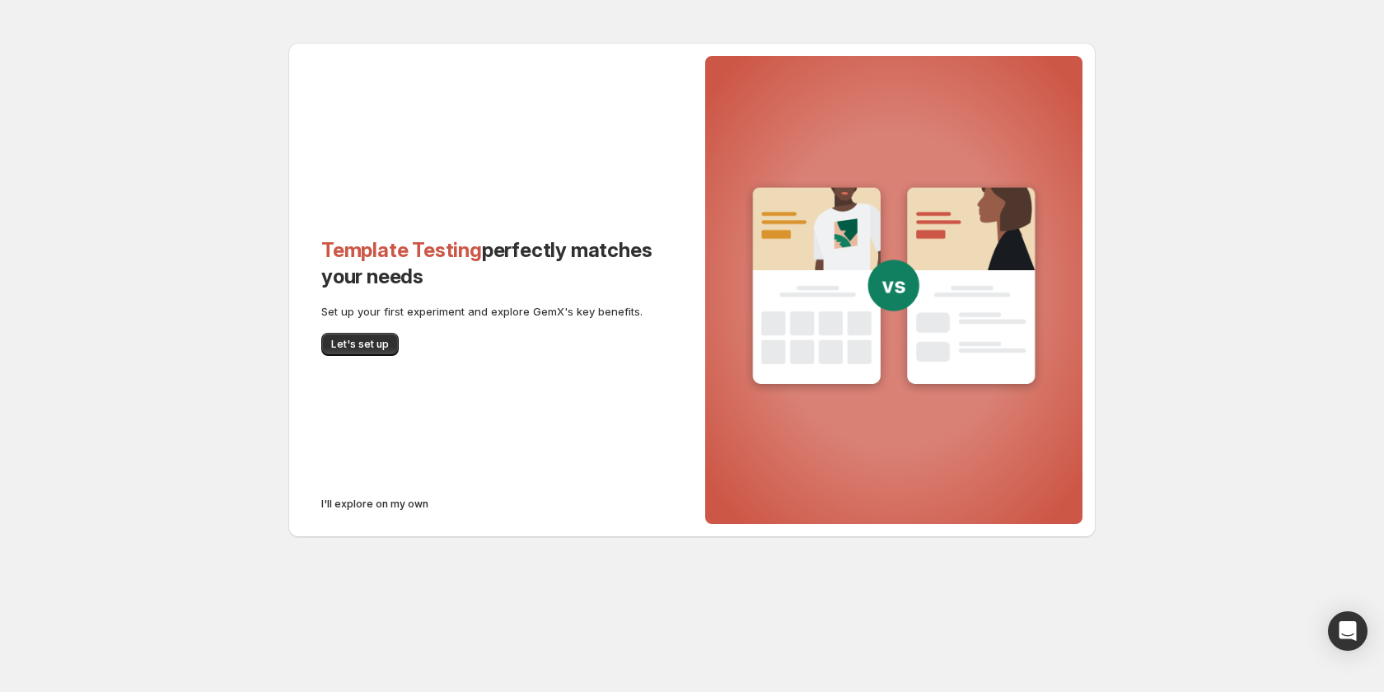
click at [339, 258] on span "Template Testing" at bounding box center [401, 250] width 161 height 24
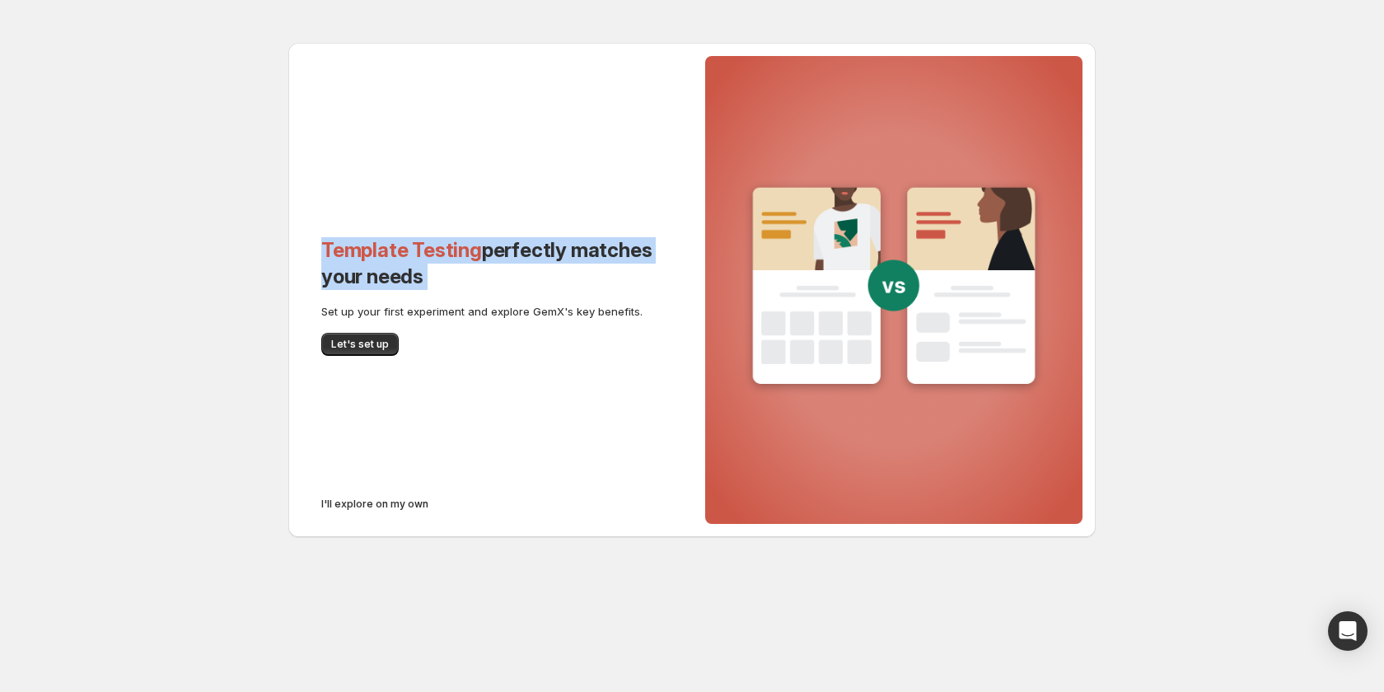
click at [339, 258] on span "Template Testing" at bounding box center [401, 250] width 161 height 24
